Goal: Task Accomplishment & Management: Manage account settings

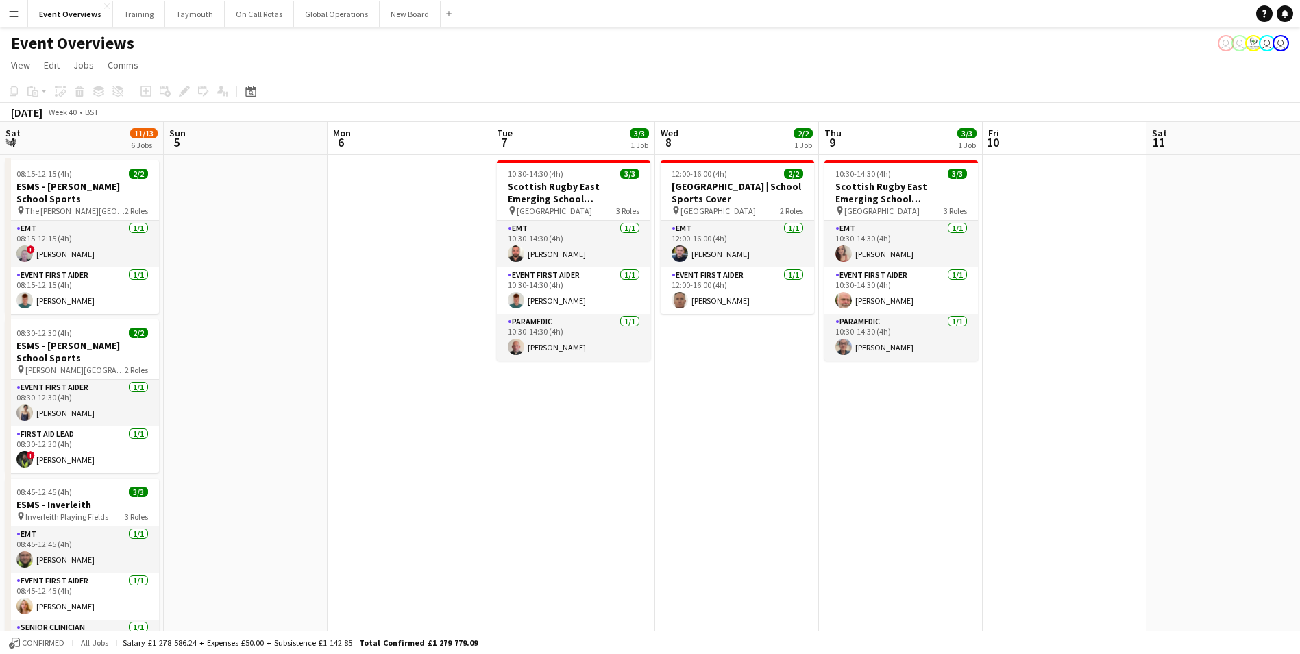
scroll to position [0, 296]
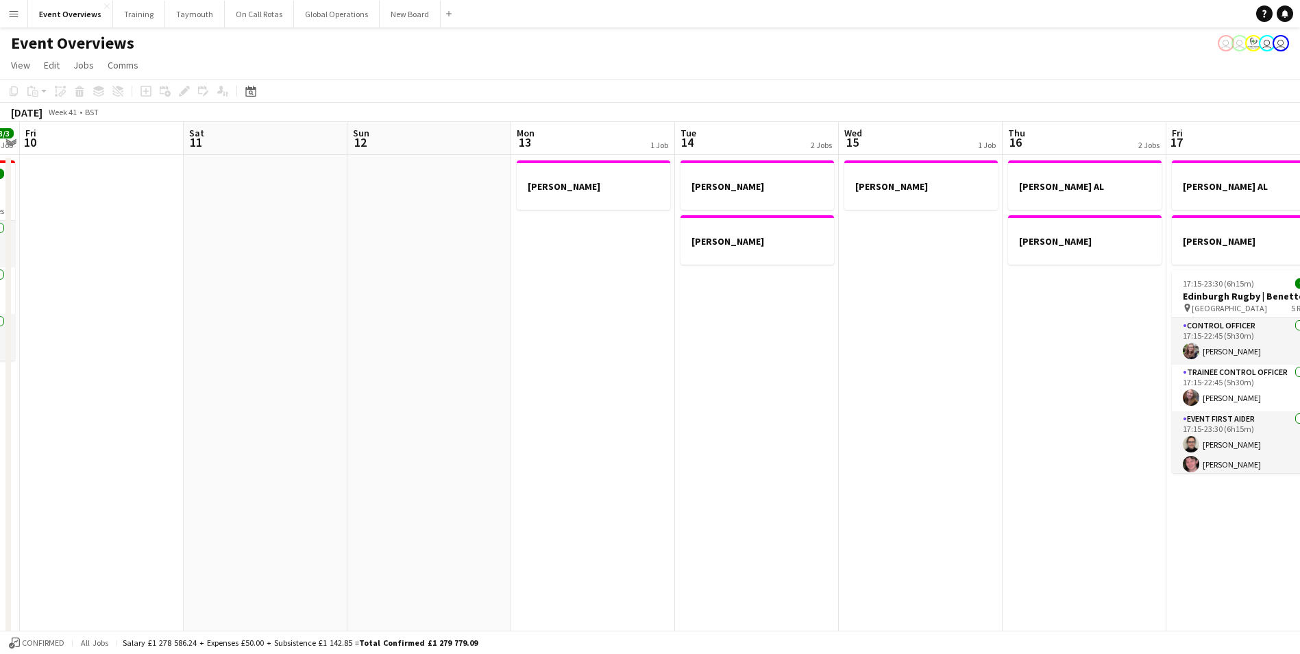
drag, startPoint x: 1130, startPoint y: 413, endPoint x: 477, endPoint y: 463, distance: 654.4
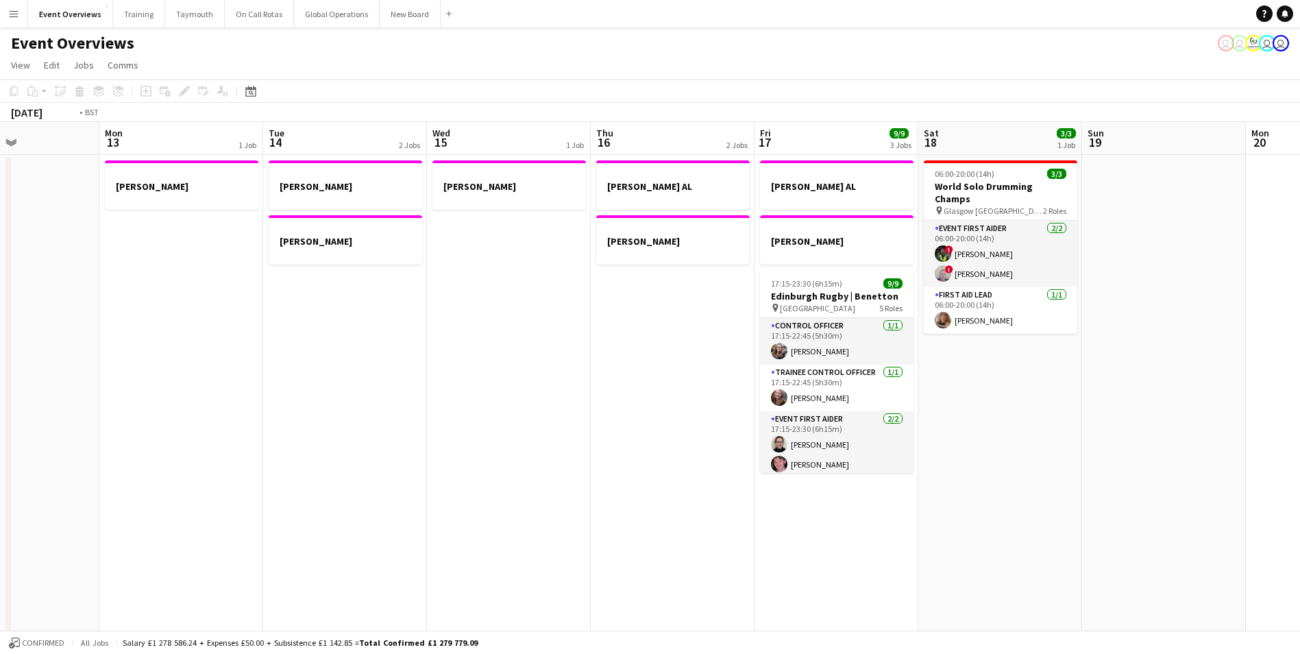
drag, startPoint x: 625, startPoint y: 458, endPoint x: 165, endPoint y: 478, distance: 461.1
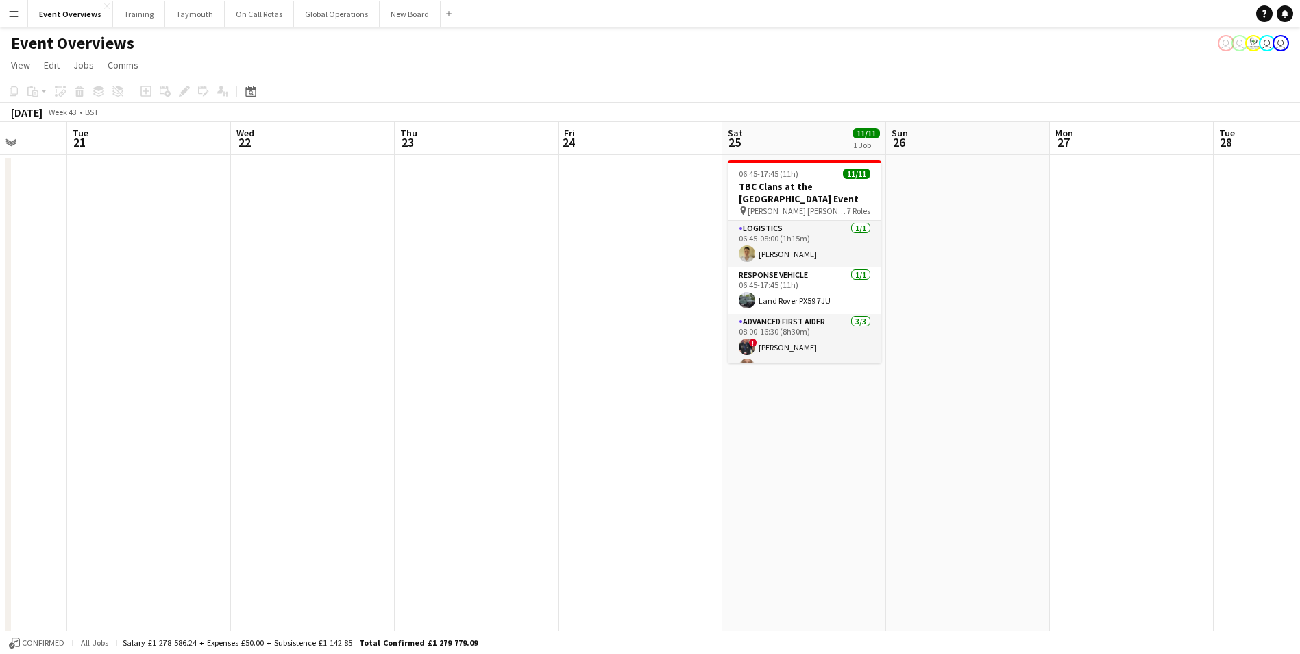
drag, startPoint x: 1142, startPoint y: 301, endPoint x: 312, endPoint y: 406, distance: 836.7
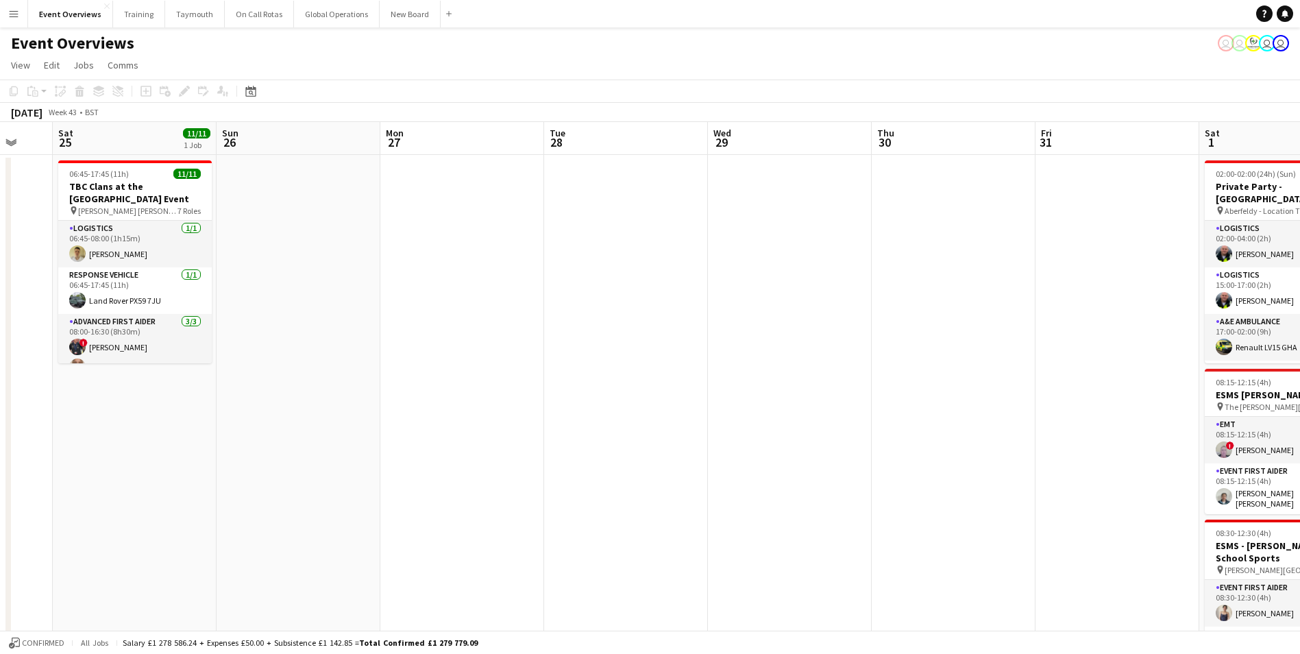
drag, startPoint x: 1217, startPoint y: 394, endPoint x: 452, endPoint y: 430, distance: 766.5
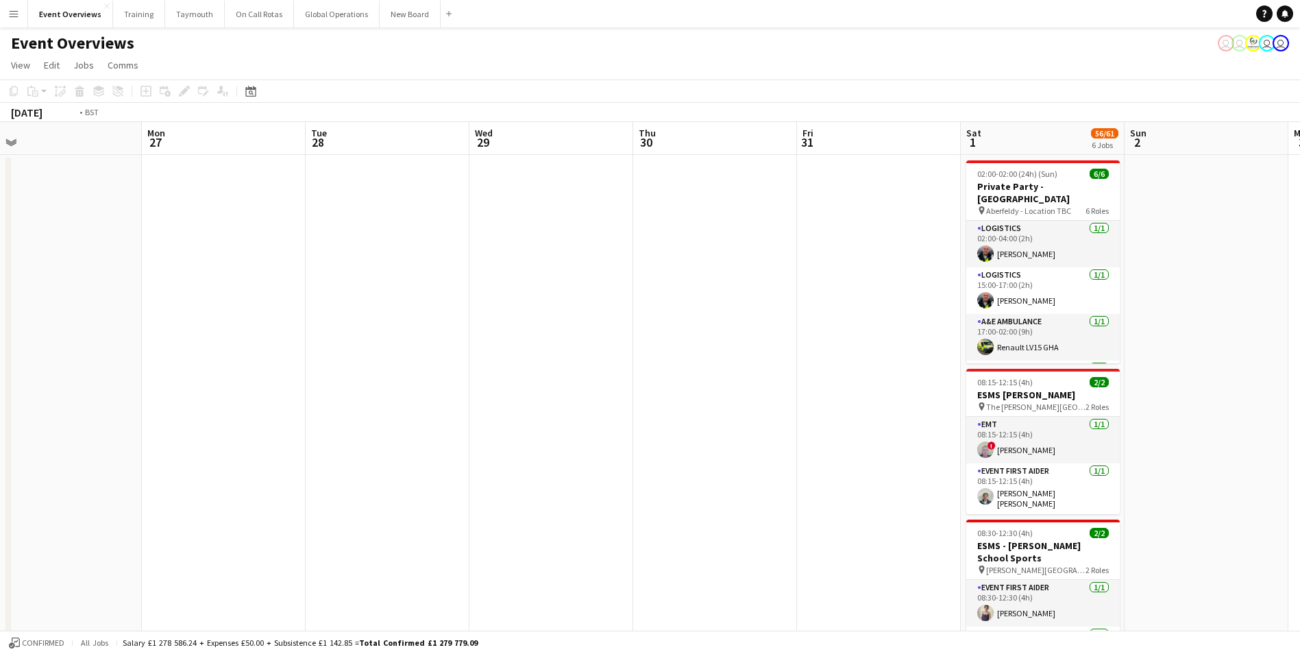
drag, startPoint x: 999, startPoint y: 387, endPoint x: 544, endPoint y: 402, distance: 454.7
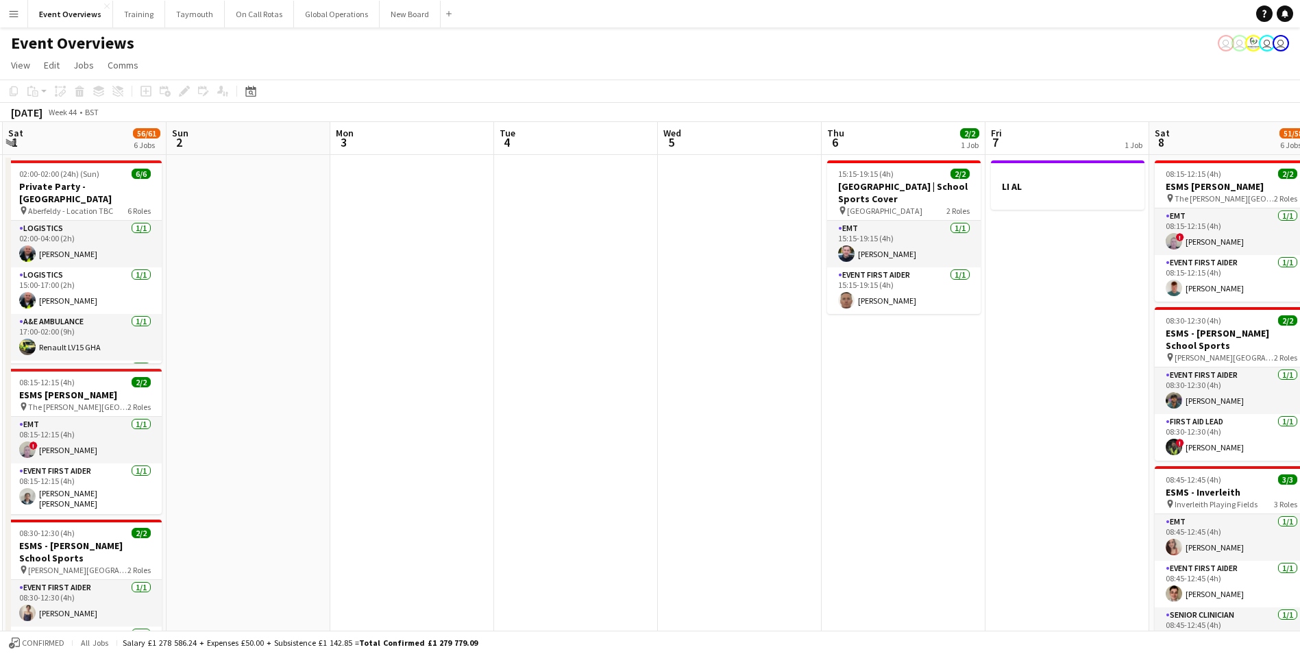
drag, startPoint x: 1133, startPoint y: 327, endPoint x: 417, endPoint y: 385, distance: 718.6
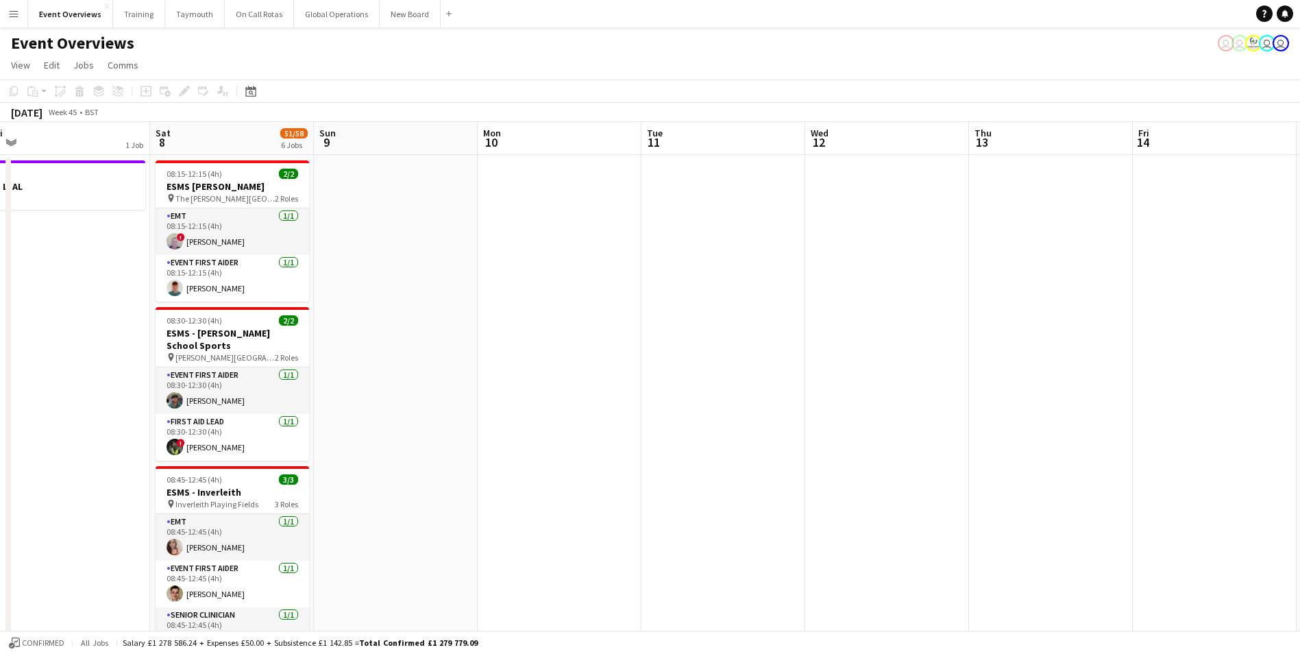
drag, startPoint x: 1039, startPoint y: 378, endPoint x: 47, endPoint y: 432, distance: 993.3
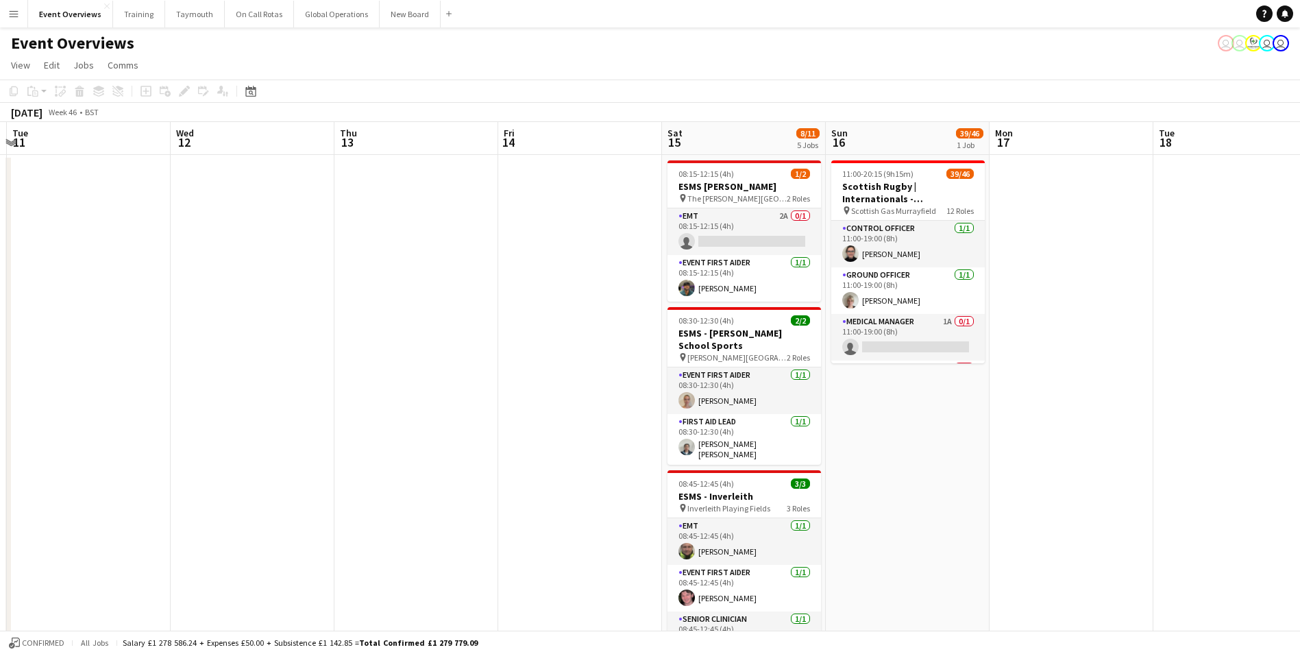
drag, startPoint x: 1176, startPoint y: 319, endPoint x: 518, endPoint y: 348, distance: 658.7
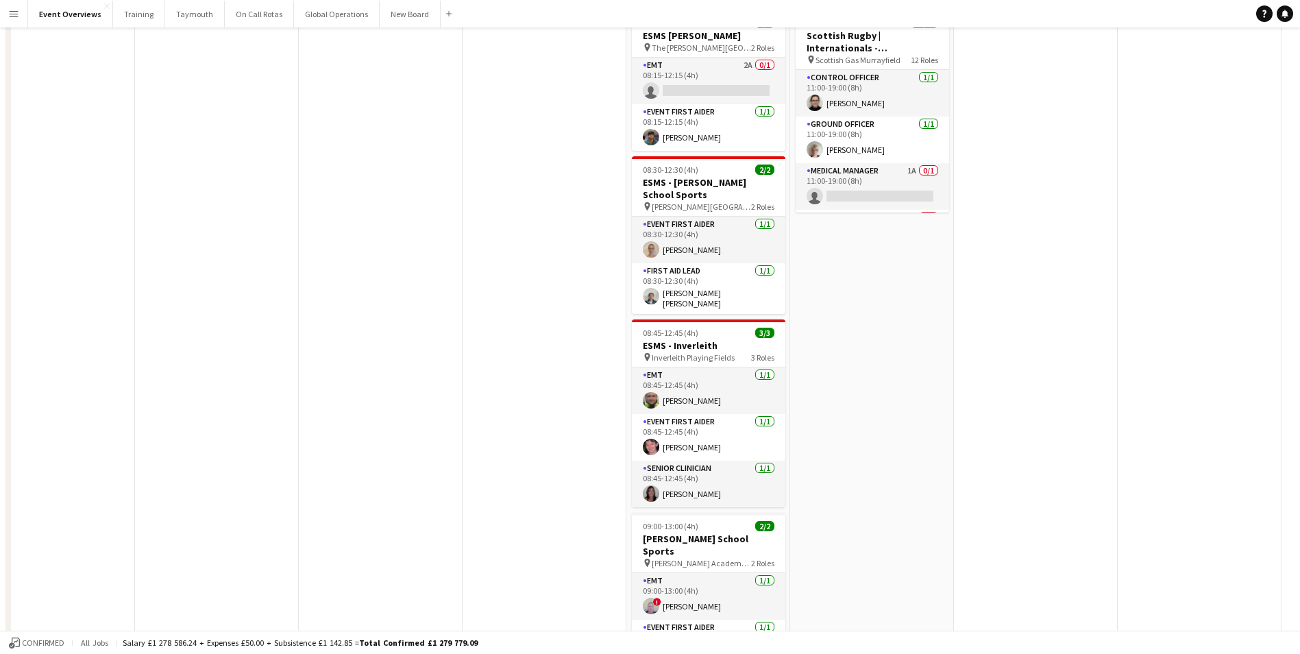
scroll to position [0, 0]
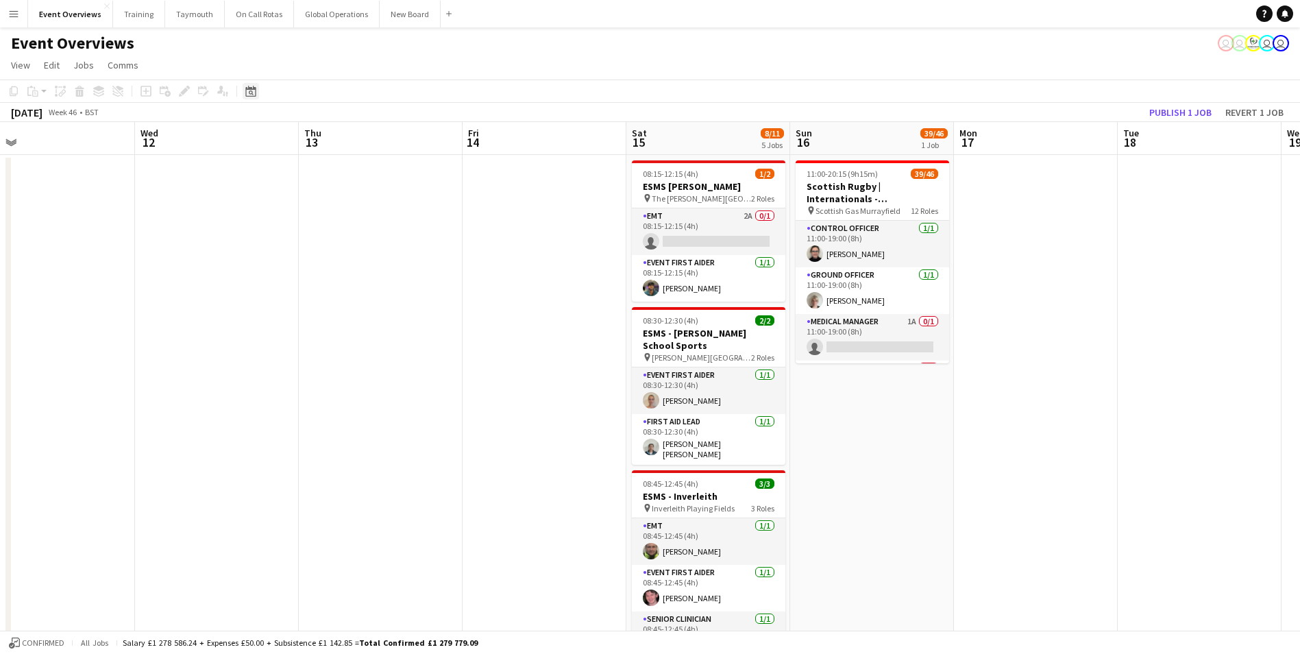
click at [250, 91] on icon at bounding box center [251, 92] width 5 height 5
click at [287, 262] on span "24" at bounding box center [290, 262] width 16 height 16
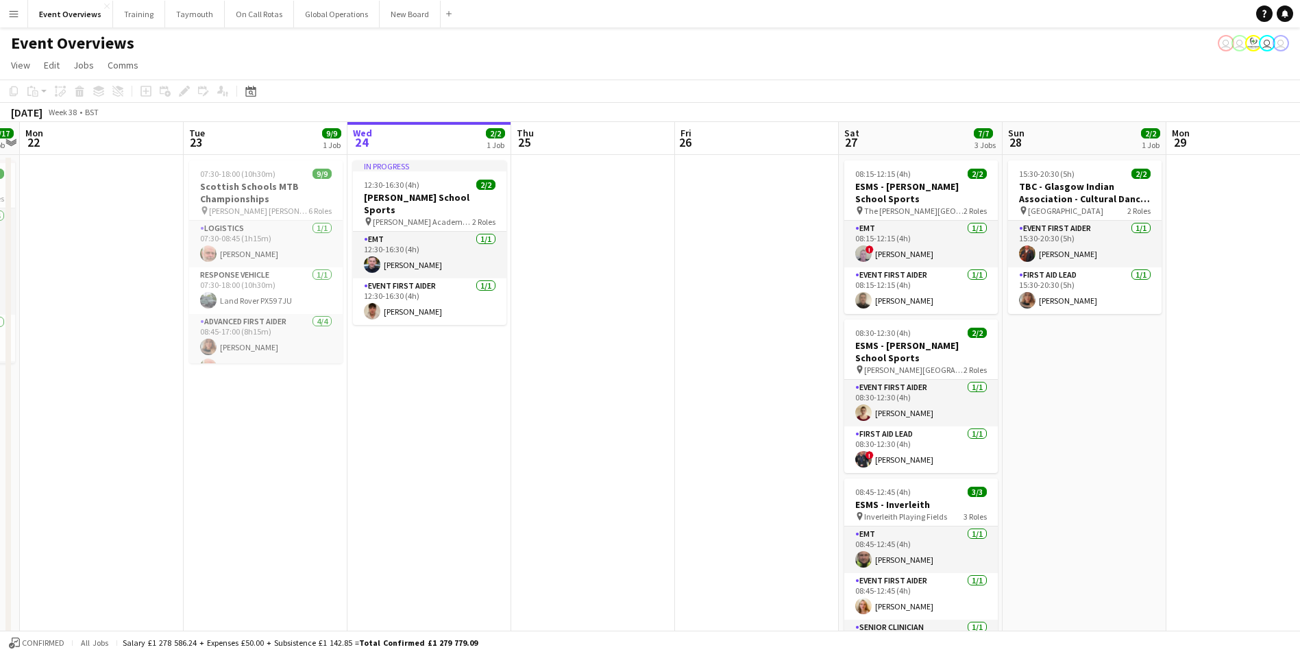
click at [19, 12] on button "Menu" at bounding box center [13, 13] width 27 height 27
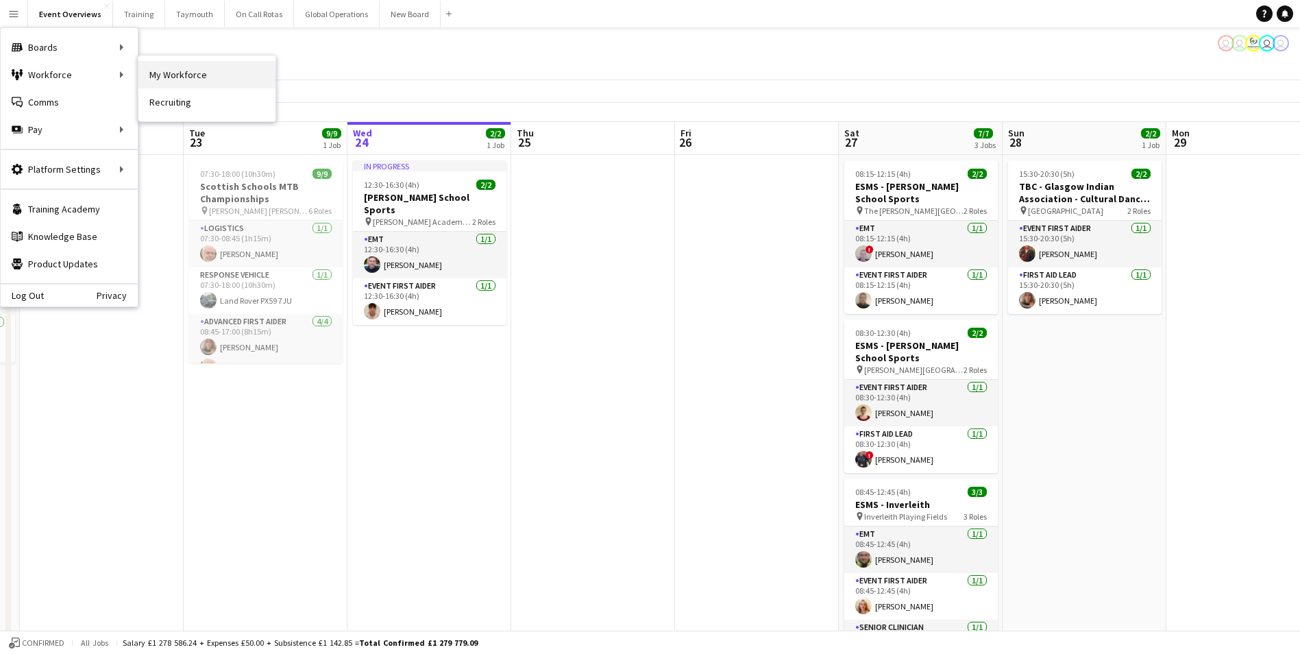
click at [184, 77] on link "My Workforce" at bounding box center [206, 74] width 137 height 27
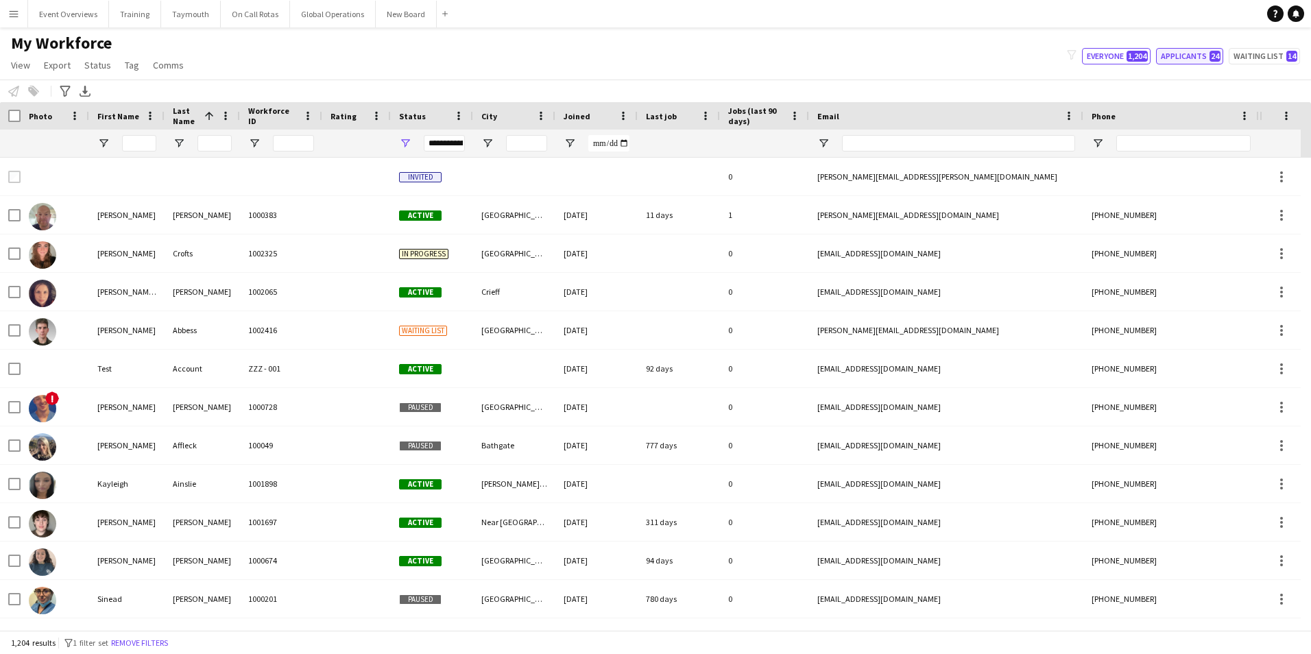
click at [1184, 56] on button "Applicants 24" at bounding box center [1189, 56] width 67 height 16
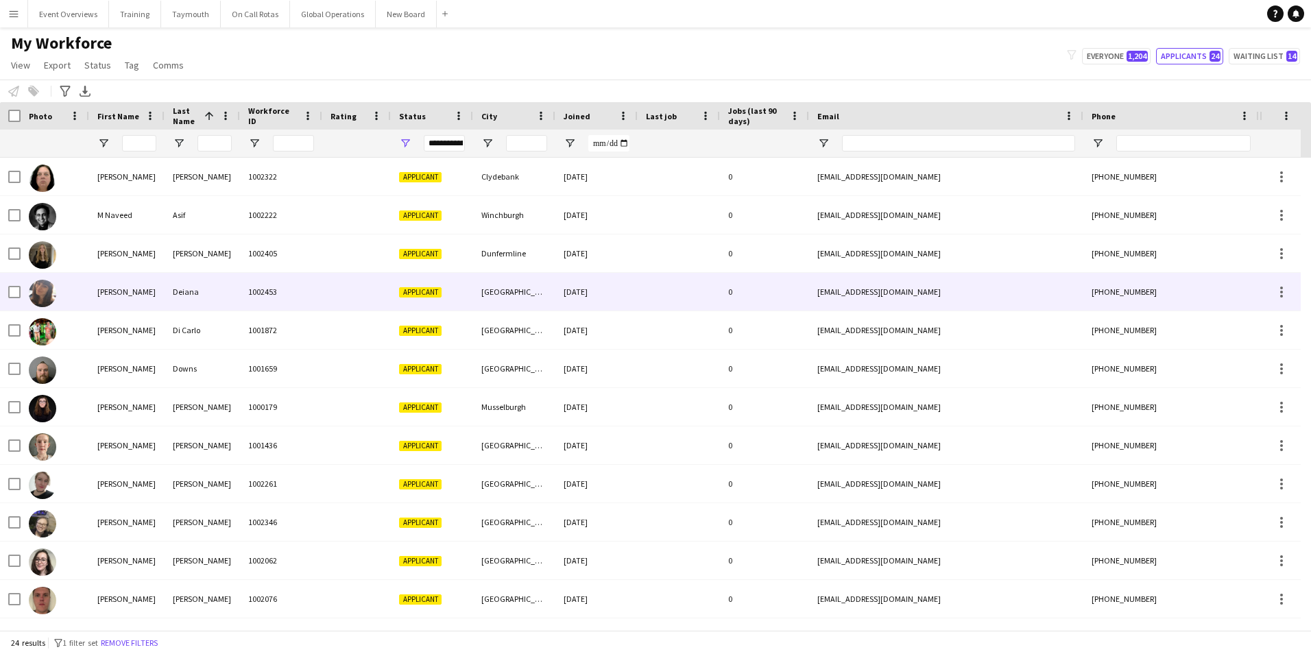
click at [101, 293] on div "[PERSON_NAME]" at bounding box center [126, 292] width 75 height 38
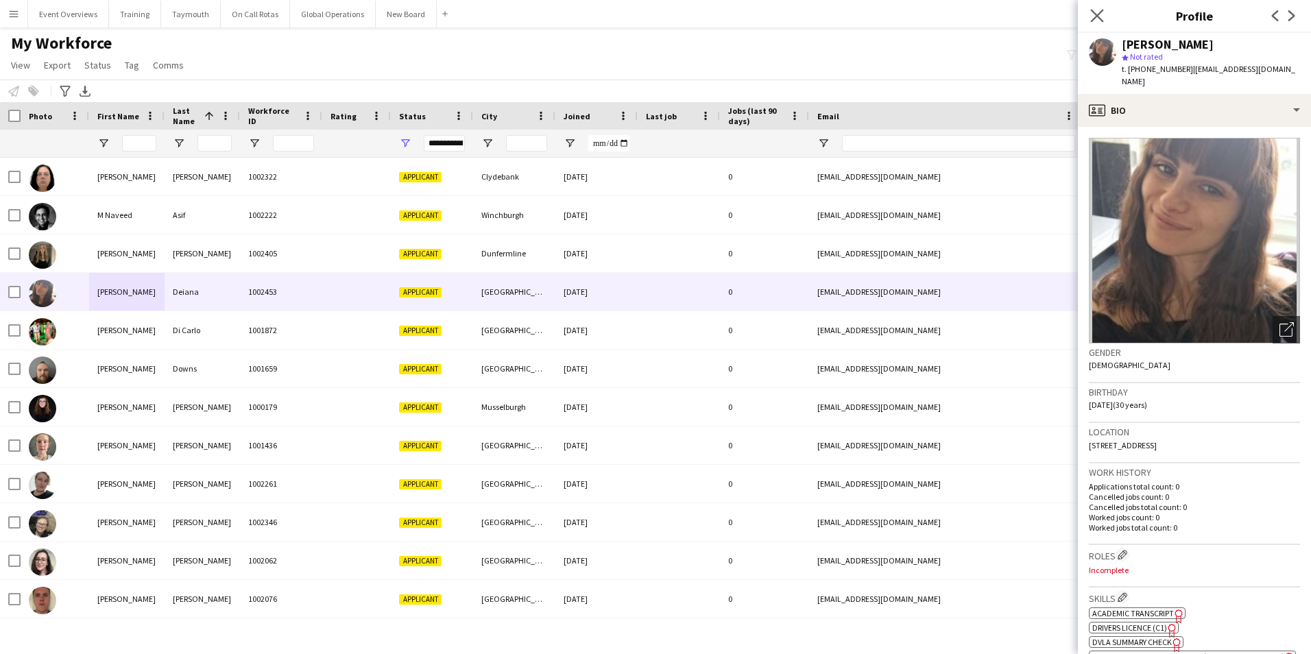
click at [1103, 22] on icon at bounding box center [1096, 15] width 13 height 13
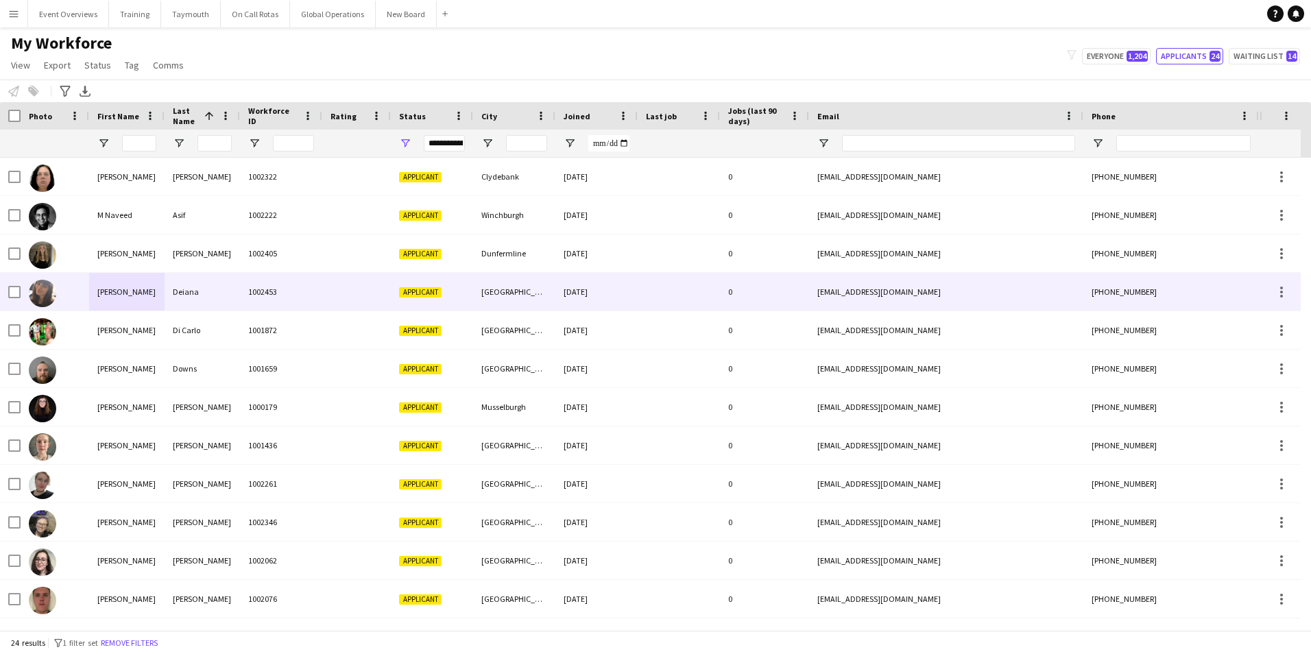
click at [112, 295] on div "[PERSON_NAME]" at bounding box center [126, 292] width 75 height 38
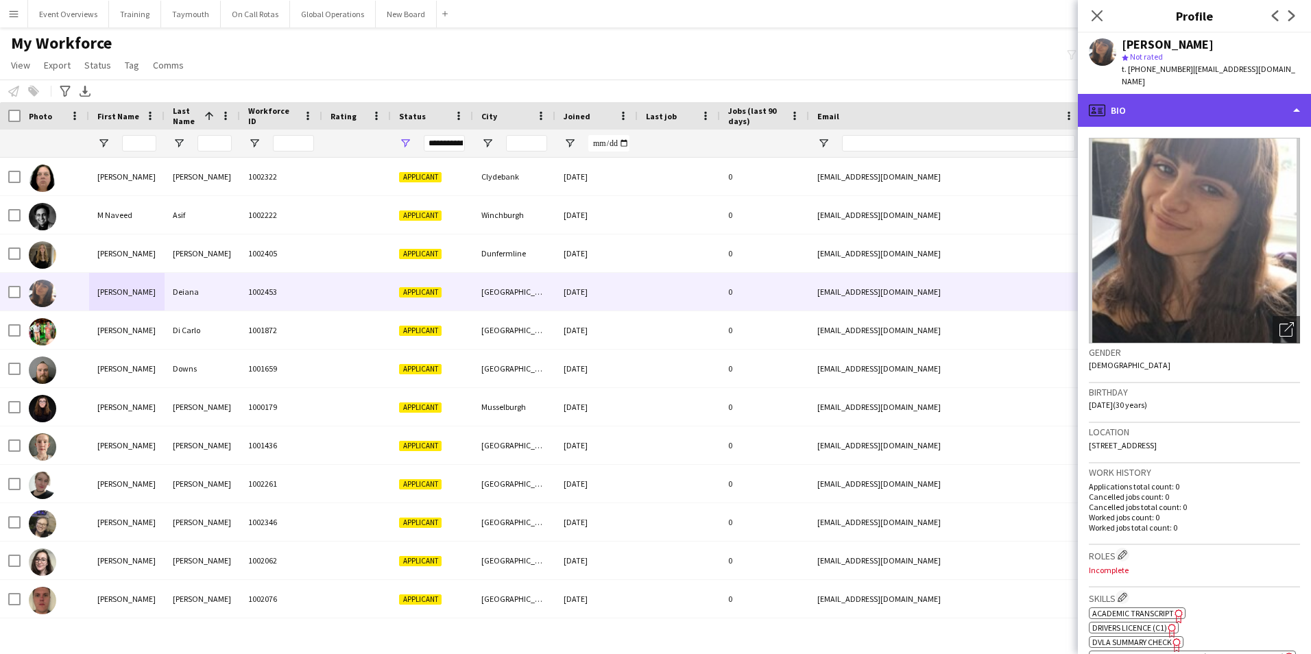
click at [1173, 95] on div "profile Bio" at bounding box center [1194, 110] width 233 height 33
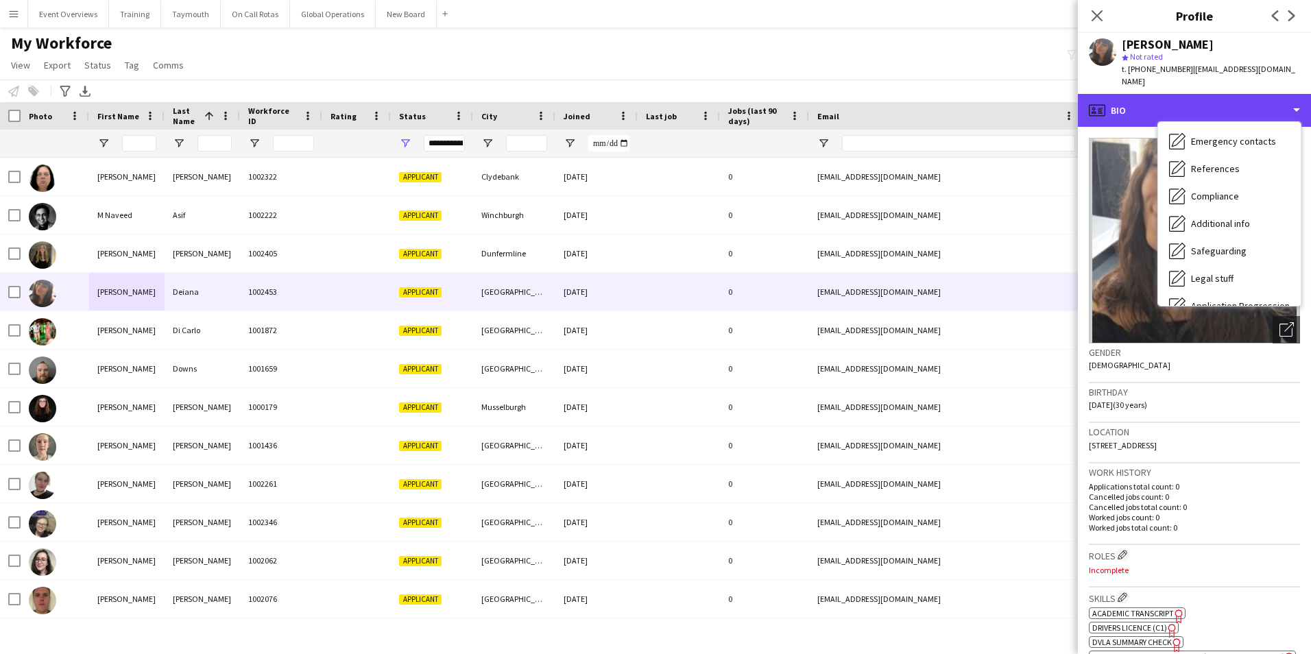
scroll to position [206, 0]
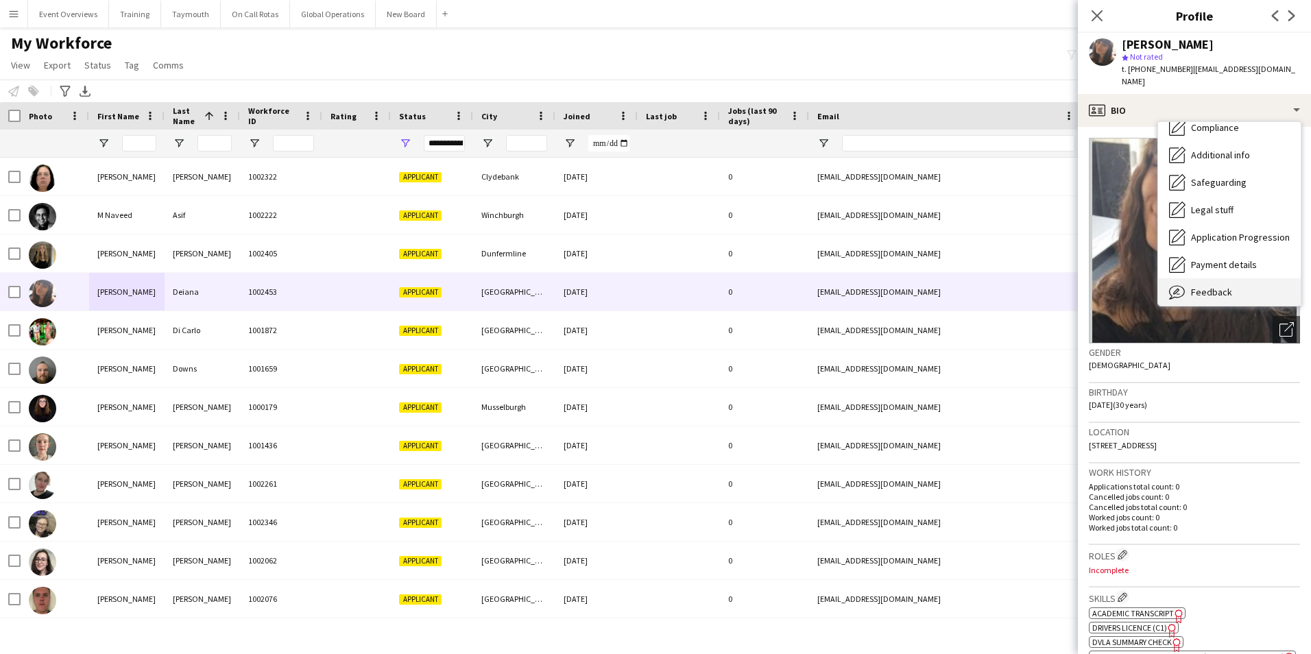
click at [1202, 286] on span "Feedback" at bounding box center [1211, 292] width 41 height 12
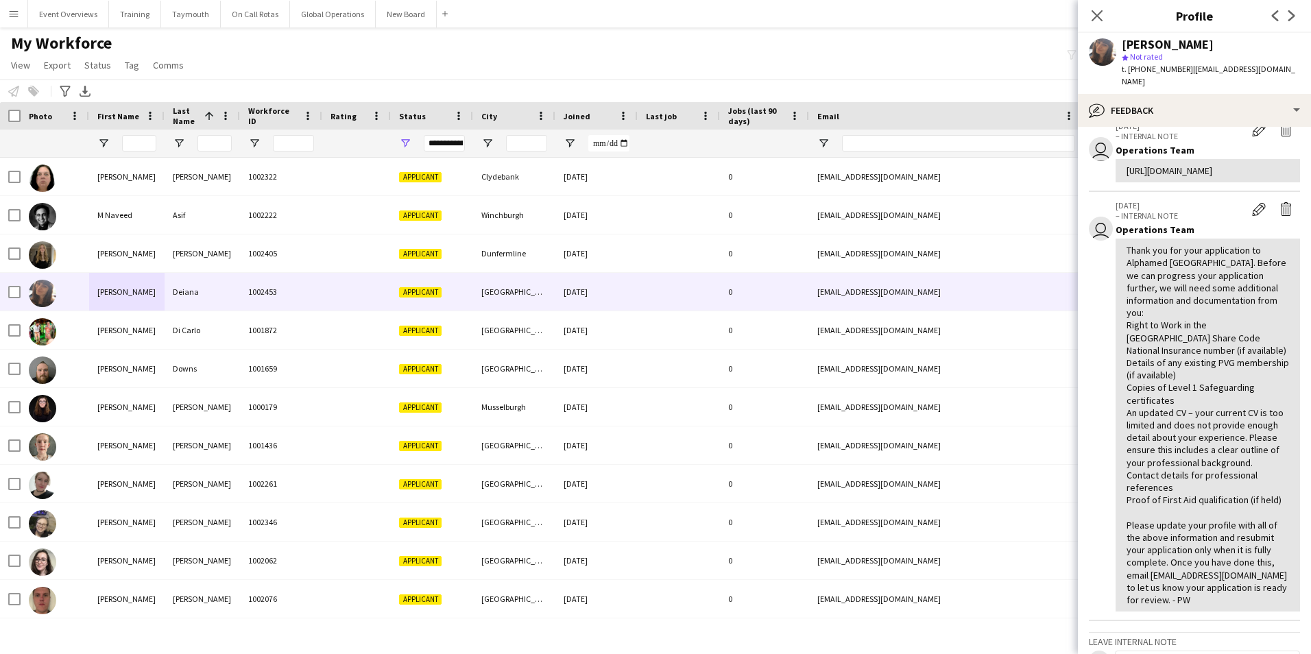
scroll to position [0, 0]
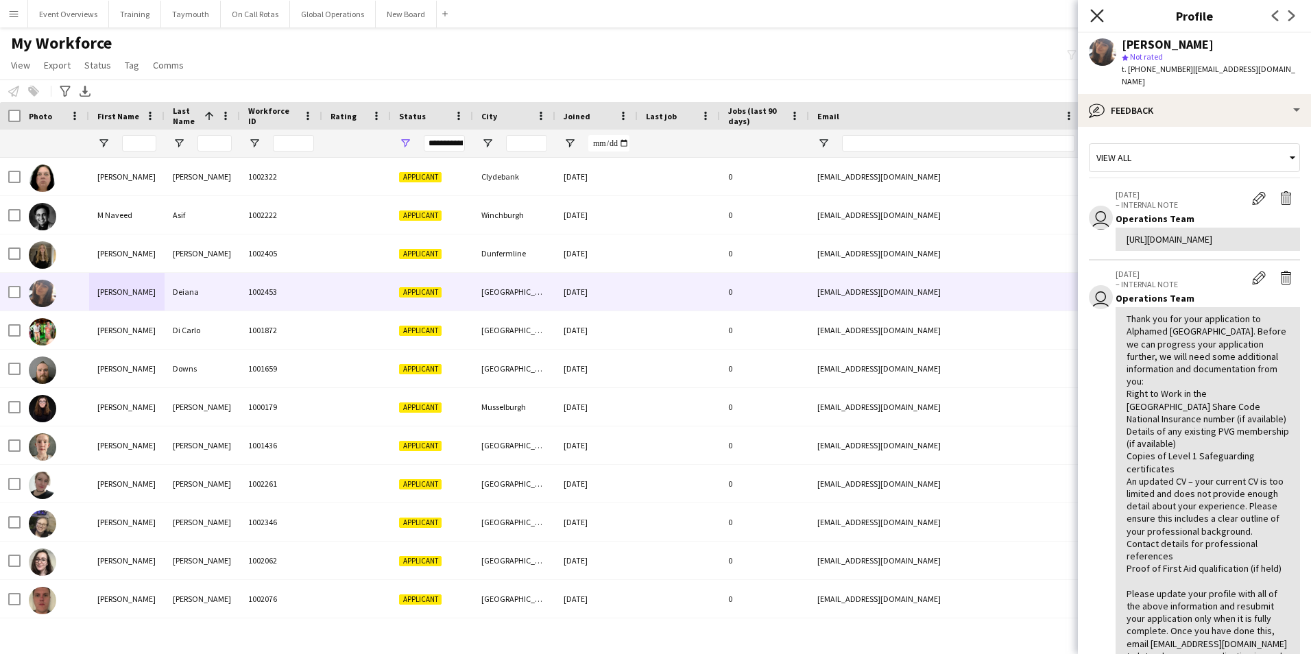
click at [1096, 17] on icon at bounding box center [1096, 15] width 13 height 13
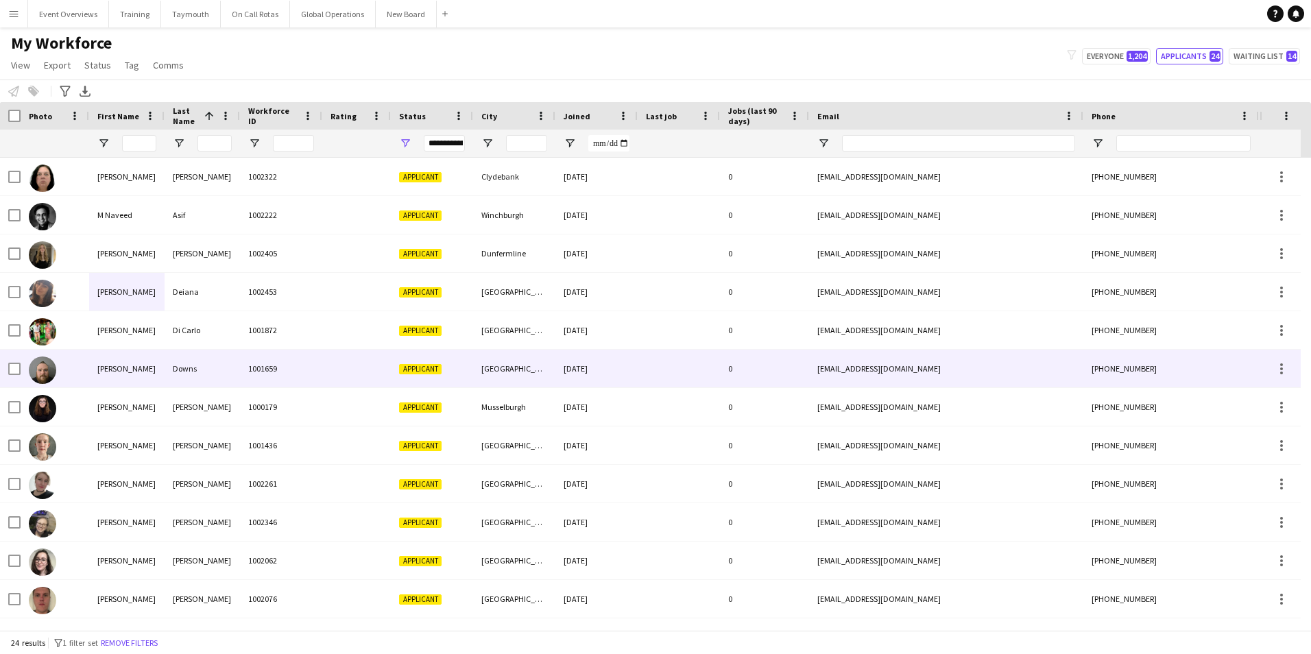
click at [36, 365] on img at bounding box center [42, 369] width 27 height 27
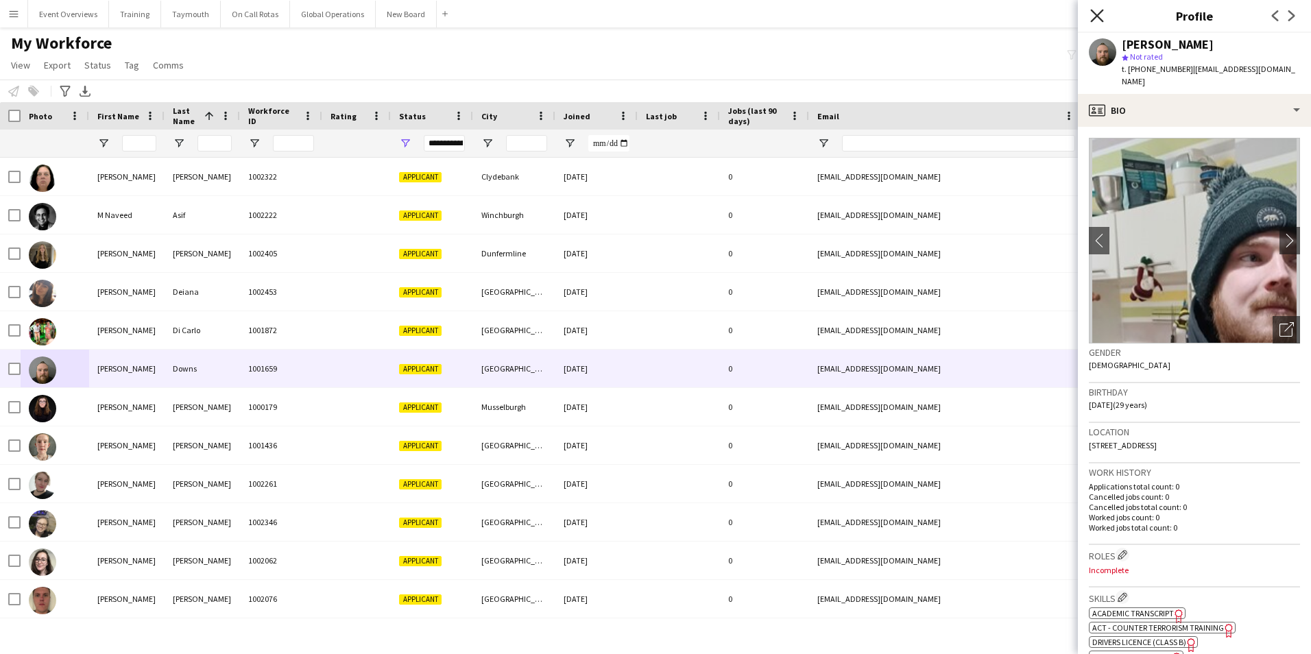
click at [1097, 14] on icon at bounding box center [1096, 15] width 13 height 13
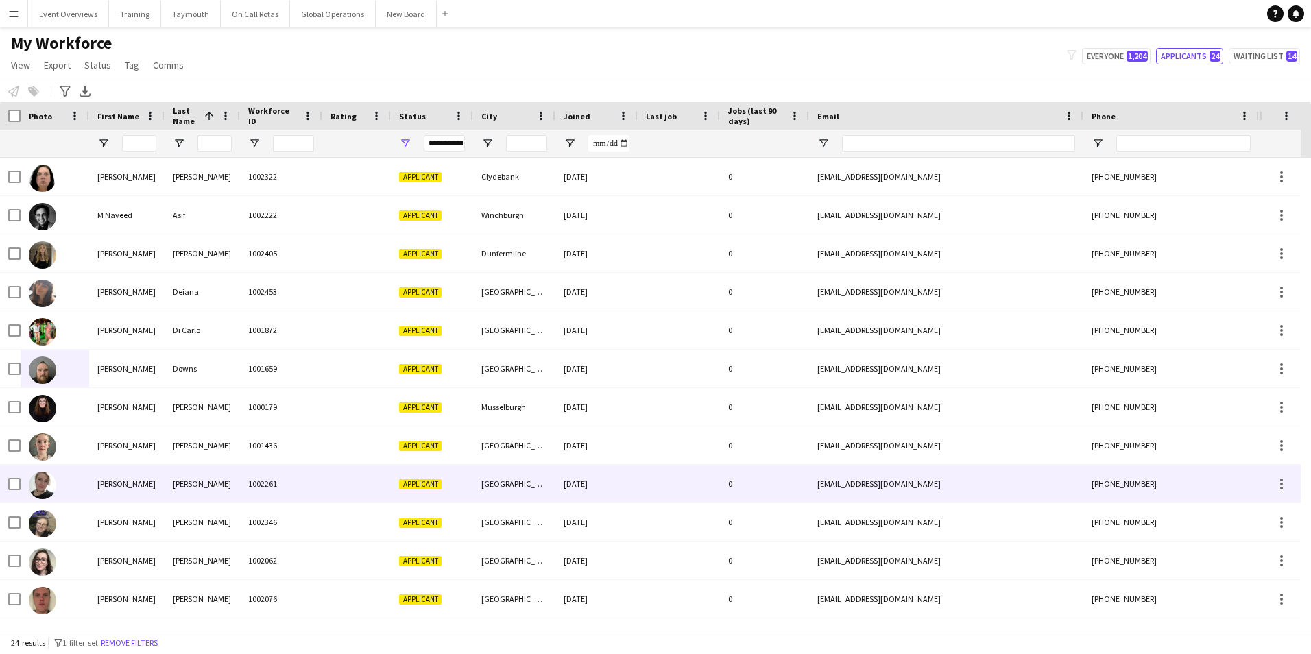
click at [71, 481] on div at bounding box center [55, 484] width 69 height 38
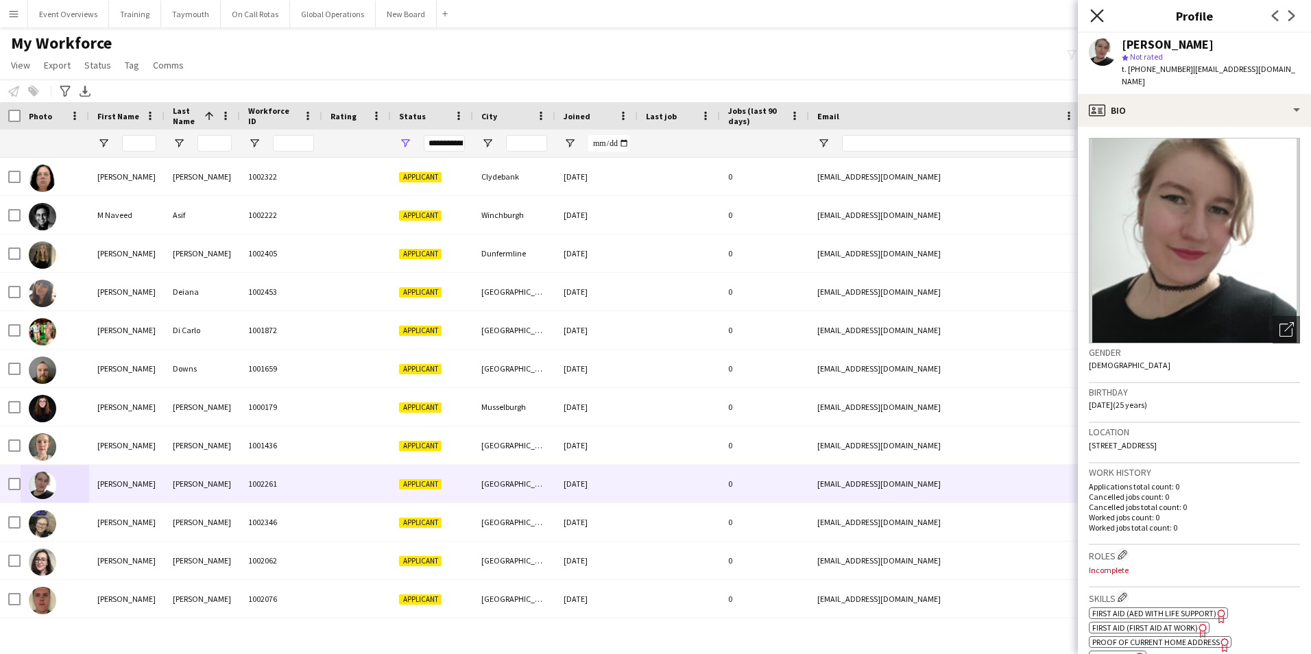
click at [1092, 16] on icon "Close pop-in" at bounding box center [1096, 15] width 13 height 13
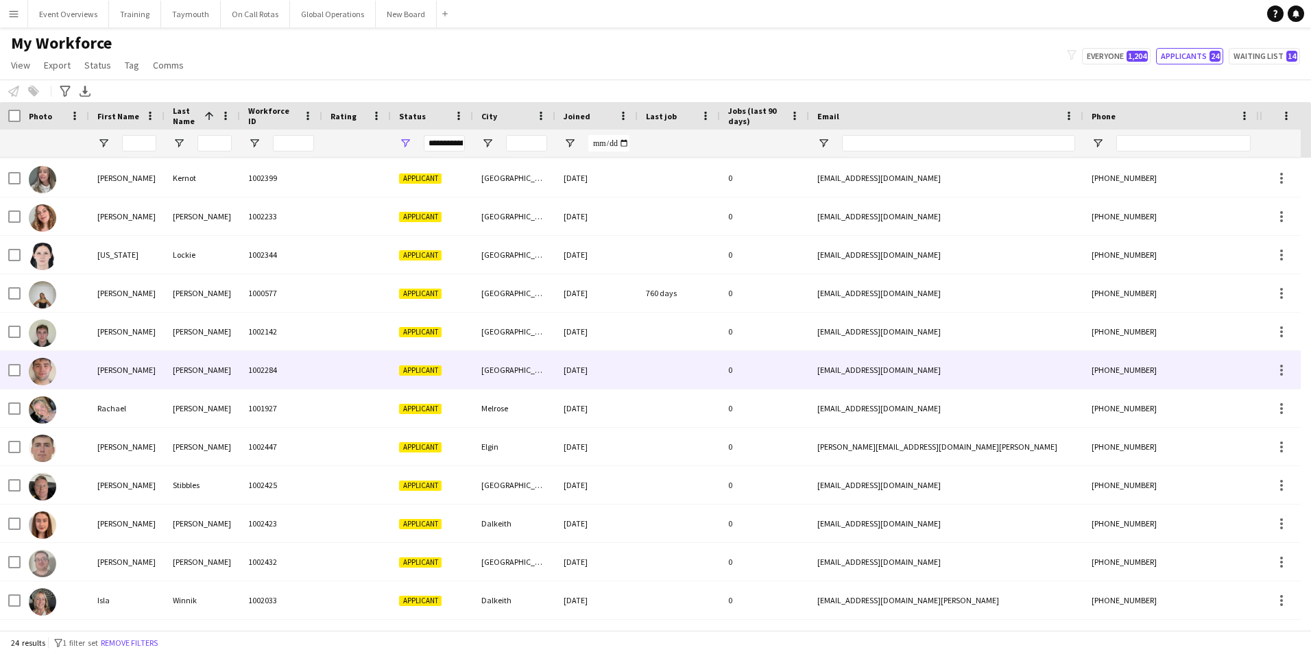
scroll to position [117, 0]
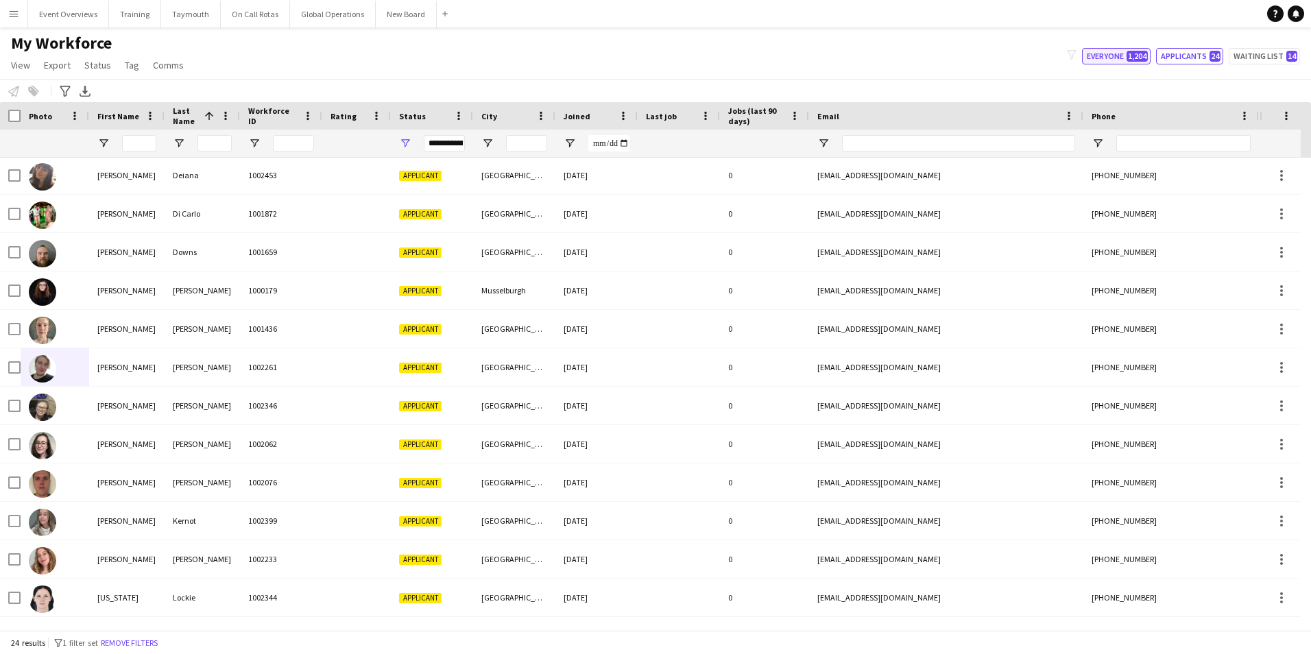
click at [1099, 56] on button "Everyone 1,204" at bounding box center [1116, 56] width 69 height 16
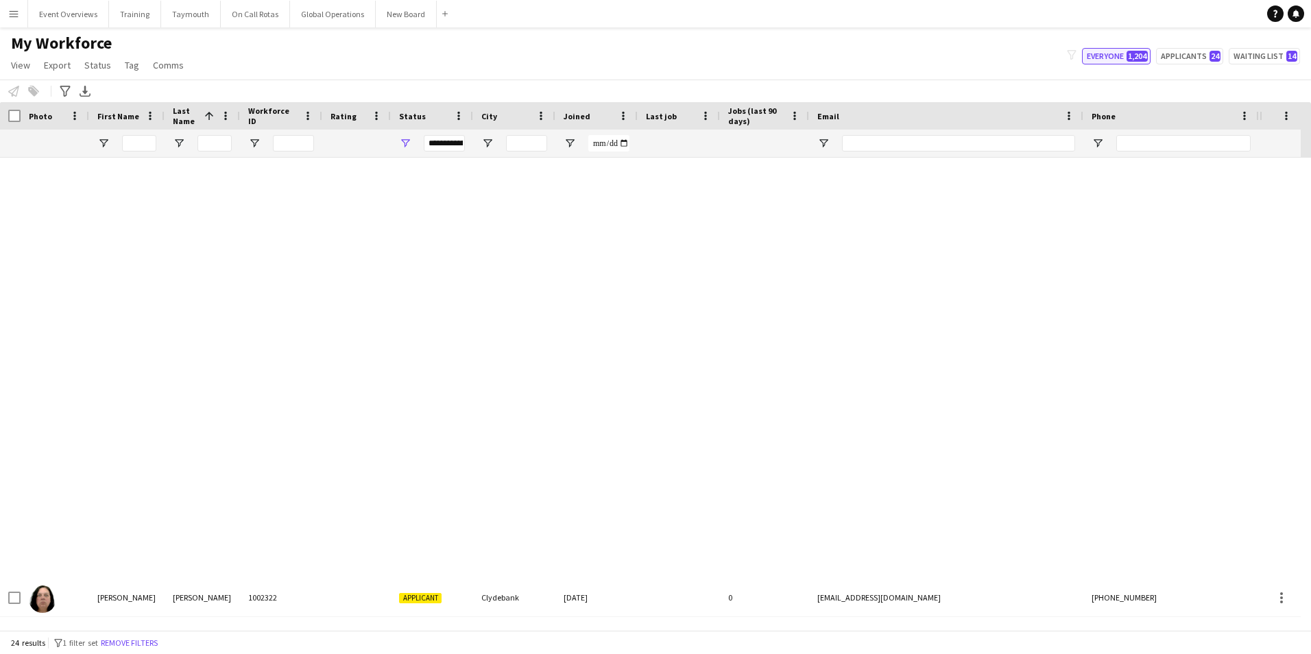
type input "**********"
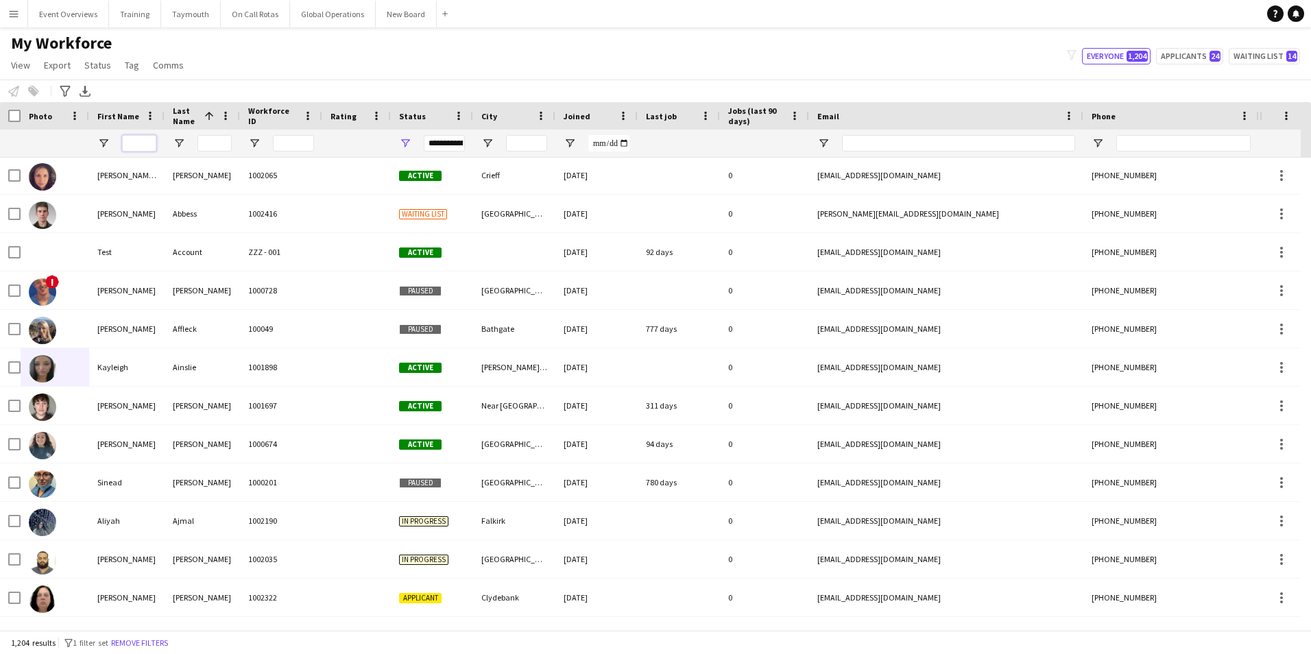
click at [140, 136] on input "First Name Filter Input" at bounding box center [139, 143] width 34 height 16
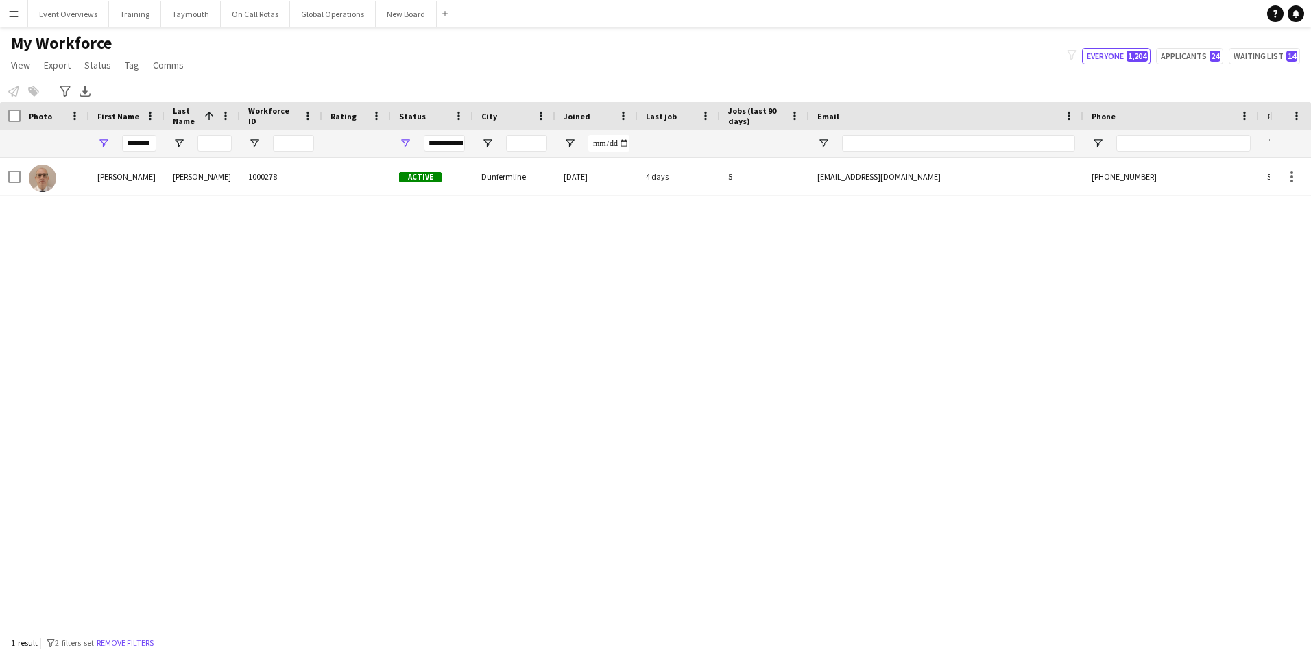
scroll to position [0, 0]
click at [89, 348] on div "[PERSON_NAME] 1000278 Active Dunfermline [DATE] 4 days 5 [EMAIL_ADDRESS][DOMAIN…" at bounding box center [634, 389] width 1269 height 462
click at [151, 143] on input "*******" at bounding box center [139, 143] width 34 height 16
type input "*"
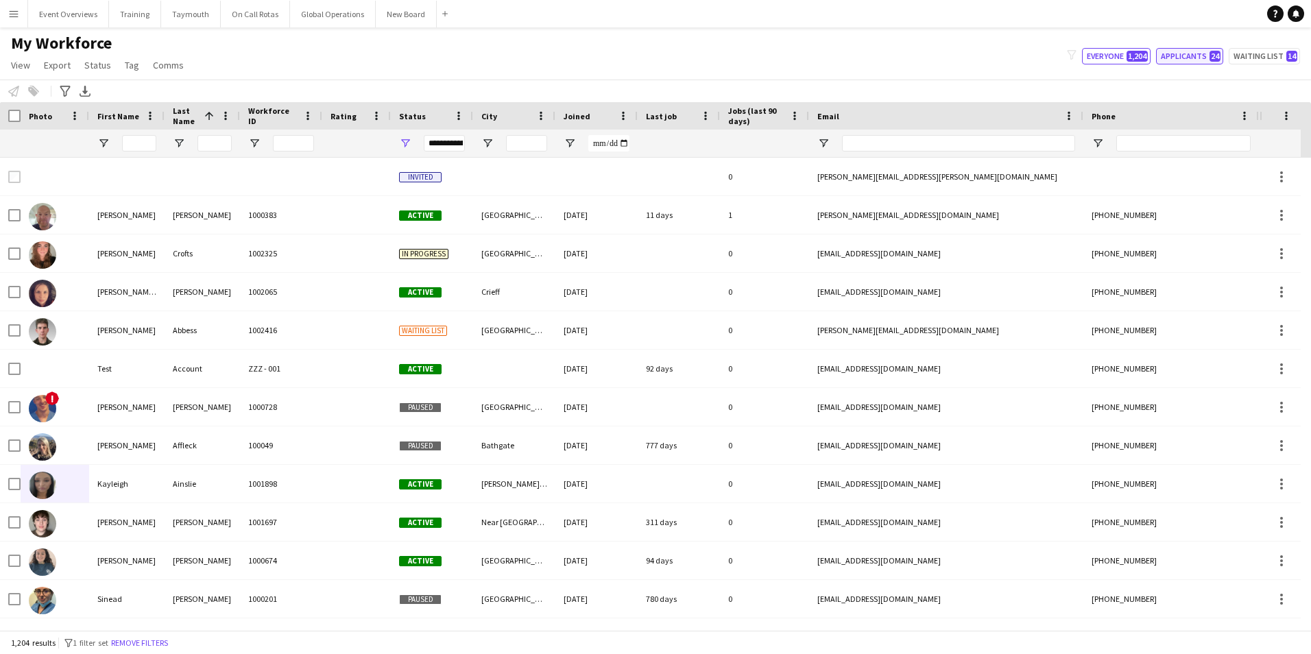
click at [1189, 54] on button "Applicants 24" at bounding box center [1189, 56] width 67 height 16
type input "**********"
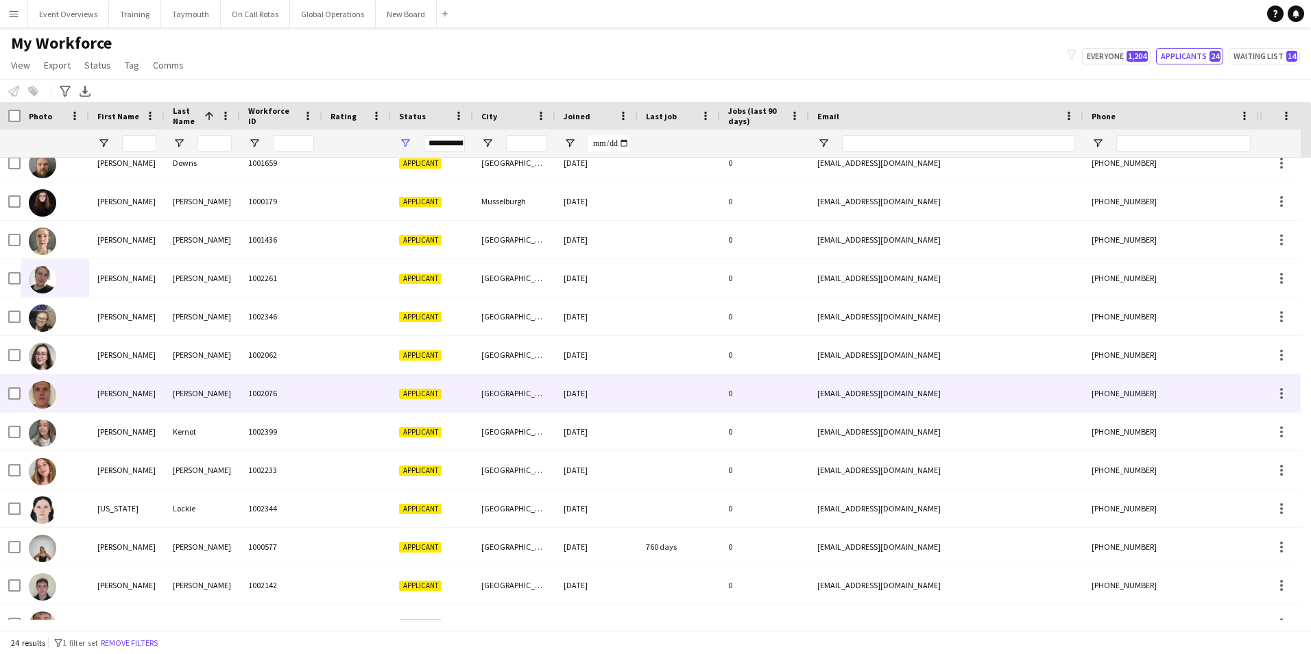
click at [38, 396] on img at bounding box center [42, 394] width 27 height 27
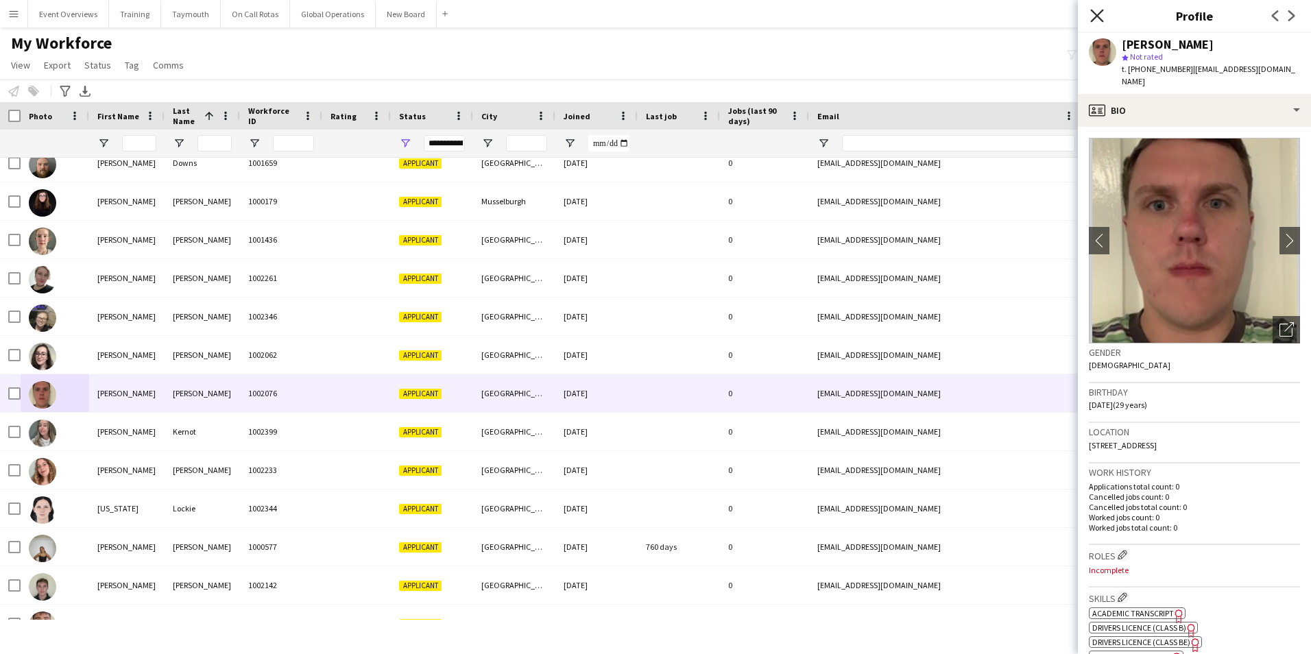
click at [1099, 13] on icon at bounding box center [1096, 15] width 13 height 13
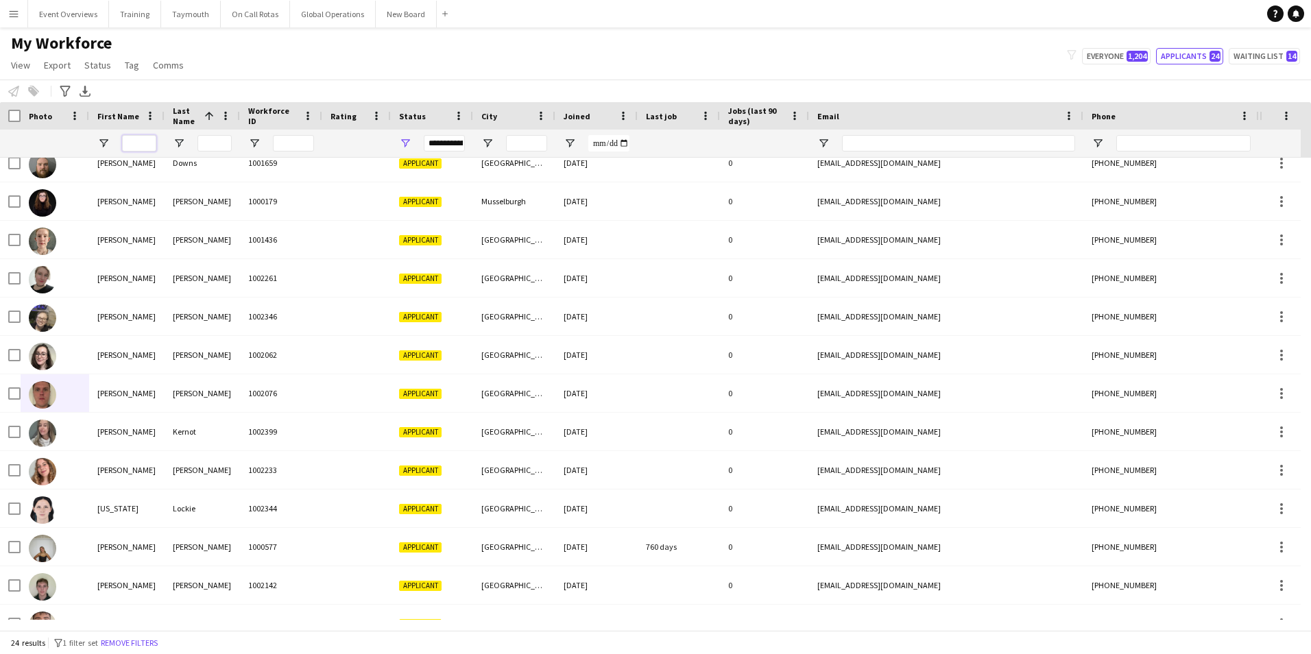
click at [127, 143] on input "First Name Filter Input" at bounding box center [139, 143] width 34 height 16
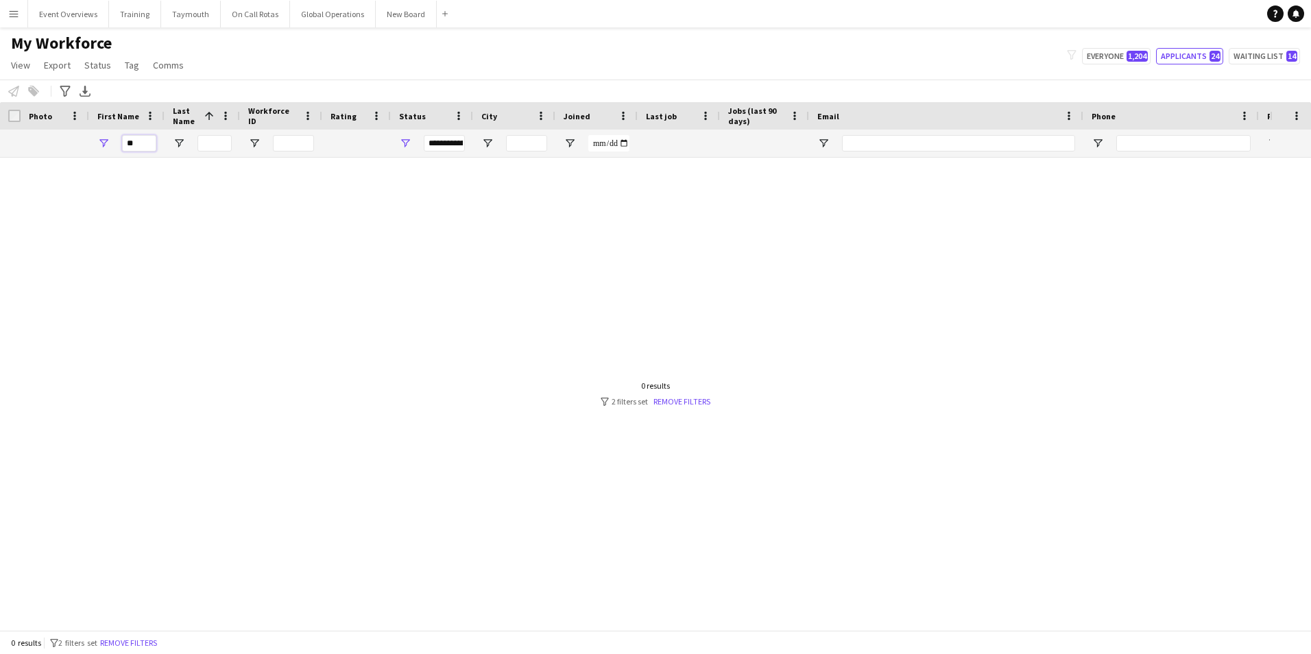
type input "*"
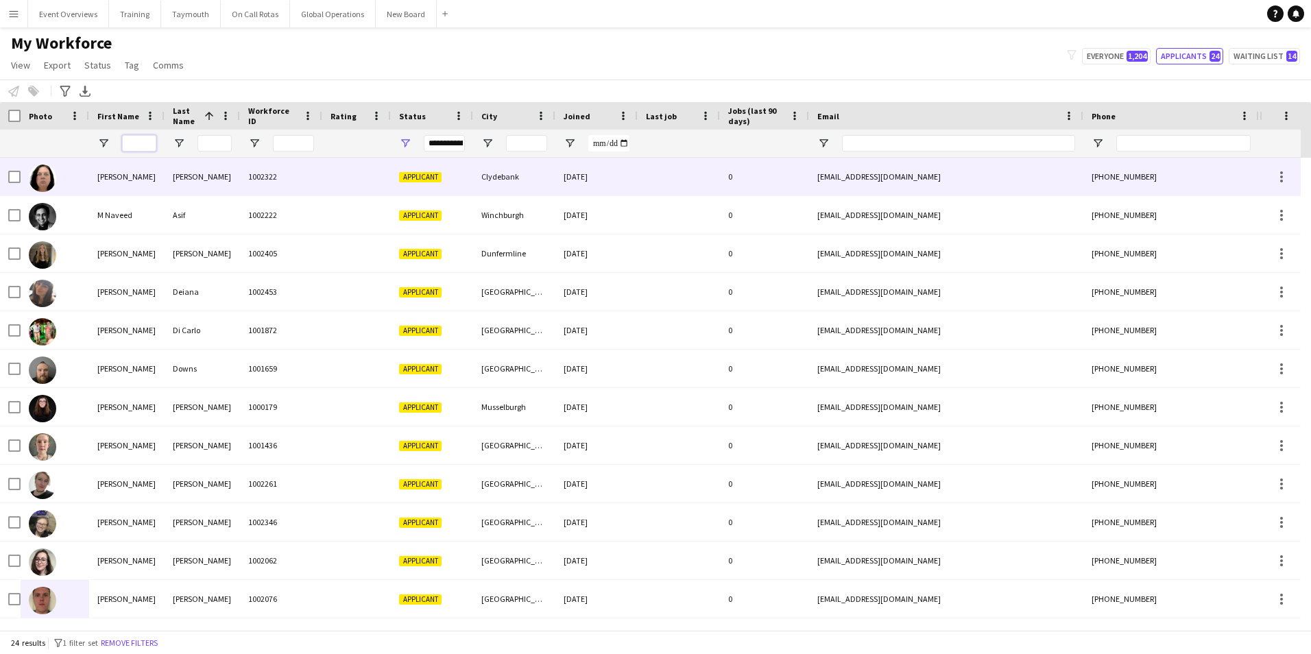
type input "*"
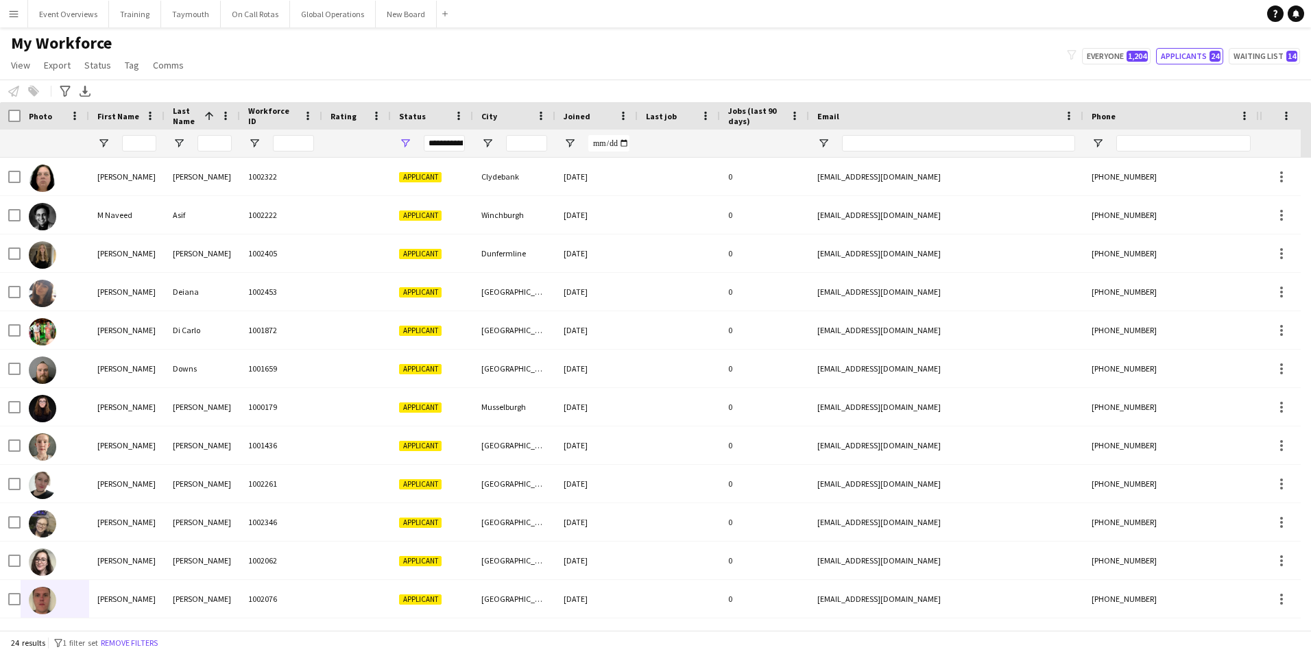
click at [18, 16] on app-icon "Menu" at bounding box center [13, 13] width 11 height 11
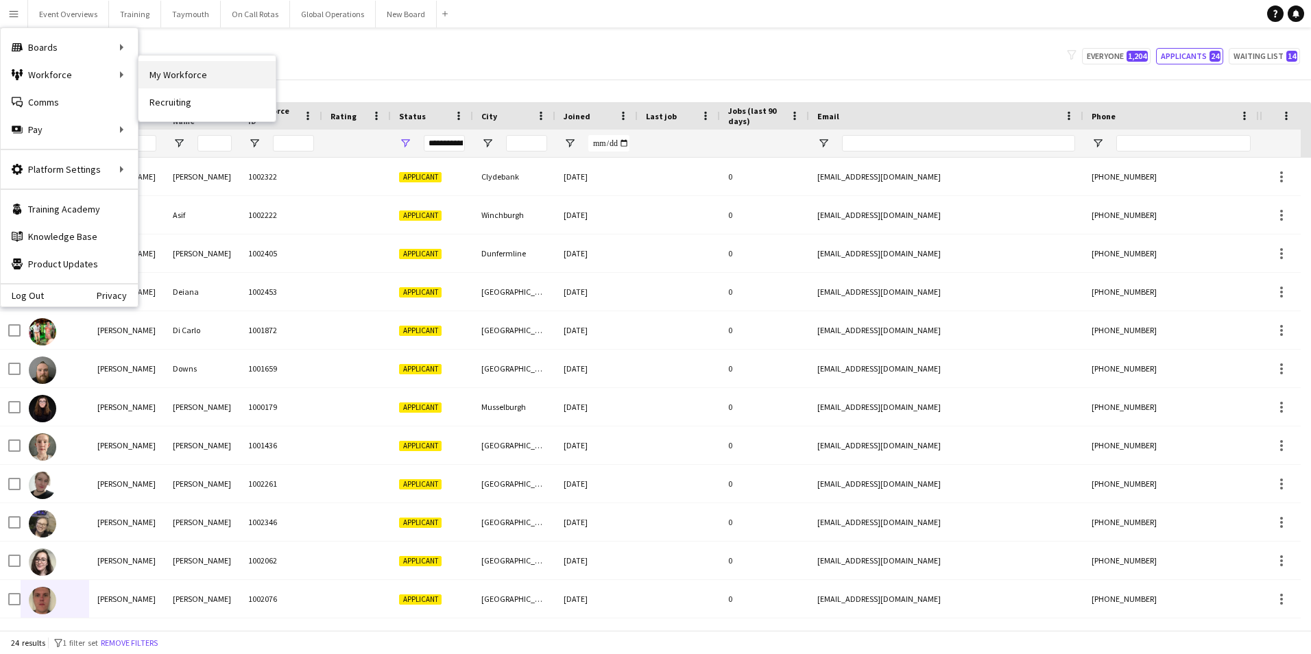
click at [218, 74] on link "My Workforce" at bounding box center [206, 74] width 137 height 27
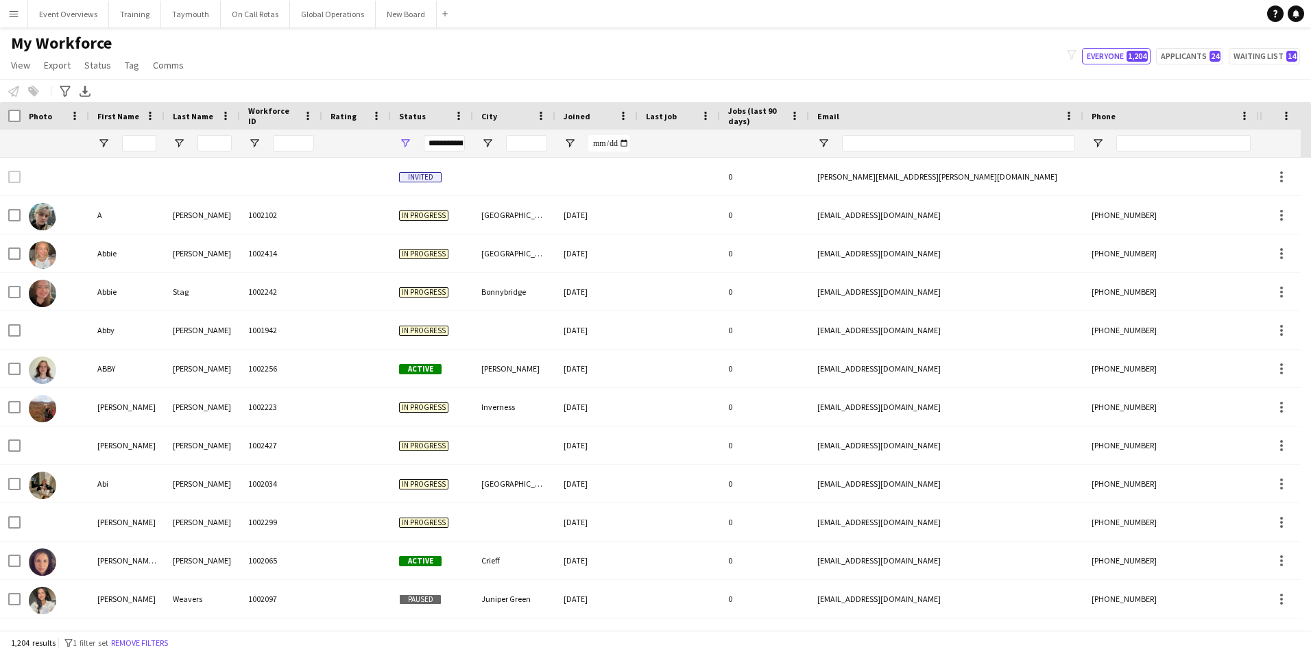
type input "**********"
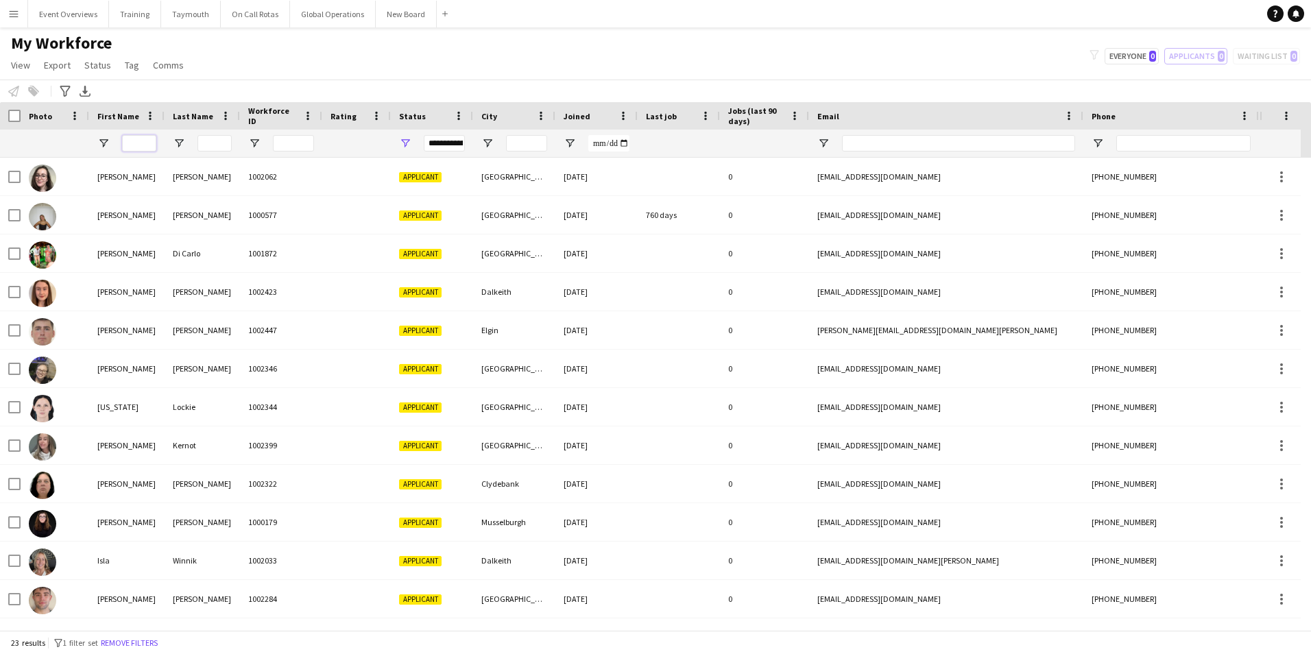
click at [153, 138] on input "First Name Filter Input" at bounding box center [139, 143] width 34 height 16
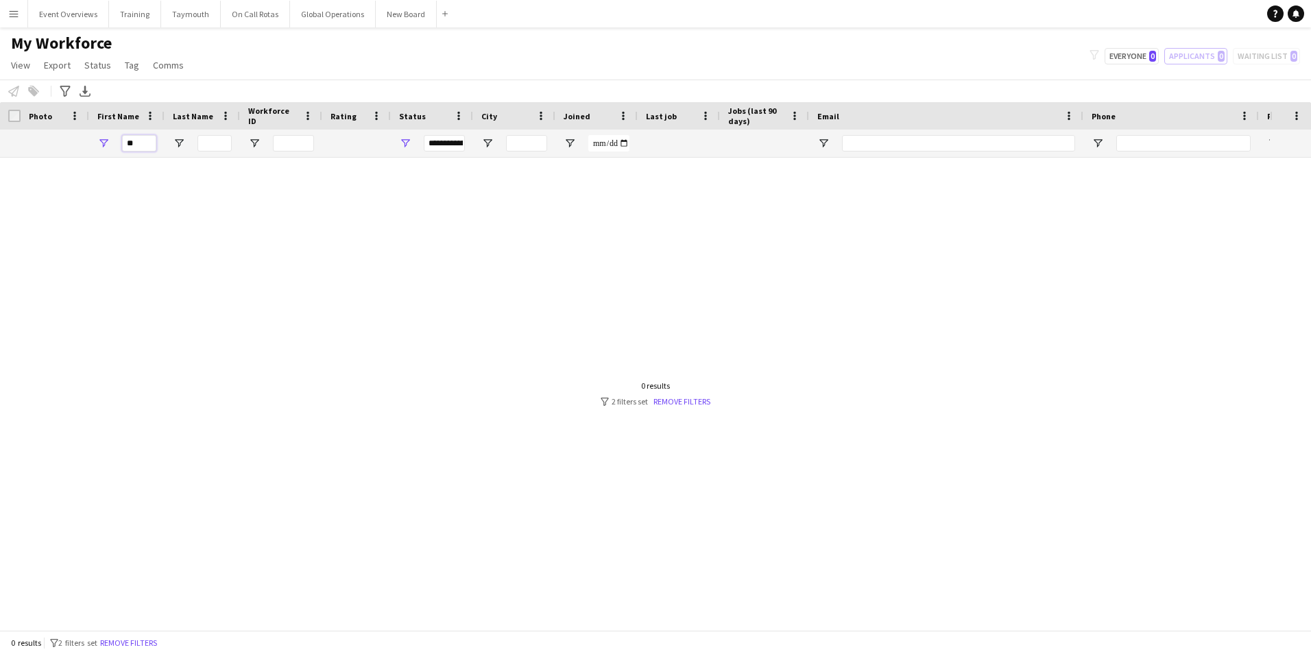
type input "*"
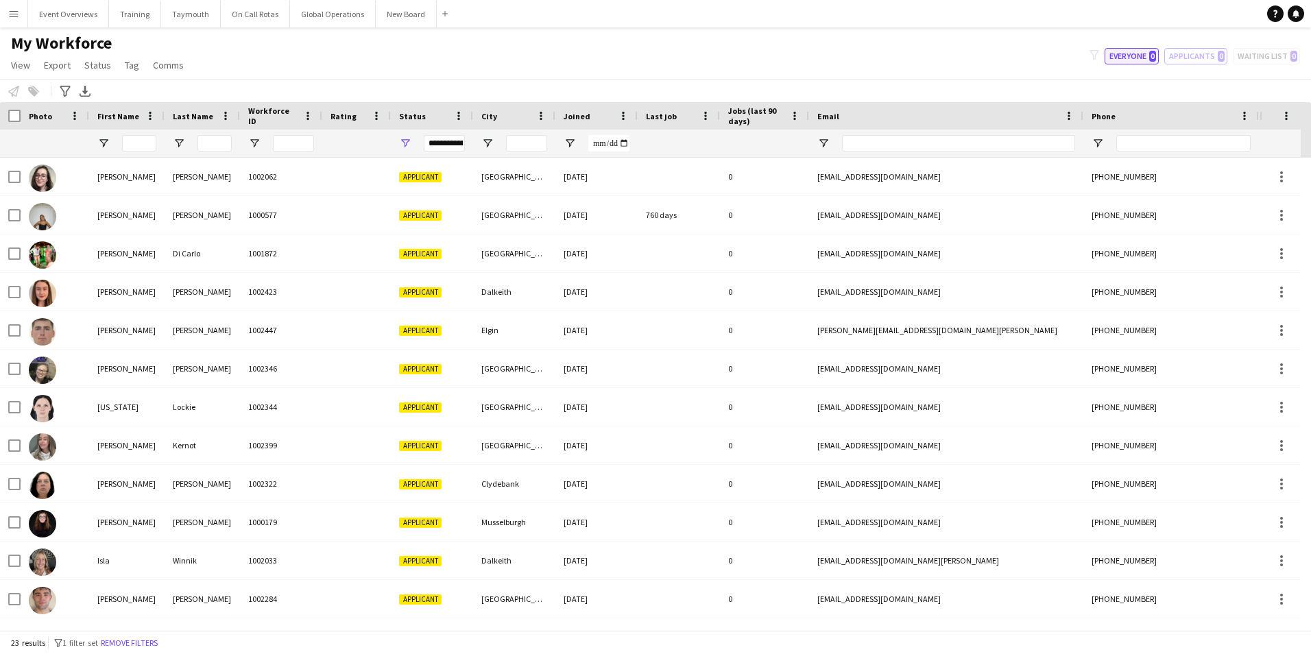
click at [1123, 53] on button "Everyone 0" at bounding box center [1131, 56] width 54 height 16
type input "**********"
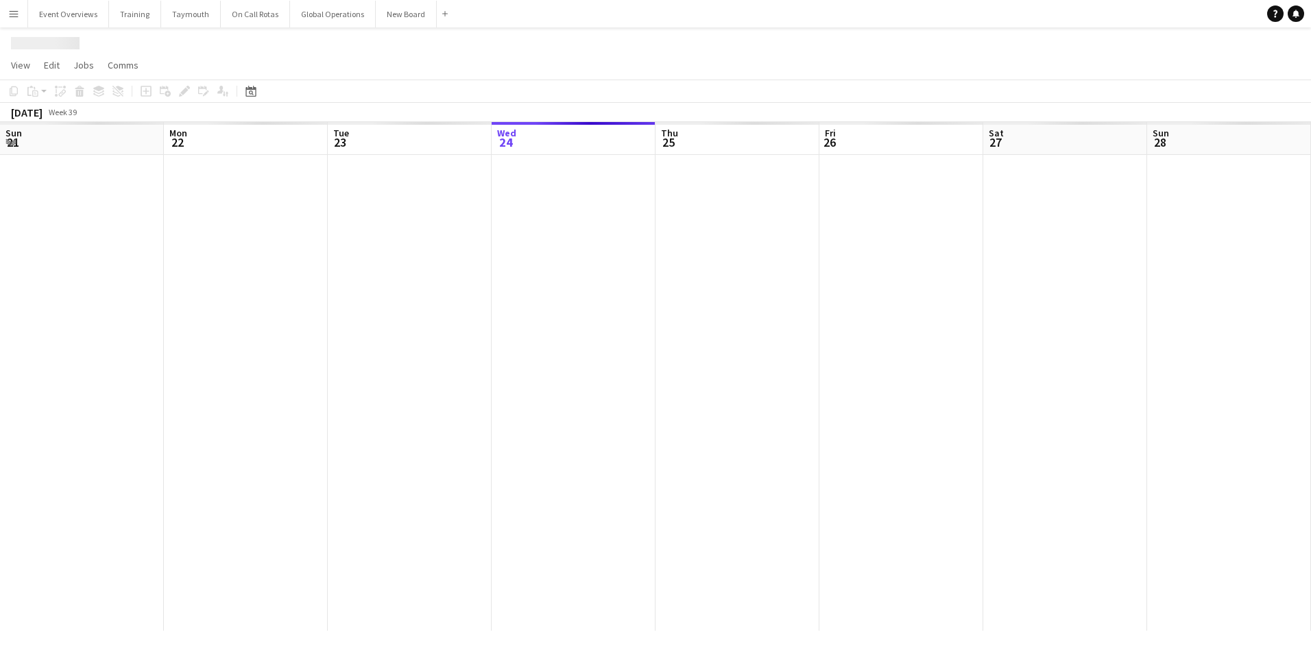
scroll to position [0, 328]
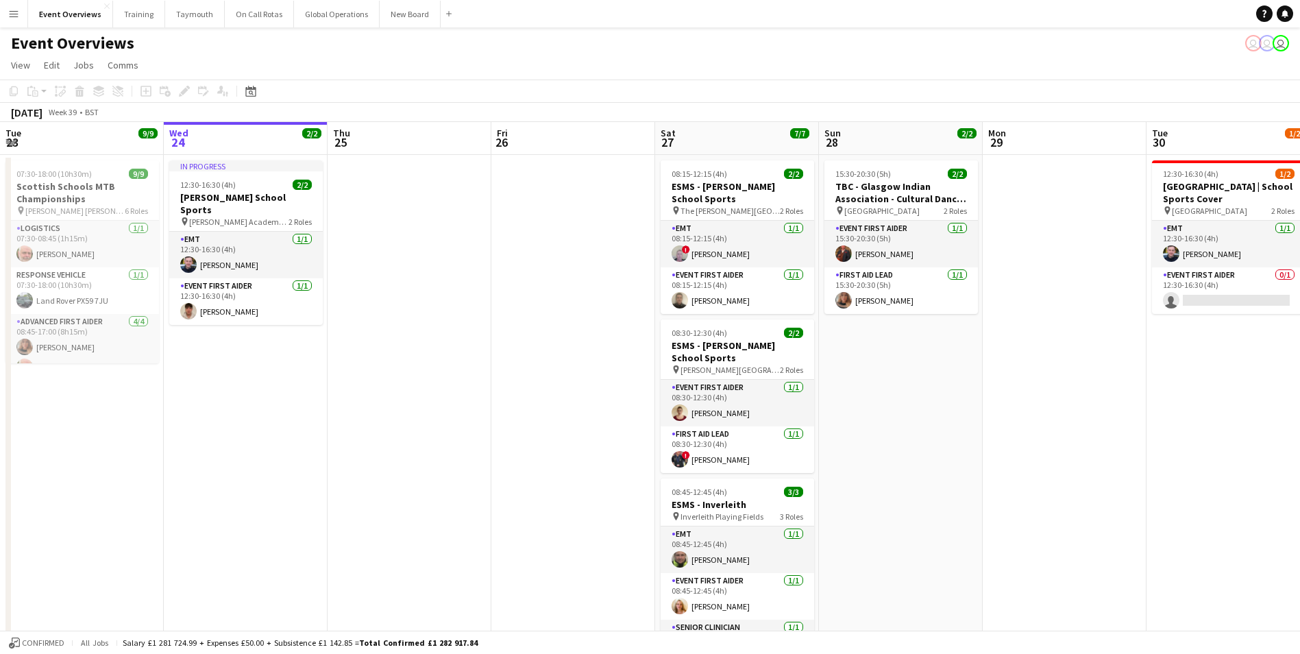
click at [16, 14] on app-icon "Menu" at bounding box center [13, 13] width 11 height 11
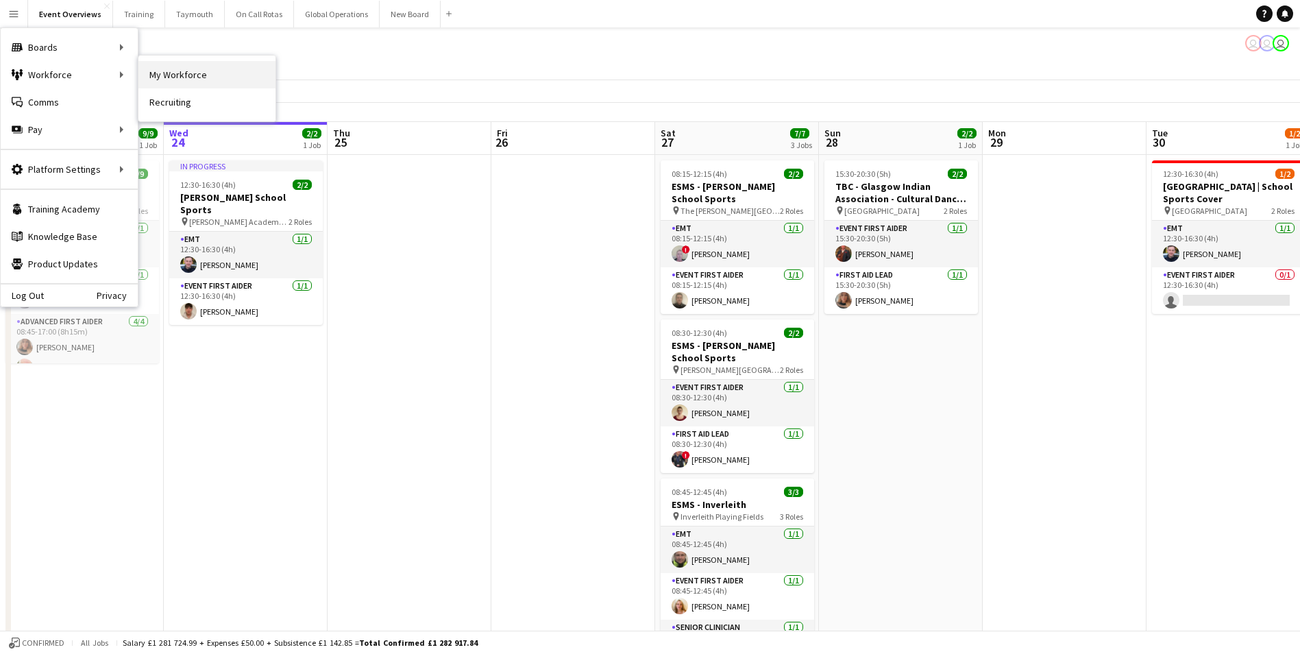
click at [180, 71] on link "My Workforce" at bounding box center [206, 74] width 137 height 27
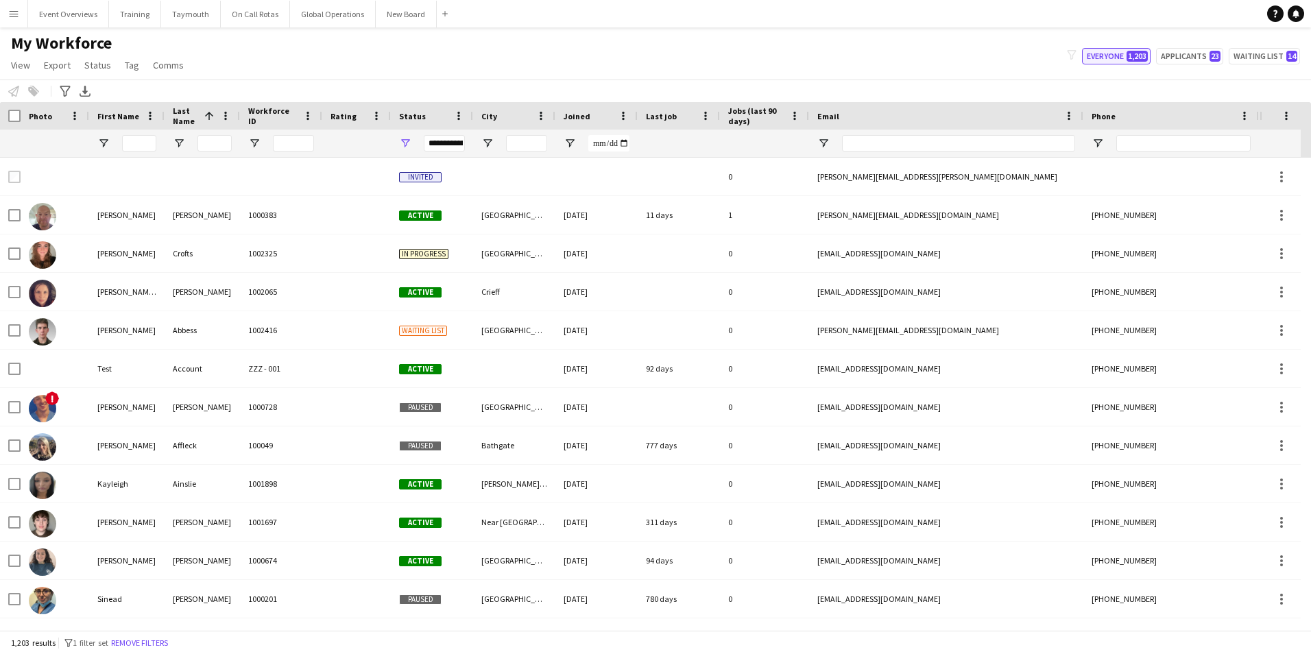
click at [1120, 53] on button "Everyone 1,203" at bounding box center [1116, 56] width 69 height 16
click at [142, 137] on input "First Name Filter Input" at bounding box center [139, 143] width 34 height 16
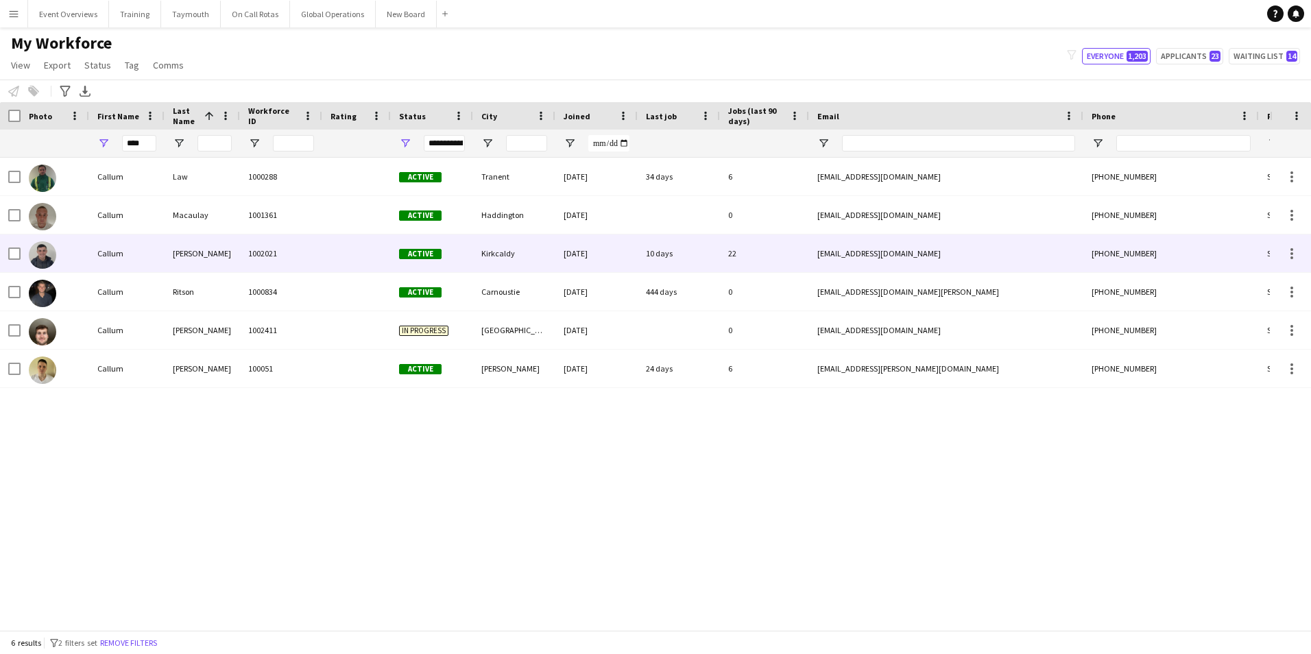
click at [106, 254] on div "Callum" at bounding box center [126, 253] width 75 height 38
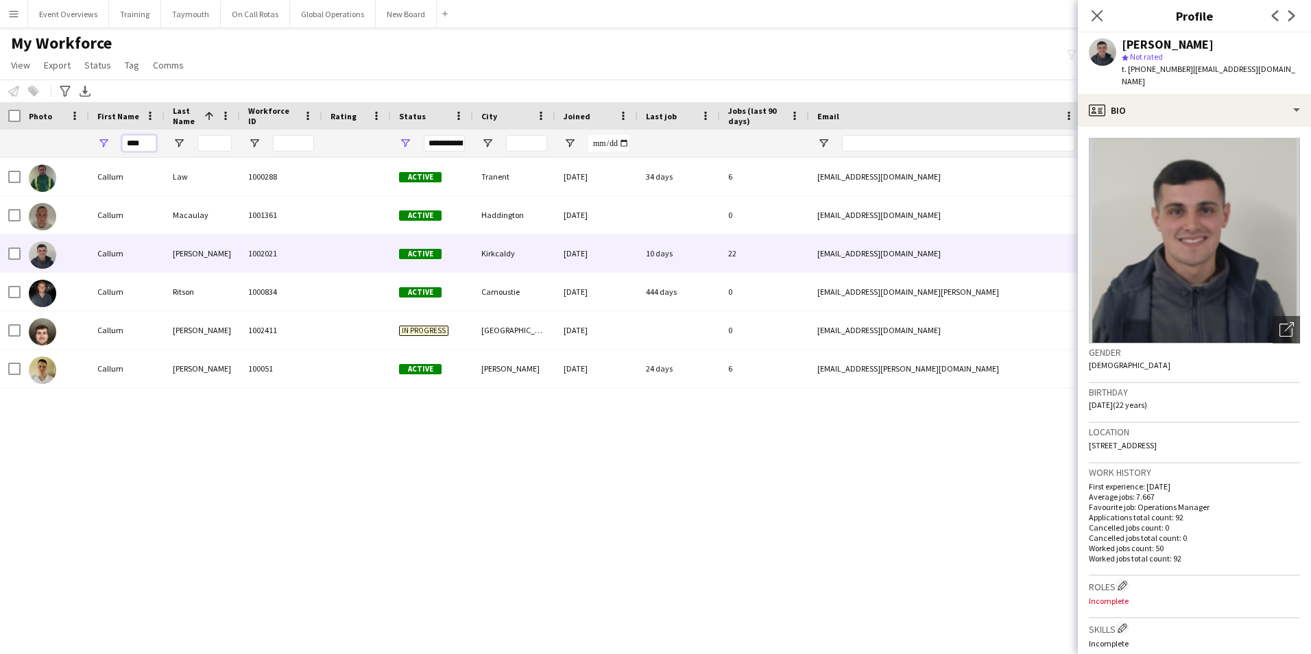
click at [141, 136] on input "****" at bounding box center [139, 143] width 34 height 16
type input "*"
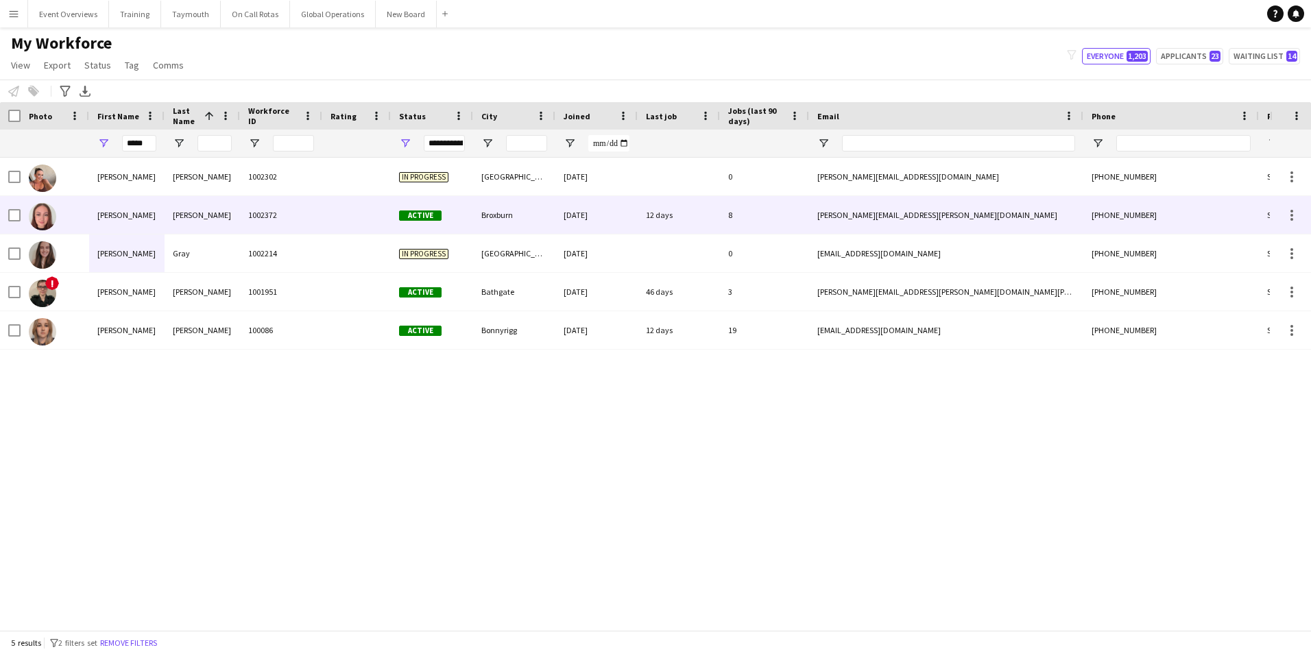
click at [101, 214] on div "[PERSON_NAME]" at bounding box center [126, 215] width 75 height 38
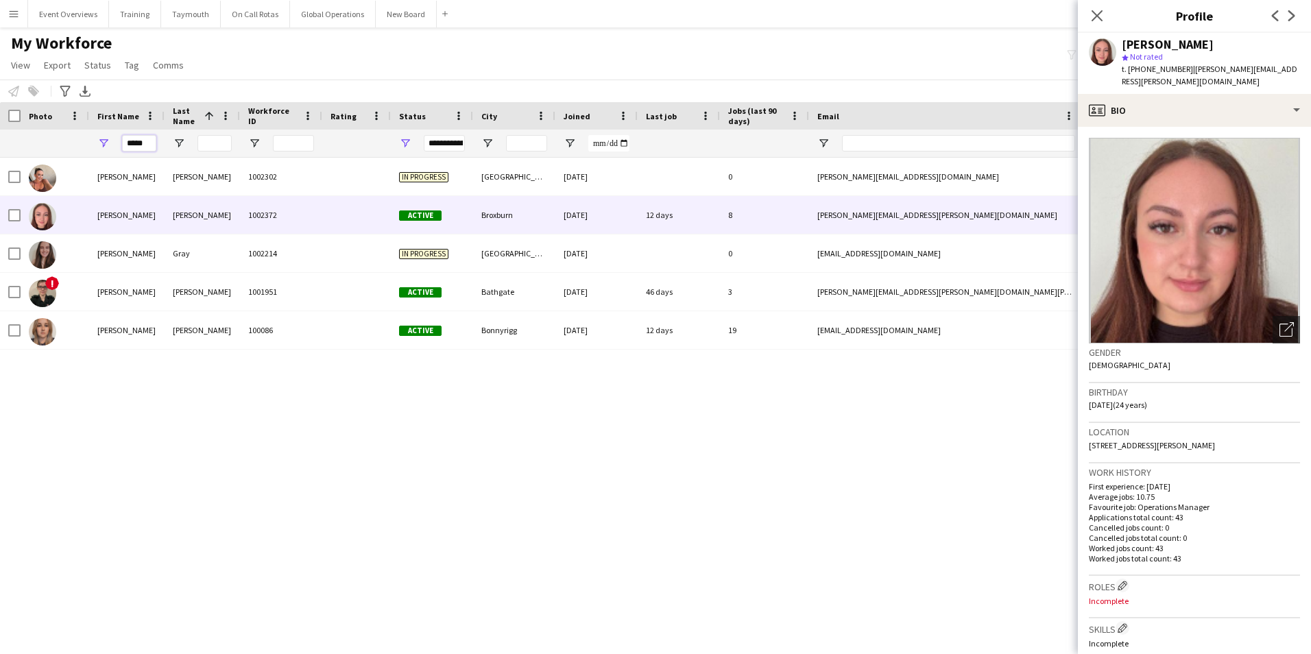
click at [146, 145] on input "*****" at bounding box center [139, 143] width 34 height 16
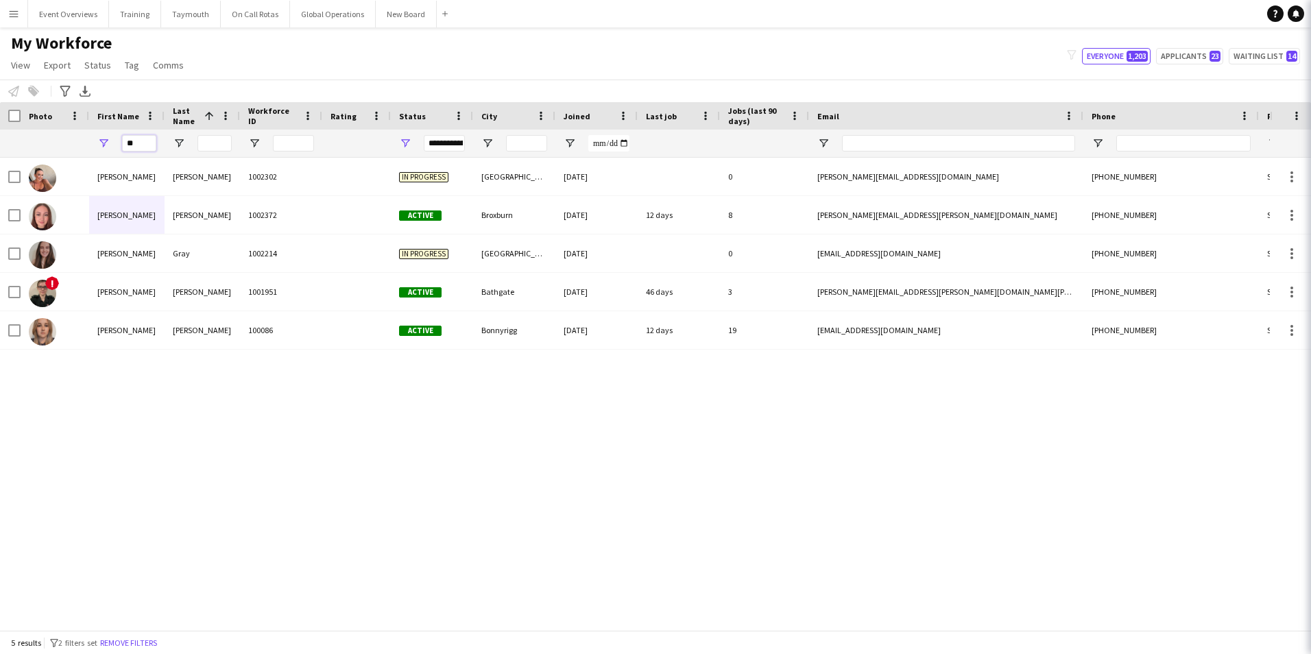
type input "*"
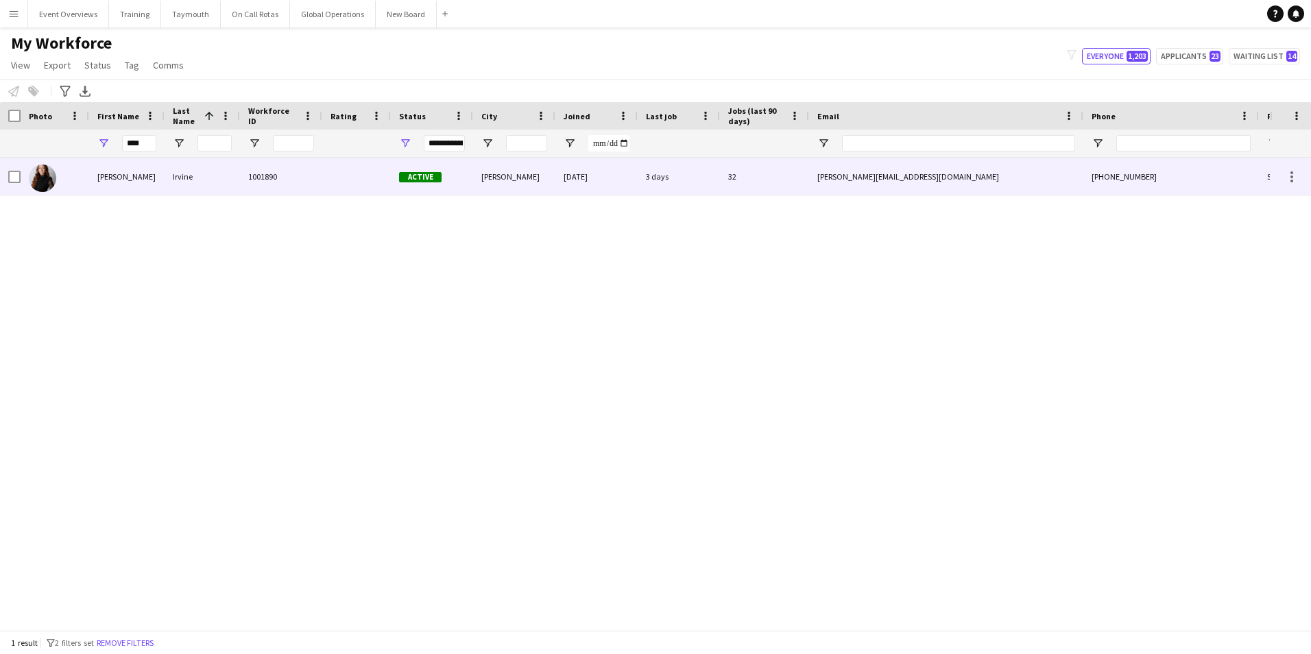
click at [110, 177] on div "[PERSON_NAME]" at bounding box center [126, 177] width 75 height 38
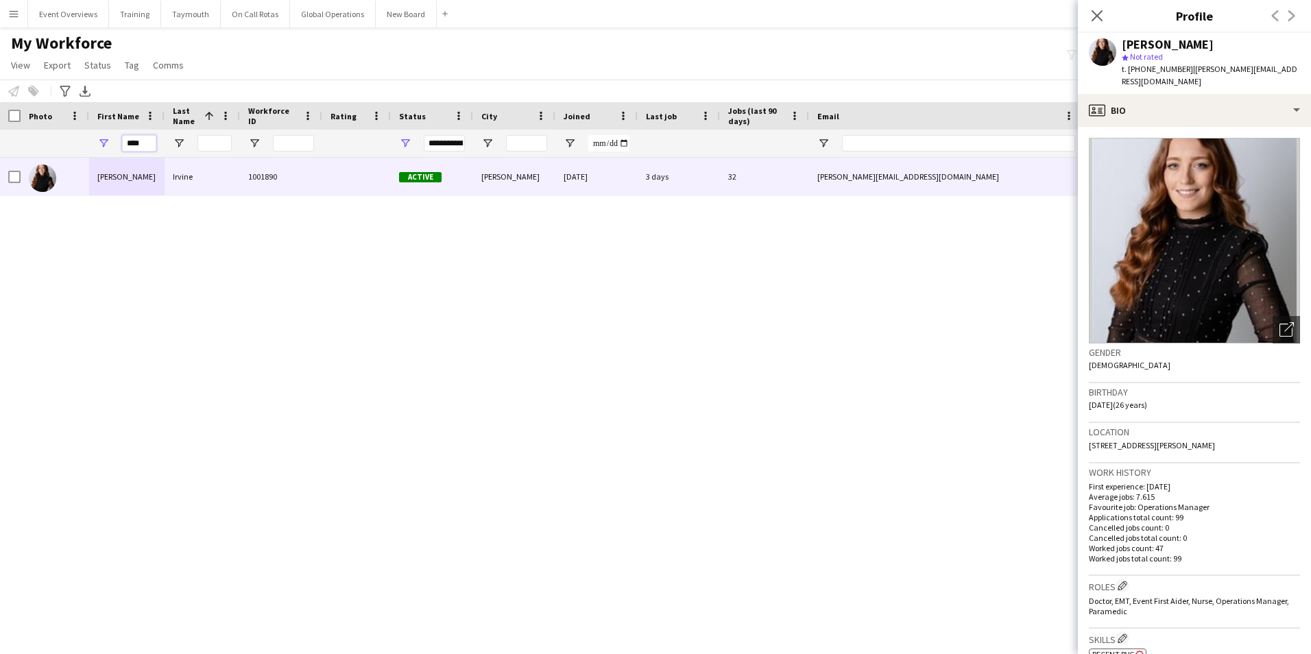
click at [141, 142] on input "****" at bounding box center [139, 143] width 34 height 16
type input "*"
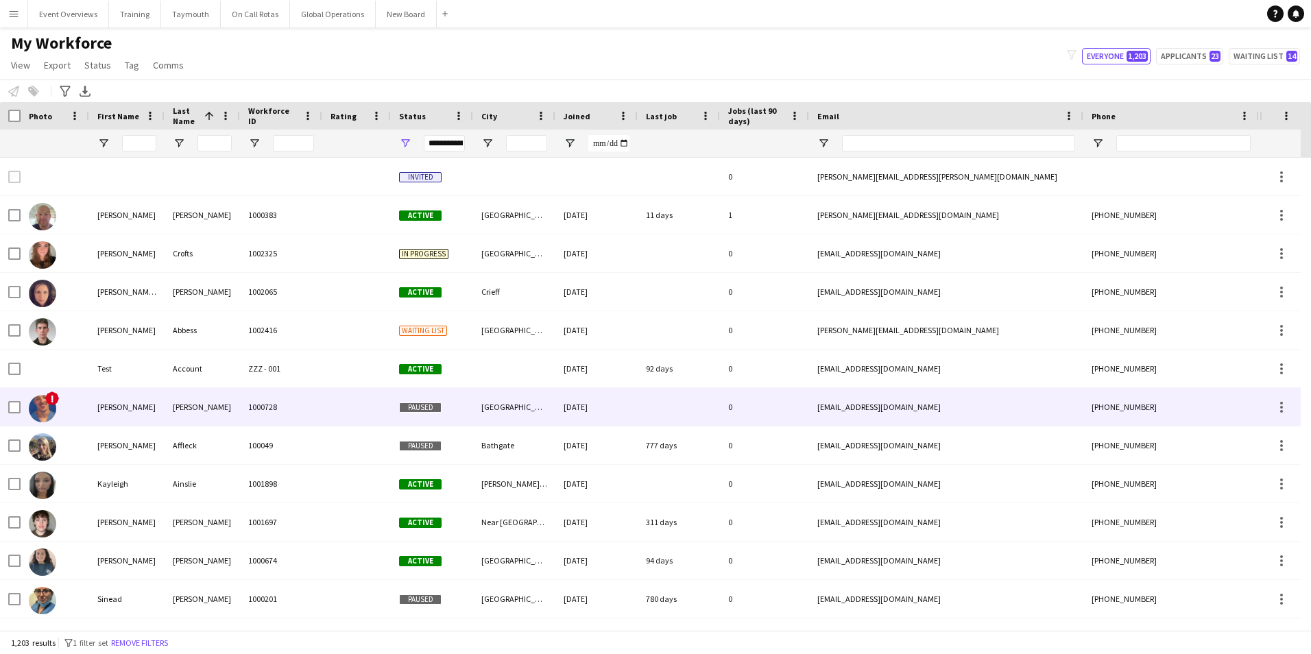
click at [97, 409] on div "[PERSON_NAME]" at bounding box center [126, 407] width 75 height 38
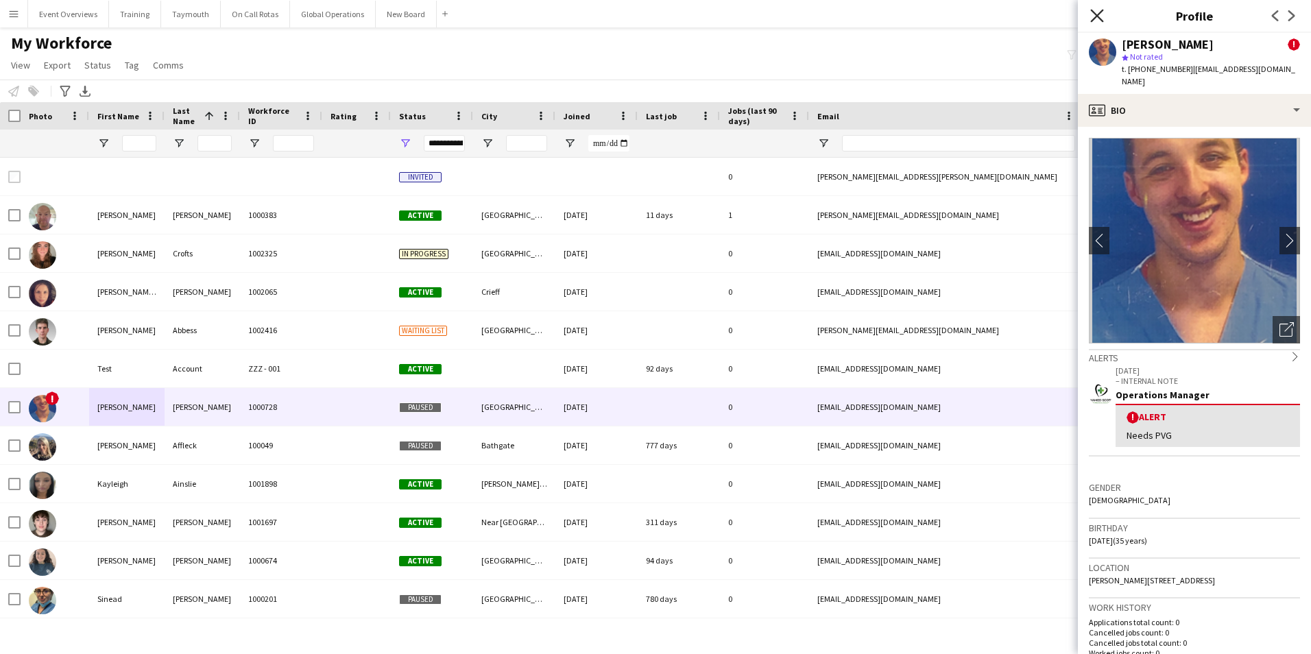
click at [1097, 12] on icon "Close pop-in" at bounding box center [1096, 15] width 13 height 13
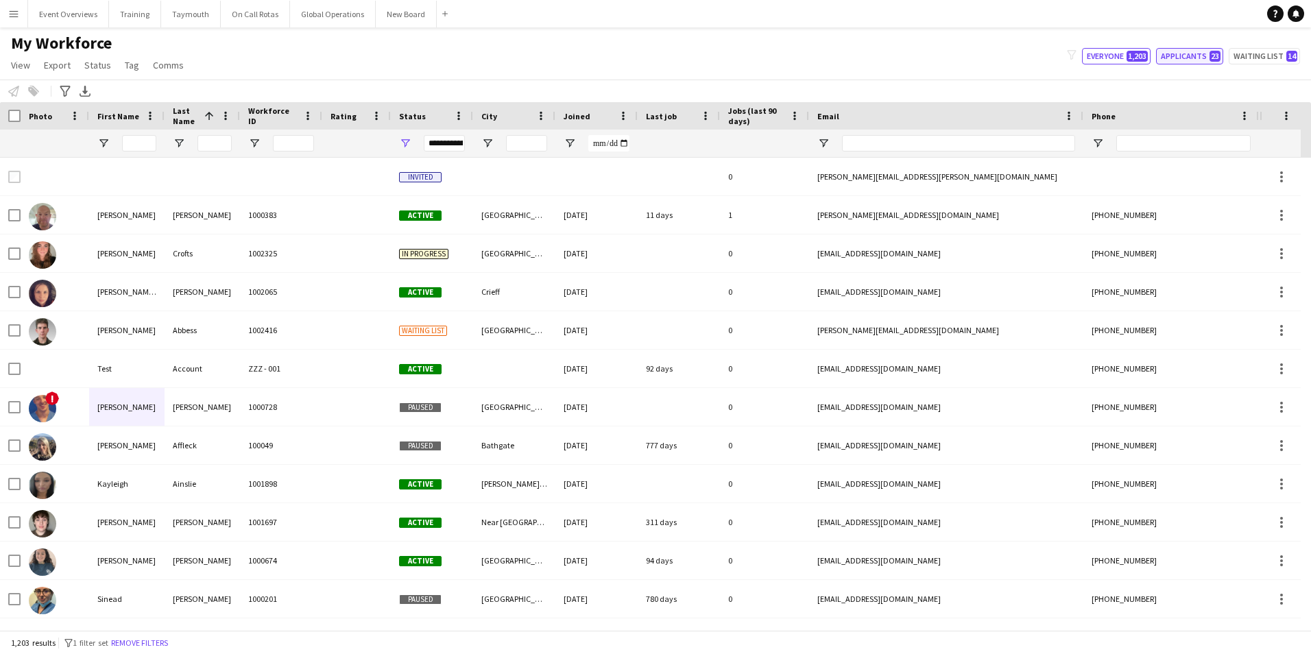
click at [1190, 56] on button "Applicants 23" at bounding box center [1189, 56] width 67 height 16
type input "**********"
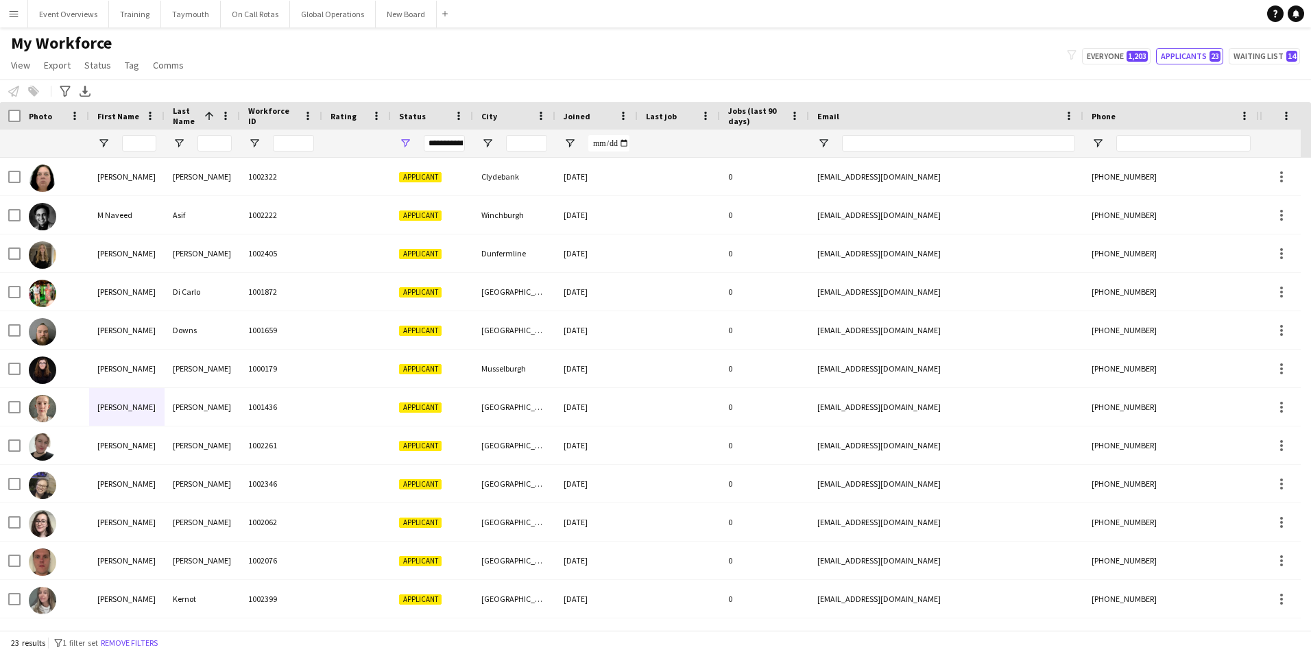
click at [12, 15] on app-icon "Menu" at bounding box center [13, 13] width 11 height 11
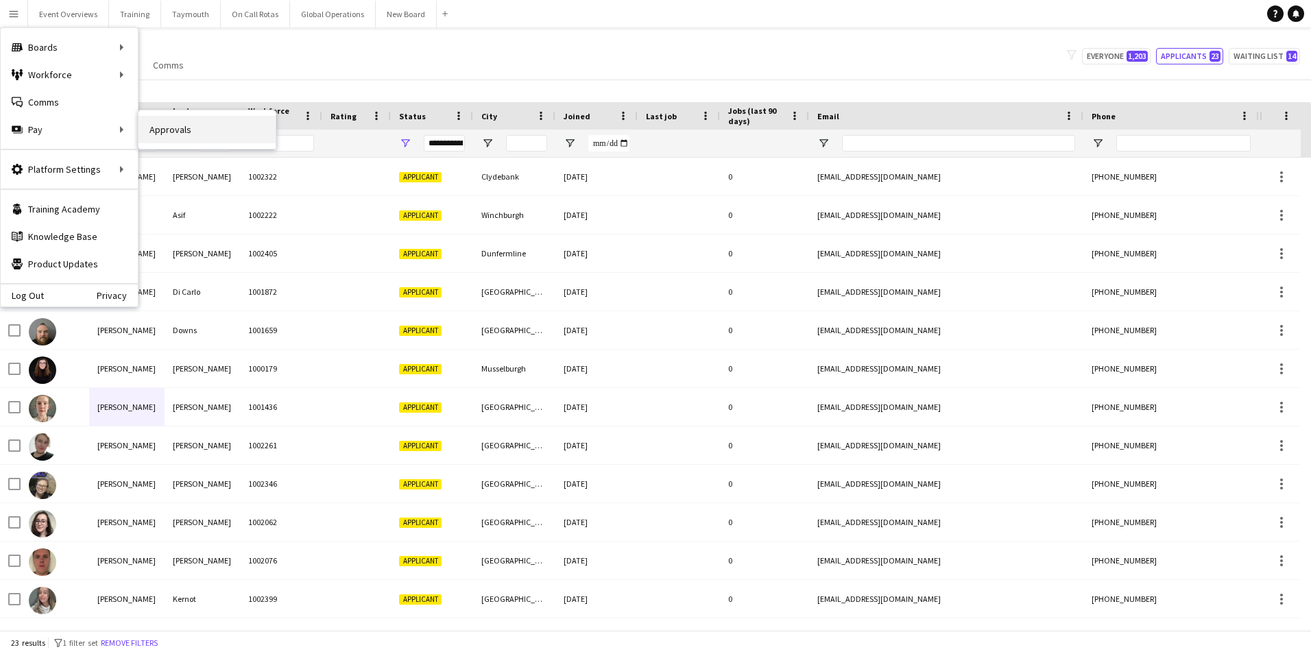
click at [159, 131] on link "Approvals" at bounding box center [206, 129] width 137 height 27
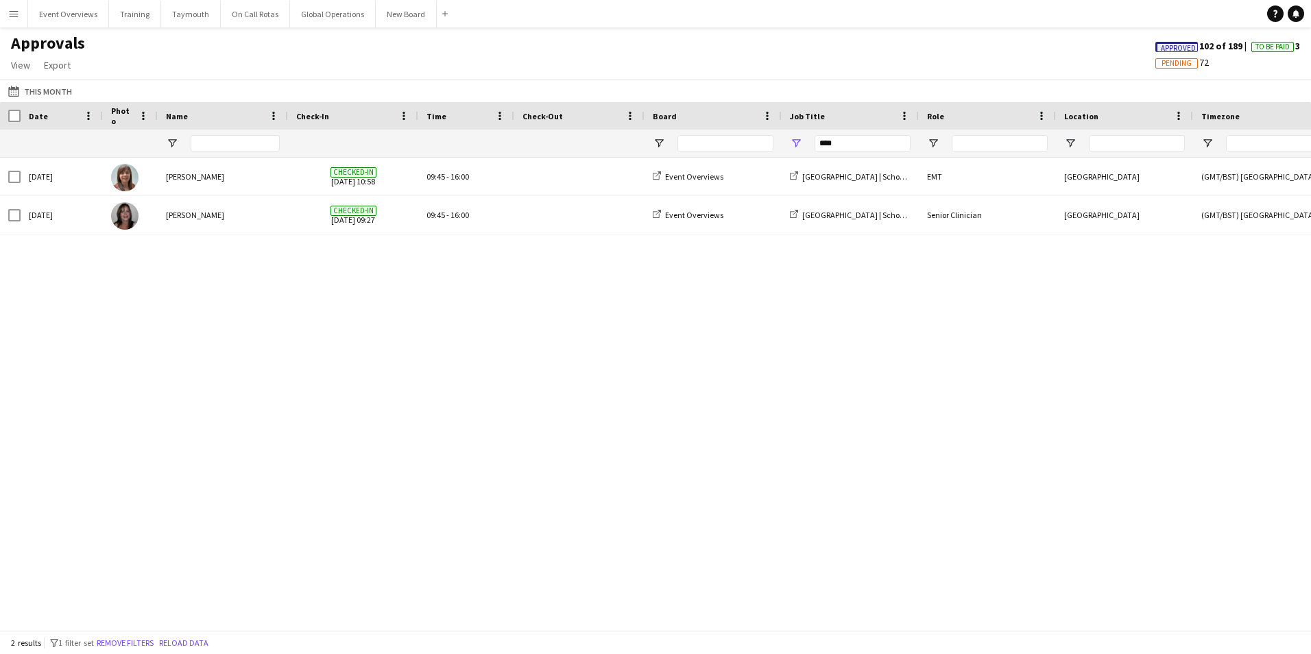
click at [18, 17] on app-icon "Menu" at bounding box center [13, 13] width 11 height 11
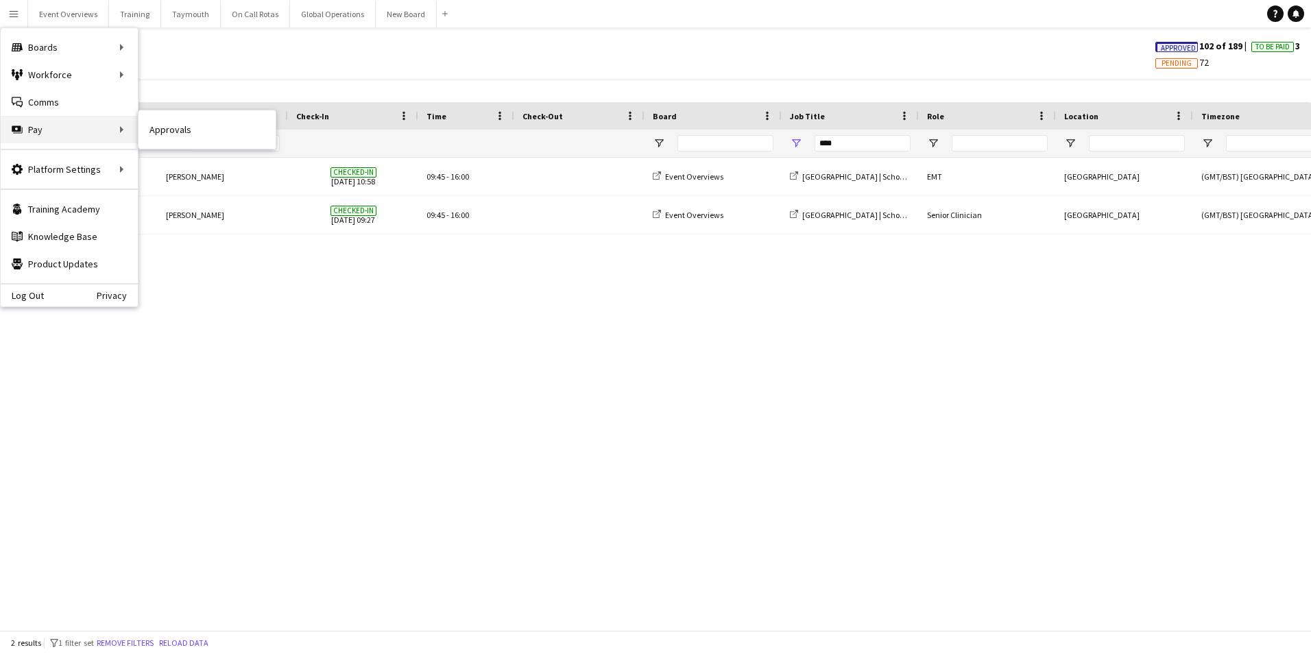
click at [33, 122] on div "Pay Pay" at bounding box center [69, 129] width 137 height 27
click at [847, 145] on input "****" at bounding box center [862, 143] width 96 height 16
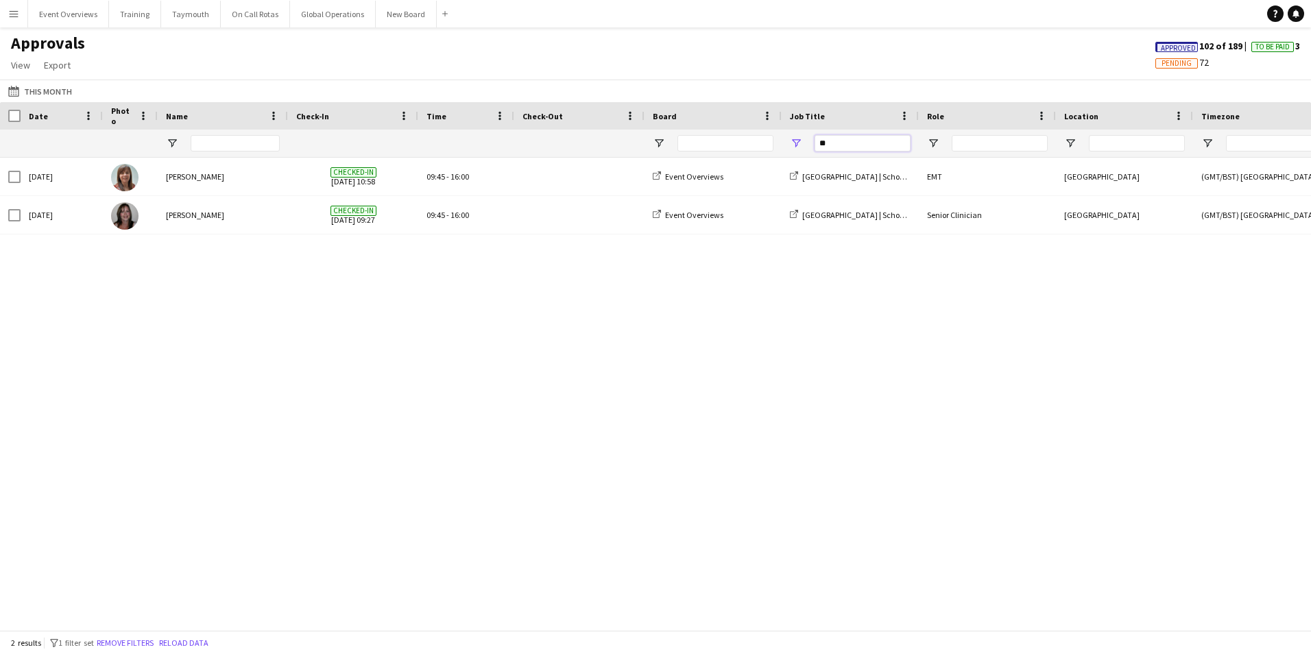
type input "*"
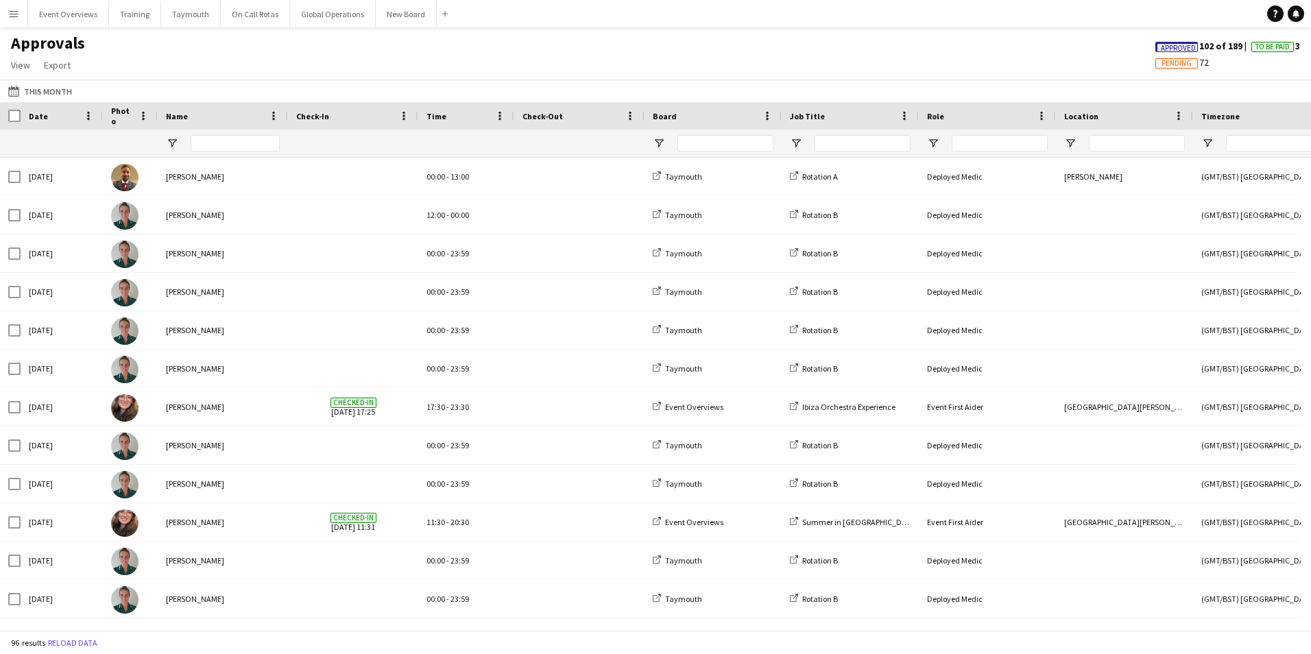
click at [1173, 64] on span "Pending" at bounding box center [1176, 63] width 30 height 9
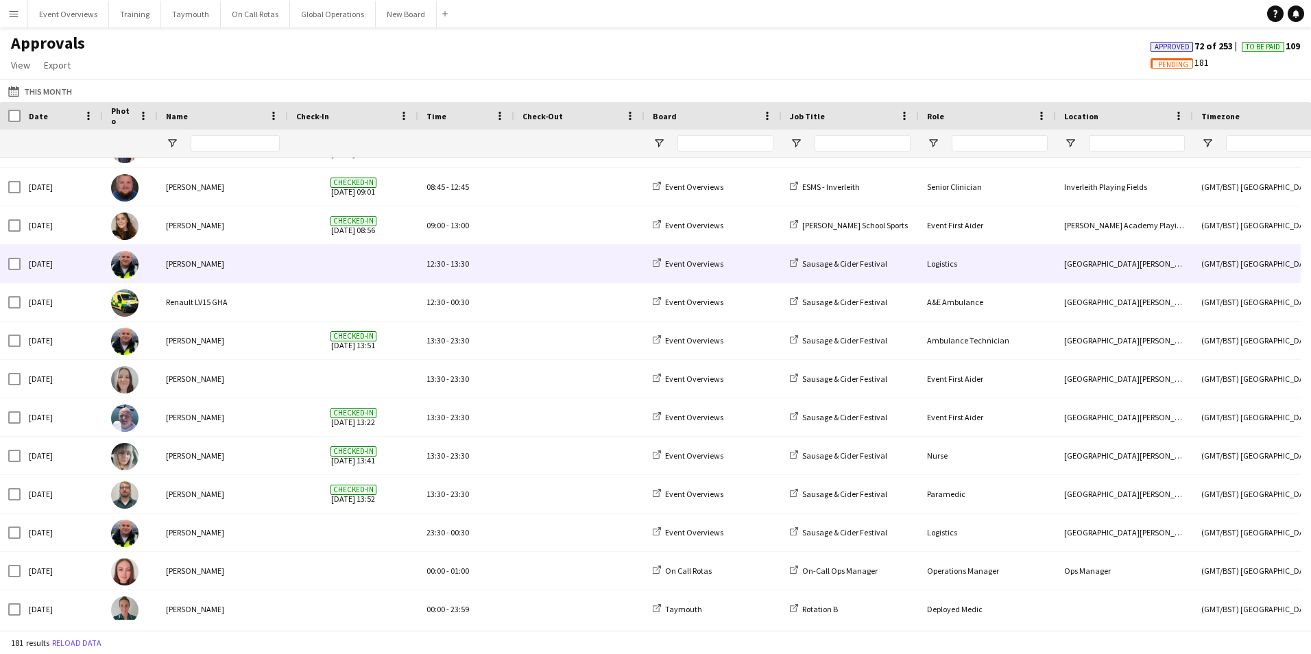
scroll to position [1302, 0]
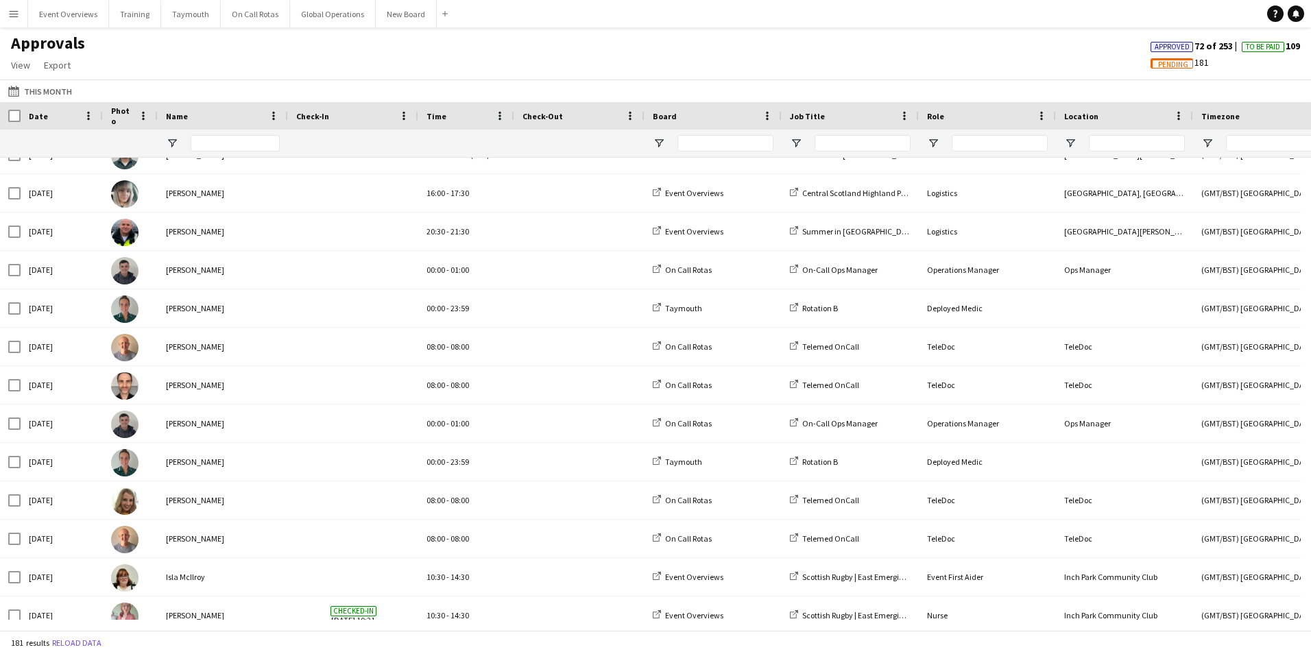
click at [1154, 45] on span "Approved" at bounding box center [1171, 46] width 35 height 9
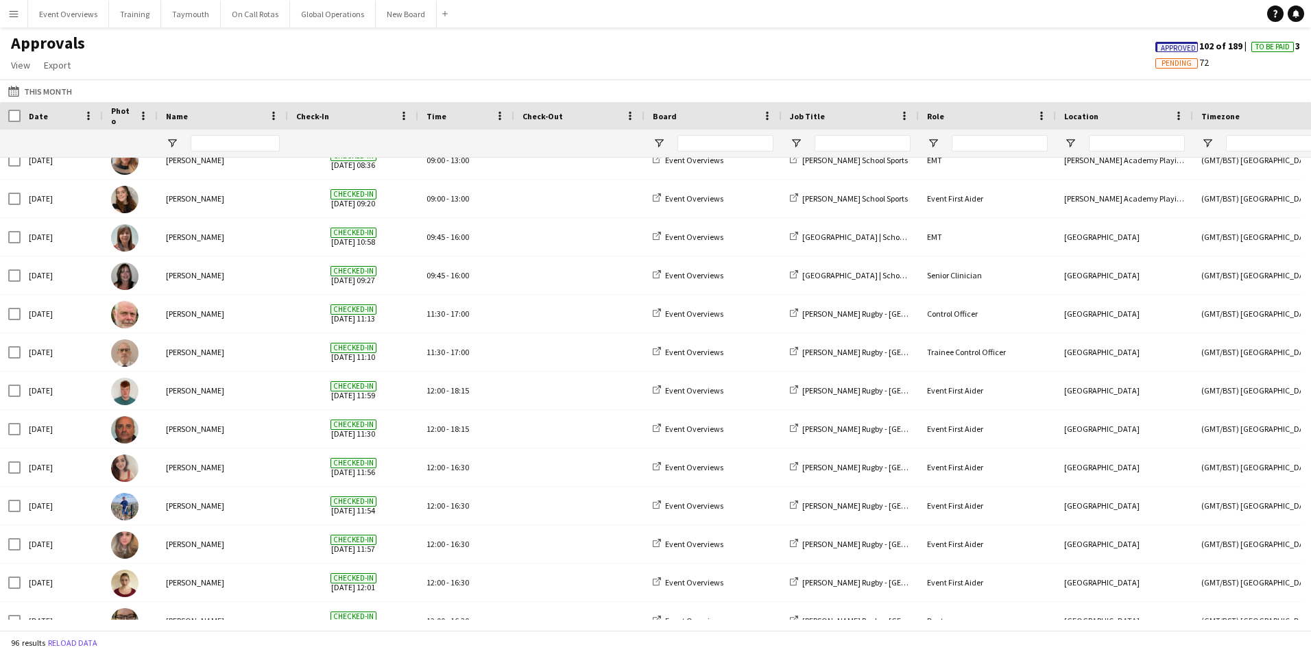
click at [14, 7] on button "Menu" at bounding box center [13, 13] width 27 height 27
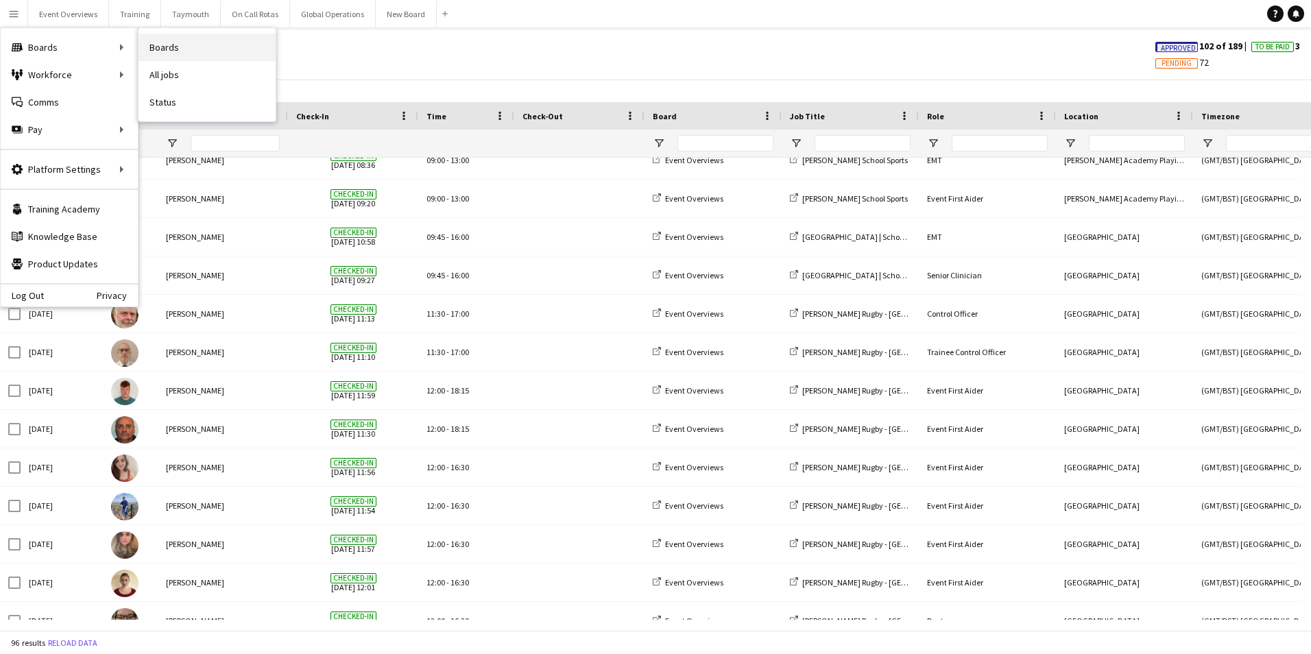
click at [182, 47] on link "Boards" at bounding box center [206, 47] width 137 height 27
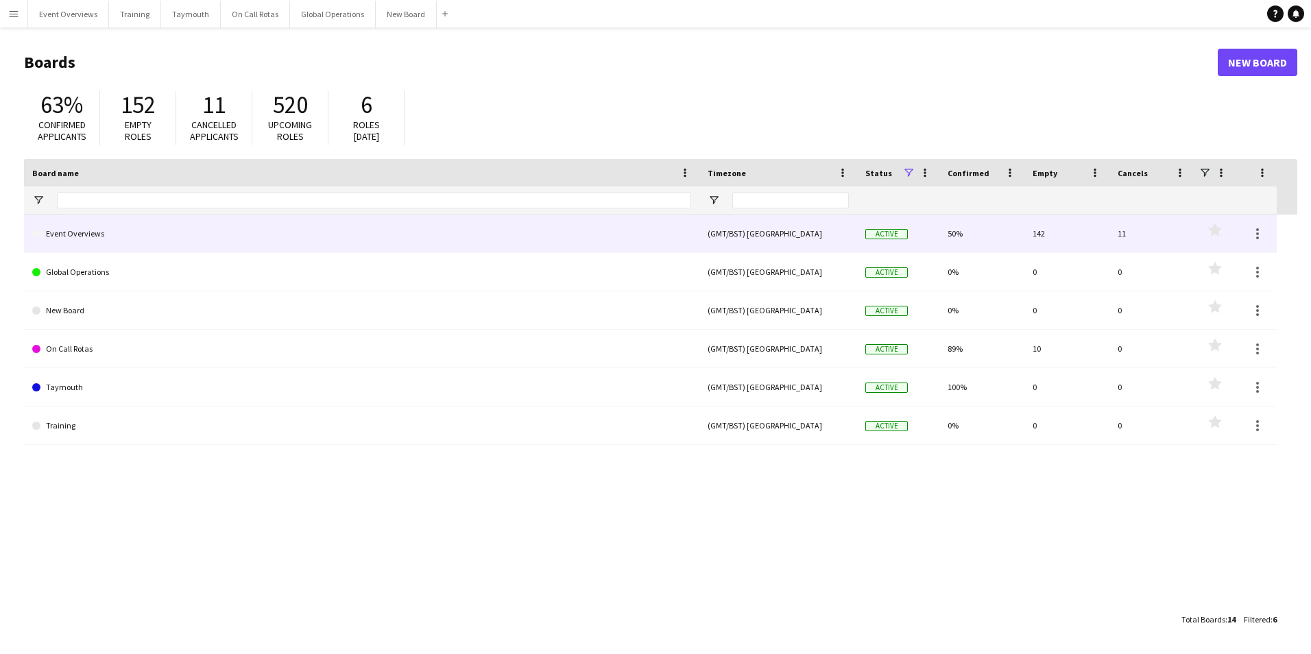
click at [90, 234] on link "Event Overviews" at bounding box center [361, 234] width 659 height 38
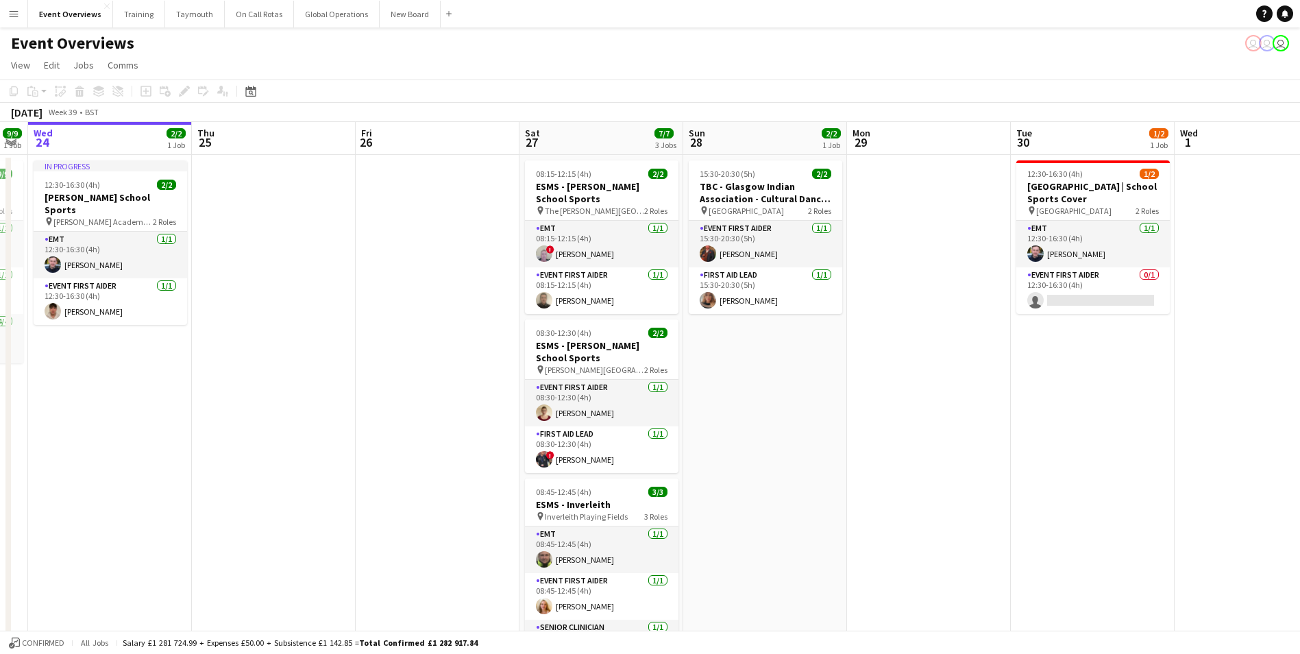
scroll to position [0, 518]
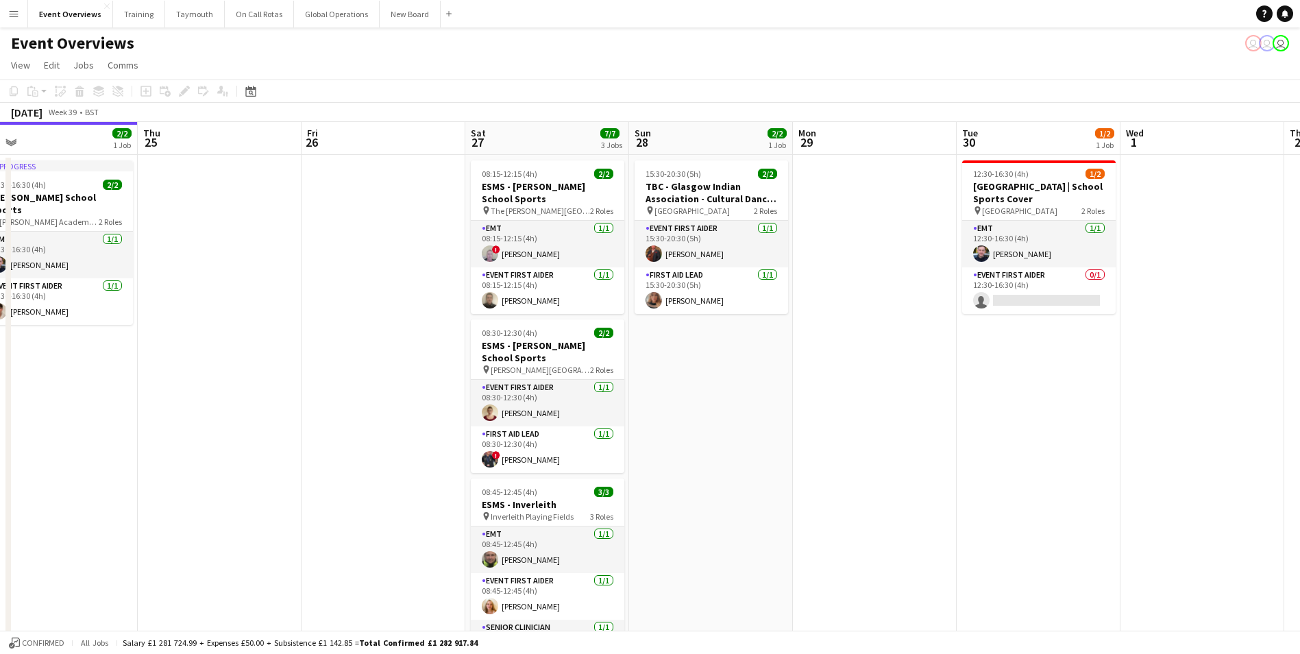
drag, startPoint x: 1086, startPoint y: 408, endPoint x: 915, endPoint y: 459, distance: 178.9
click at [915, 459] on app-calendar-viewport "Sun 21 17/17 1 Job Mon 22 Tue 23 9/9 1 Job Wed 24 2/2 1 Job Thu 25 Fri 26 Sat 2…" at bounding box center [650, 409] width 1300 height 575
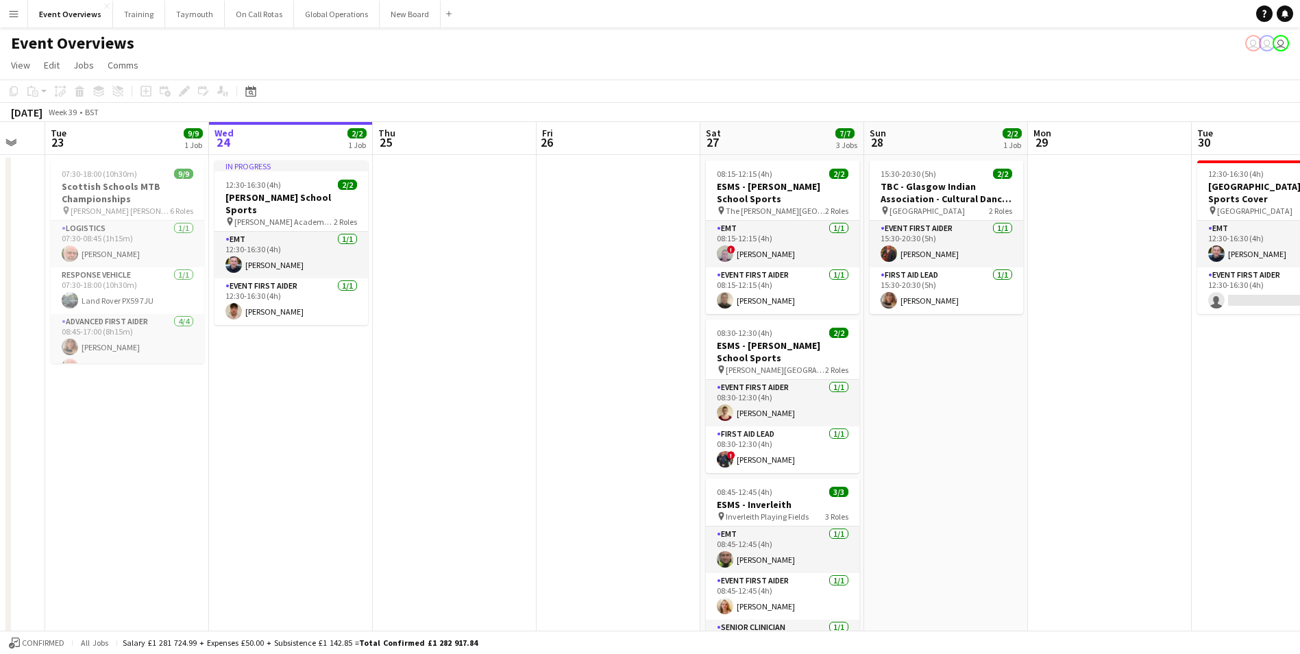
drag, startPoint x: 961, startPoint y: 451, endPoint x: 1123, endPoint y: 437, distance: 162.3
click at [1123, 437] on app-calendar-viewport "Sun 21 17/17 1 Job Mon 22 Tue 23 9/9 1 Job Wed 24 2/2 1 Job Thu 25 Fri 26 Sat 2…" at bounding box center [650, 409] width 1300 height 575
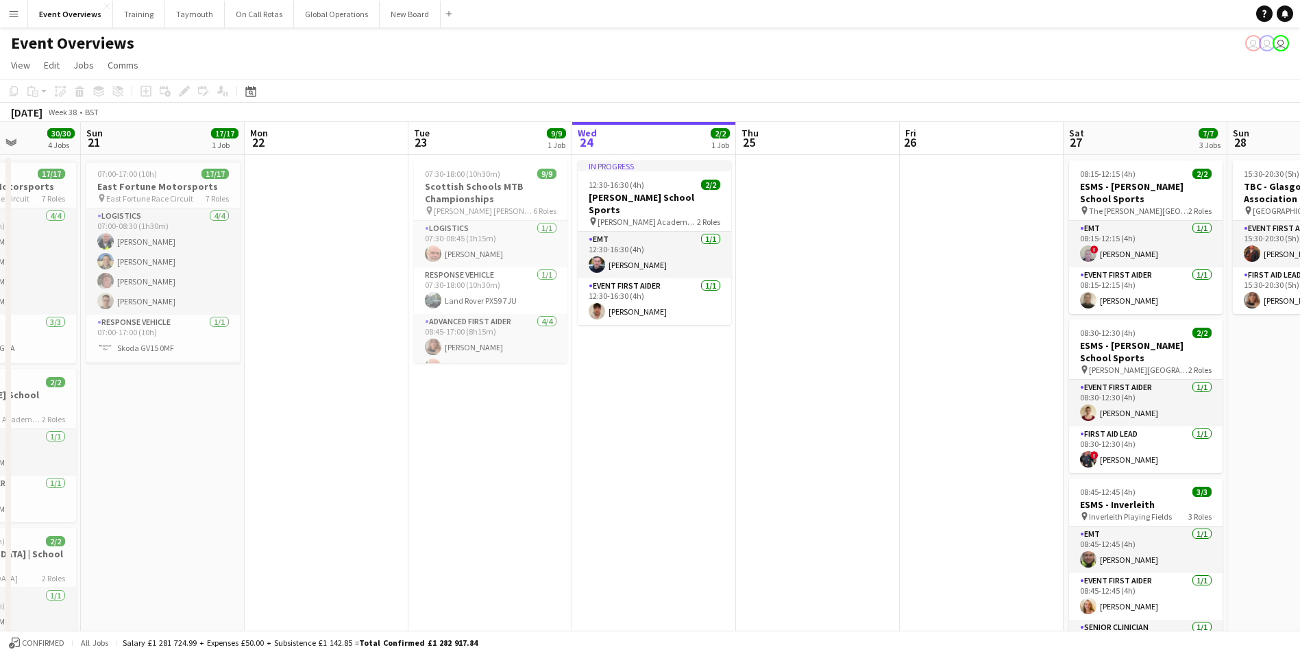
drag, startPoint x: 503, startPoint y: 446, endPoint x: 844, endPoint y: 404, distance: 343.2
click at [866, 391] on app-calendar-viewport "Thu 18 Fri 19 9/9 2 Jobs Sat 20 30/30 4 Jobs Sun 21 17/17 1 Job Mon 22 Tue 23 9…" at bounding box center [650, 520] width 1300 height 797
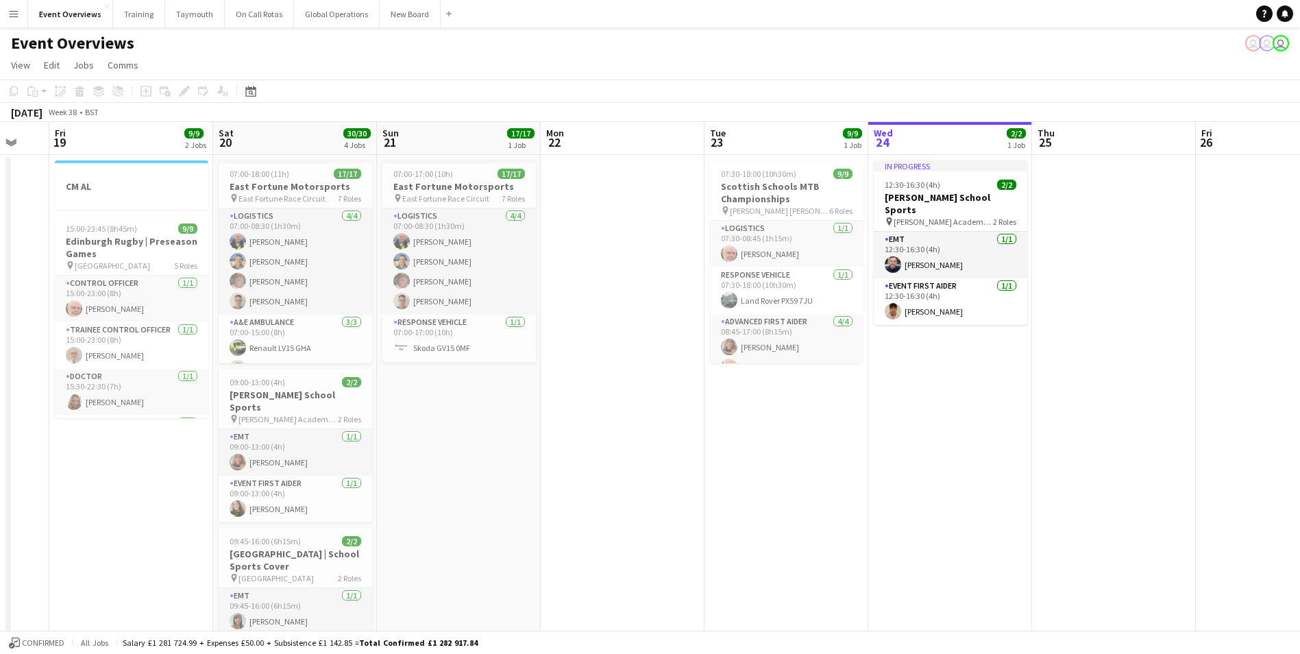
drag, startPoint x: 892, startPoint y: 413, endPoint x: 901, endPoint y: 413, distance: 9.6
click at [901, 413] on app-calendar-viewport "Wed 17 Thu 18 Fri 19 9/9 2 Jobs Sat 20 30/30 4 Jobs Sun 21 17/17 1 Job Mon 22 T…" at bounding box center [650, 520] width 1300 height 797
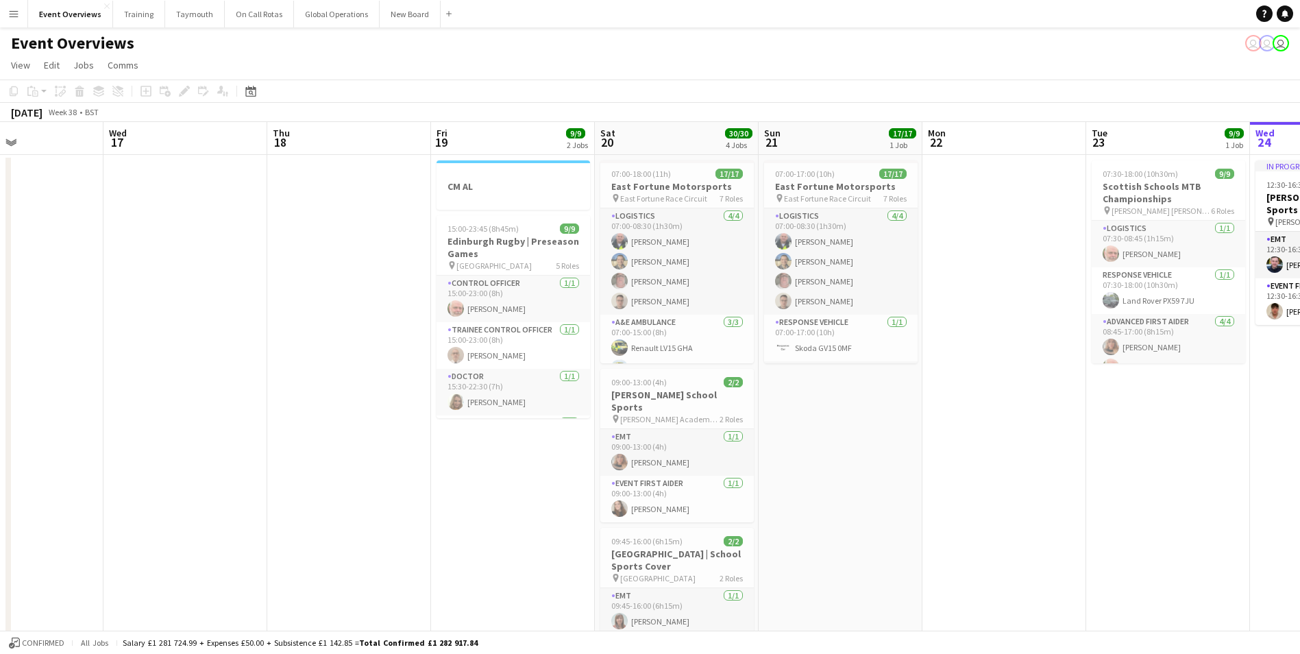
drag, startPoint x: 677, startPoint y: 472, endPoint x: 971, endPoint y: 445, distance: 296.0
click at [971, 445] on app-calendar-viewport "Sun 14 Mon 15 Tue 16 Wed 17 Thu 18 Fri 19 9/9 2 Jobs Sat 20 30/30 4 Jobs Sun 21…" at bounding box center [650, 520] width 1300 height 797
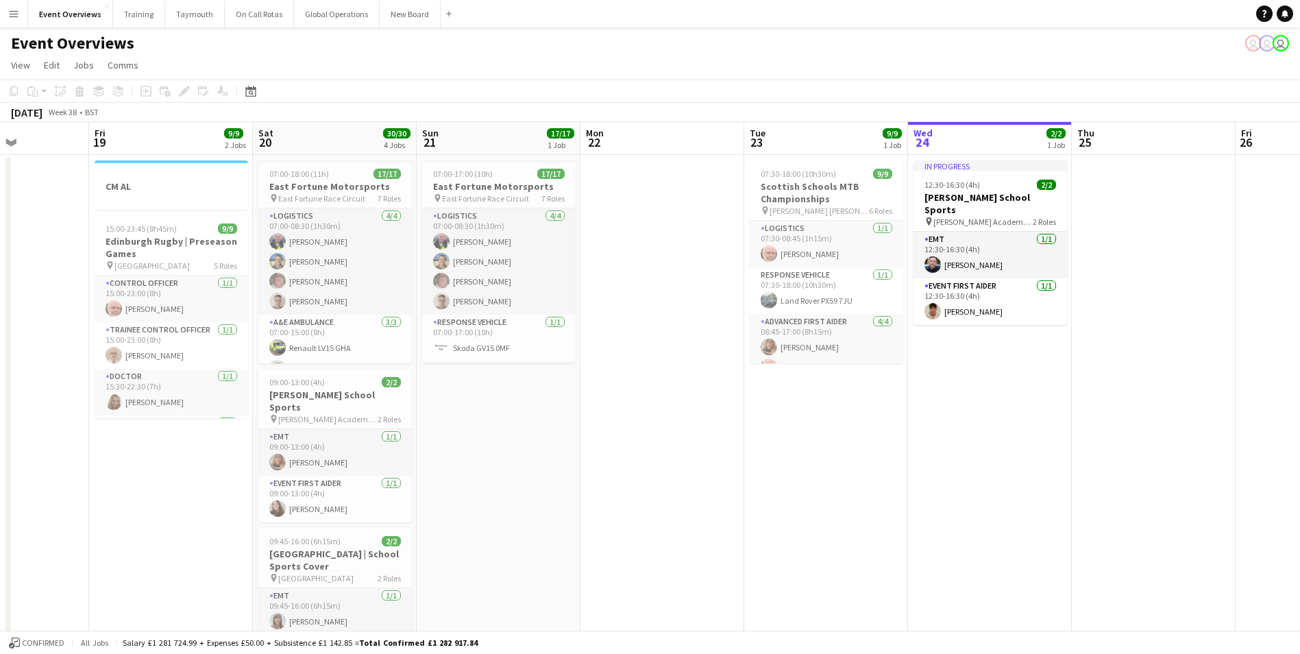
drag, startPoint x: 978, startPoint y: 450, endPoint x: 599, endPoint y: 495, distance: 381.7
click at [536, 489] on app-calendar-viewport "Tue 16 Wed 17 Thu 18 Fri 19 9/9 2 Jobs Sat 20 30/30 4 Jobs Sun 21 17/17 1 Job M…" at bounding box center [650, 520] width 1300 height 797
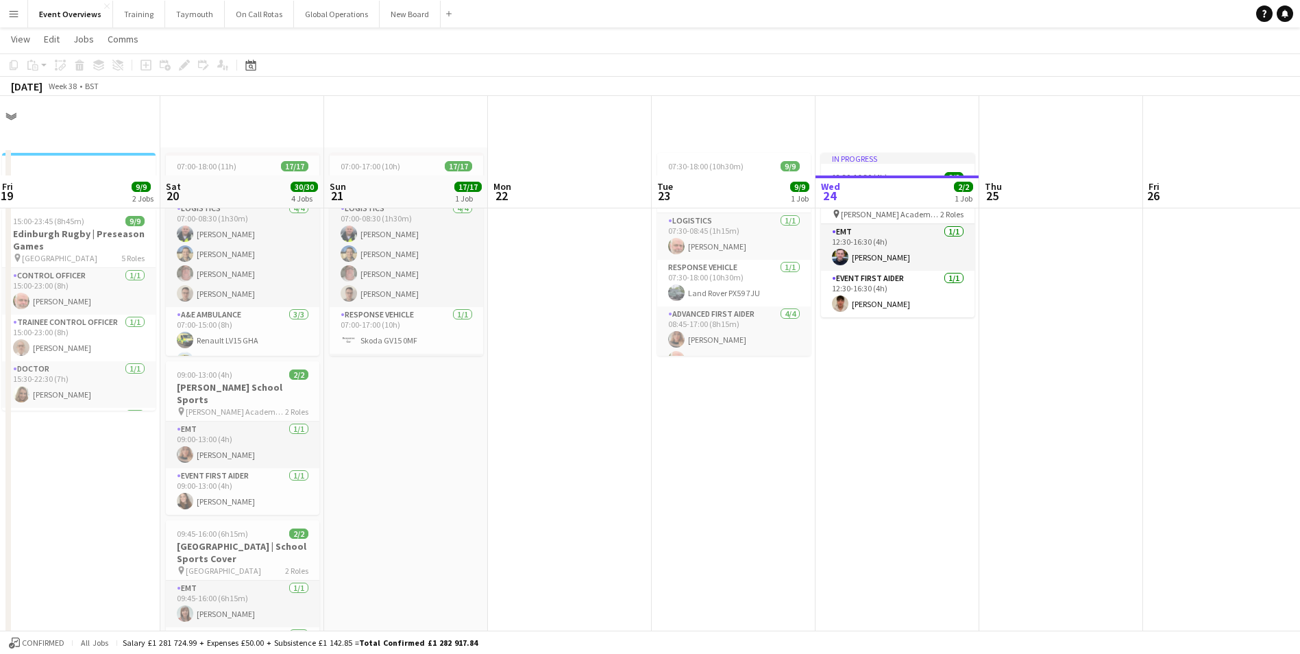
scroll to position [0, 0]
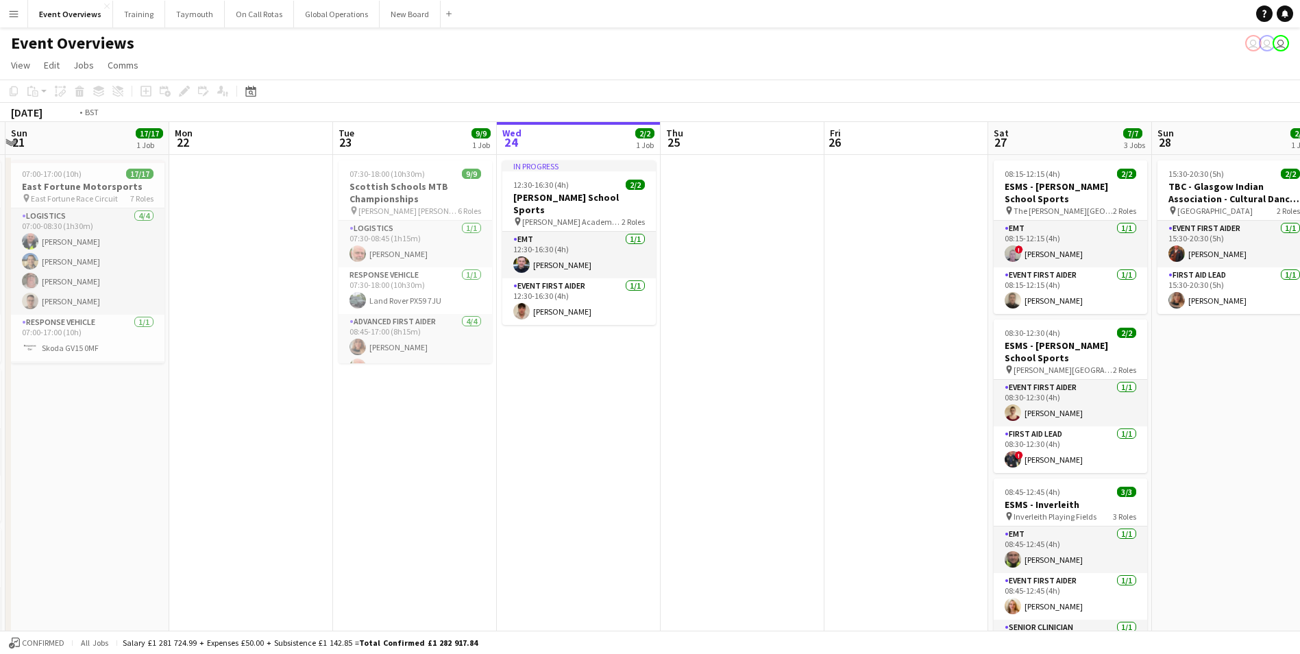
drag, startPoint x: 940, startPoint y: 488, endPoint x: 402, endPoint y: 519, distance: 539.6
click at [402, 519] on app-calendar-viewport "Thu 18 Fri 19 9/9 2 Jobs Sat 20 30/30 4 Jobs Sun 21 17/17 1 Job Mon 22 Tue 23 9…" at bounding box center [650, 520] width 1300 height 797
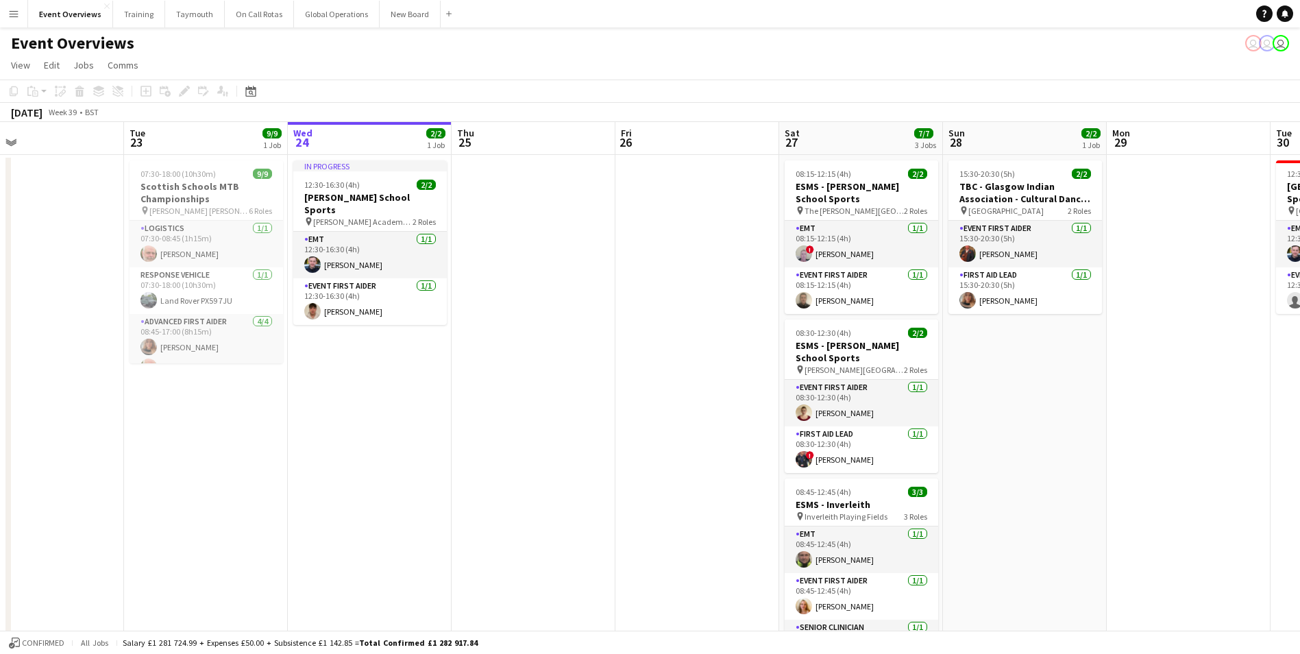
drag, startPoint x: 594, startPoint y: 513, endPoint x: 404, endPoint y: 517, distance: 190.6
click at [404, 517] on app-calendar-viewport "Fri 19 9/9 2 Jobs Sat 20 30/30 4 Jobs Sun 21 17/17 1 Job Mon 22 Tue 23 9/9 1 Jo…" at bounding box center [650, 520] width 1300 height 797
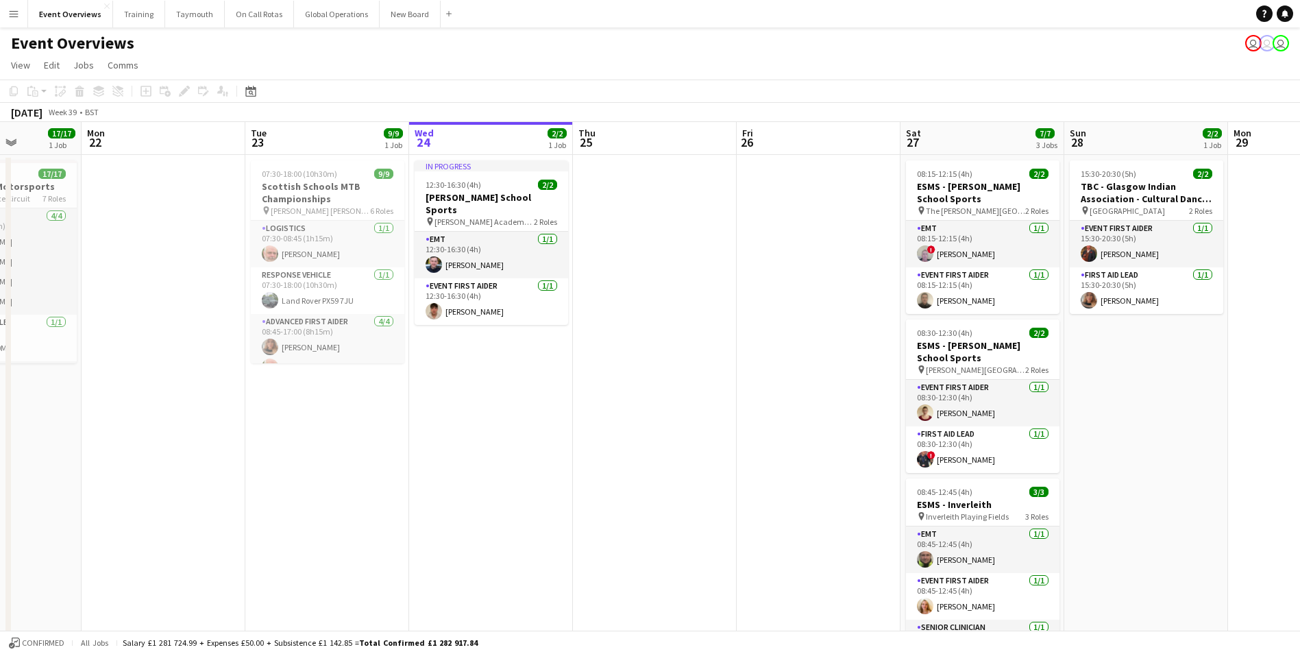
drag, startPoint x: 279, startPoint y: 500, endPoint x: 602, endPoint y: 493, distance: 322.9
click at [602, 493] on app-calendar-viewport "Fri 19 9/9 2 Jobs Sat 20 30/30 4 Jobs Sun 21 17/17 1 Job Mon 22 Tue 23 9/9 1 Jo…" at bounding box center [650, 520] width 1300 height 797
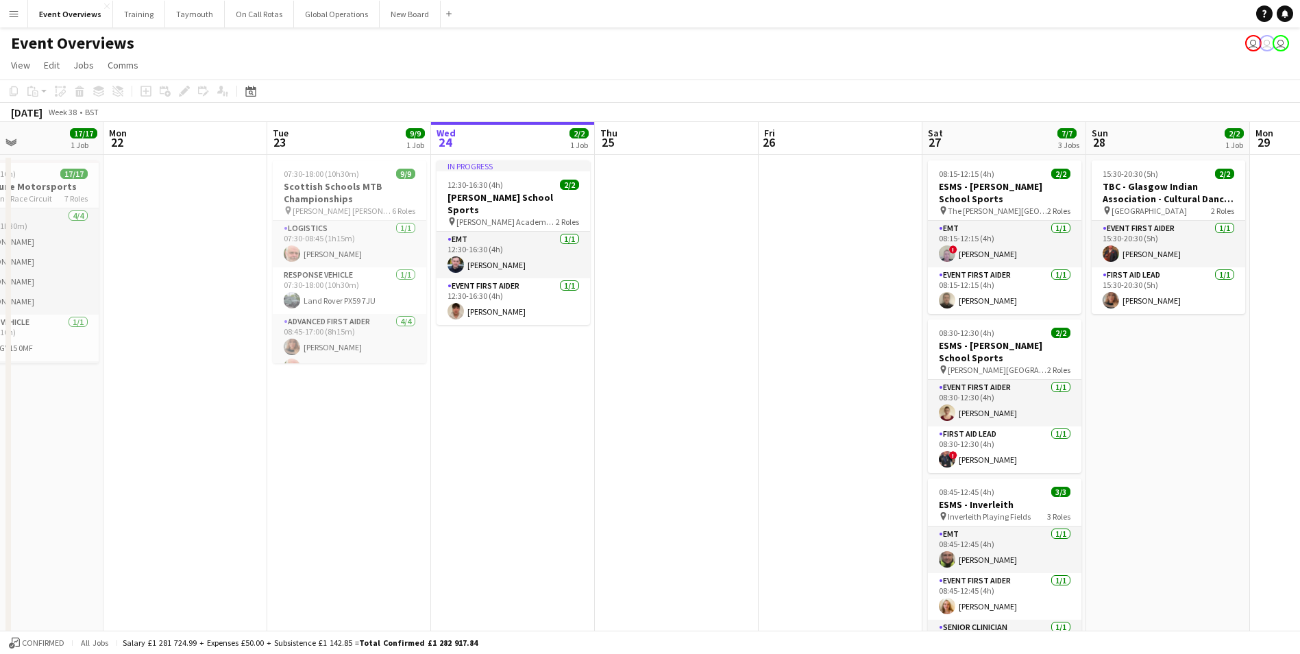
drag, startPoint x: 594, startPoint y: 494, endPoint x: 689, endPoint y: 489, distance: 95.4
click at [689, 489] on app-calendar-viewport "Fri 19 9/9 2 Jobs Sat 20 30/30 4 Jobs Sun 21 17/17 1 Job Mon 22 Tue 23 9/9 1 Jo…" at bounding box center [650, 520] width 1300 height 797
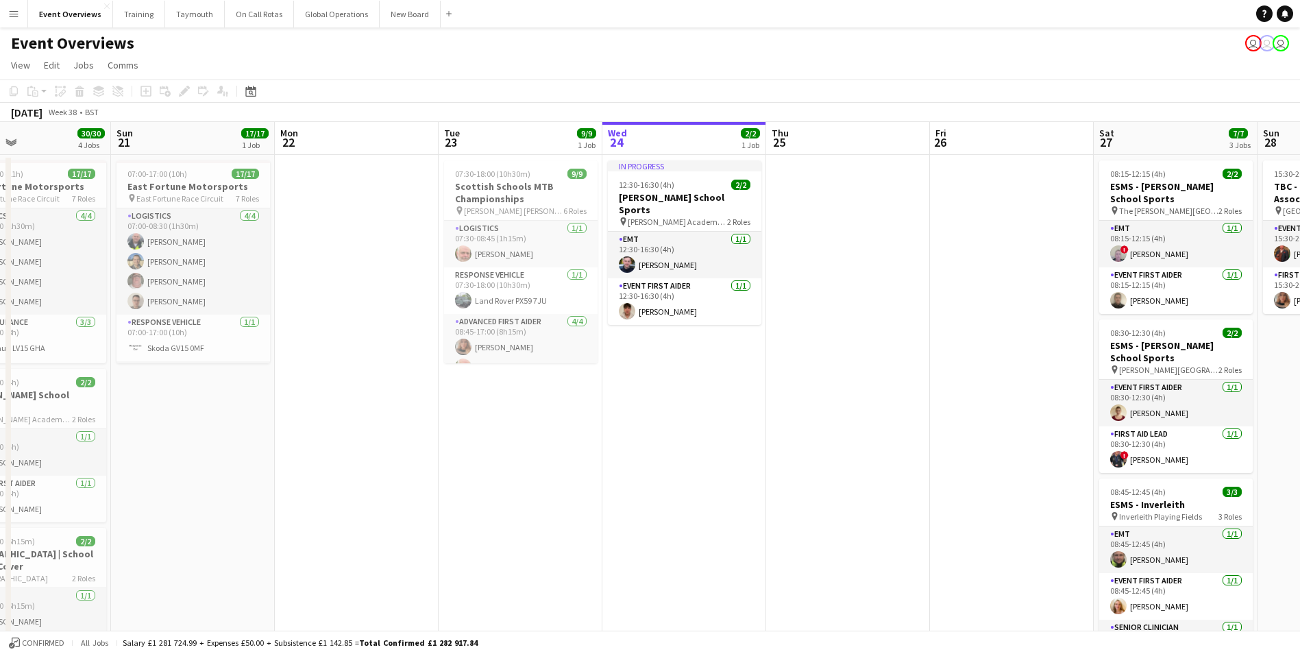
scroll to position [0, 319]
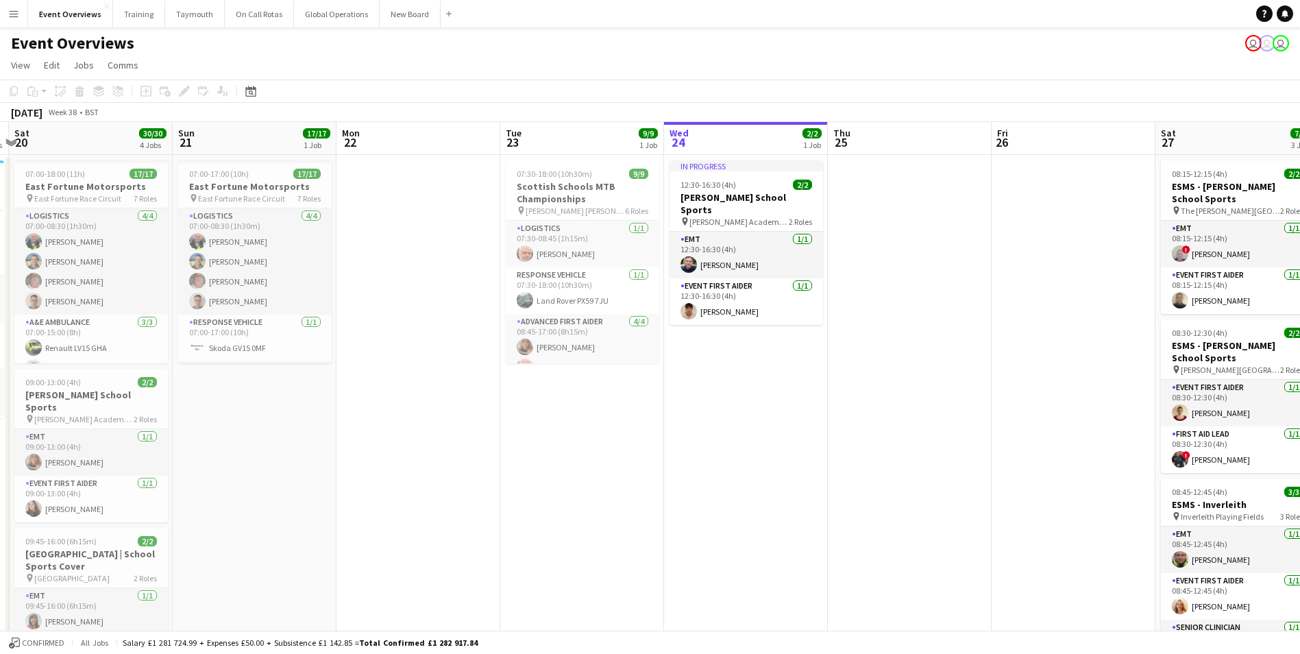
click at [613, 511] on app-calendar-viewport "Thu 18 Fri 19 9/9 2 Jobs Sat 20 30/30 4 Jobs Sun 21 17/17 1 Job Mon 22 Tue 23 9…" at bounding box center [650, 520] width 1300 height 797
